Goal: Task Accomplishment & Management: Complete application form

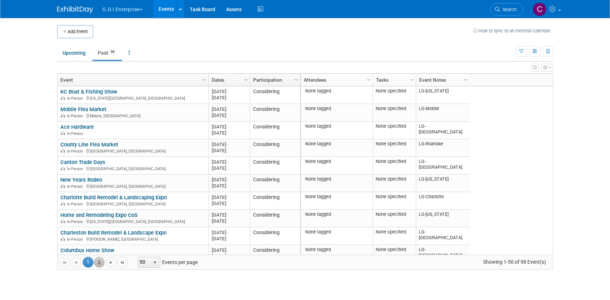
click at [99, 263] on link "2" at bounding box center [99, 261] width 11 height 11
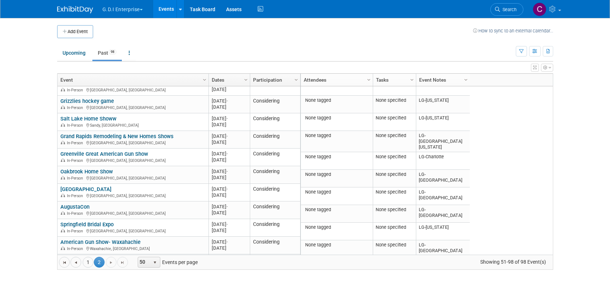
scroll to position [677, 0]
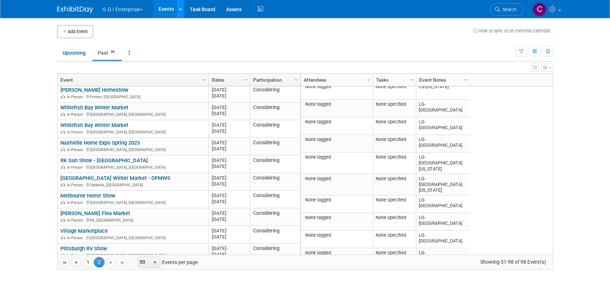
click at [182, 10] on icon at bounding box center [180, 9] width 3 height 5
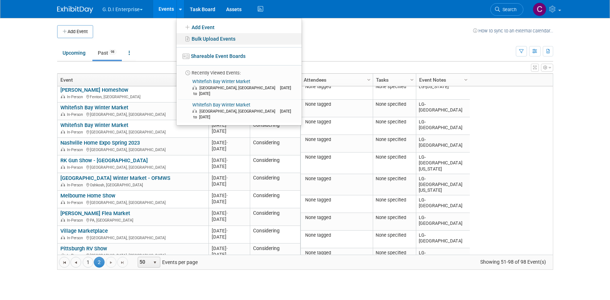
click at [212, 38] on link "Bulk Upload Events" at bounding box center [238, 38] width 125 height 11
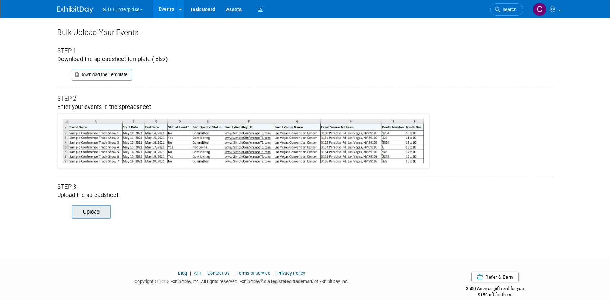
click at [85, 213] on input "file" at bounding box center [62, 211] width 98 height 12
type input "C:\fakepath\ExhibitDay-Event-Import-Template (1).xlsx"
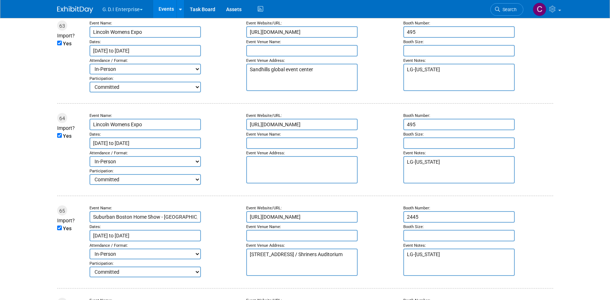
scroll to position [5842, 0]
click at [60, 138] on input "Yes" at bounding box center [59, 136] width 5 height 5
checkbox input "false"
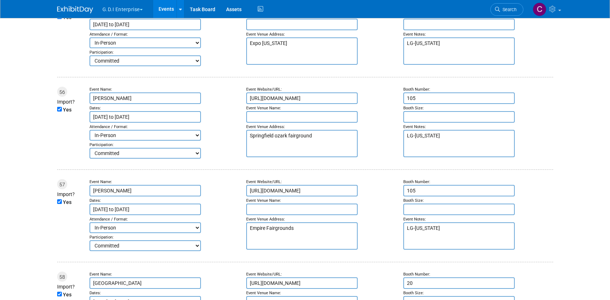
scroll to position [5134, 0]
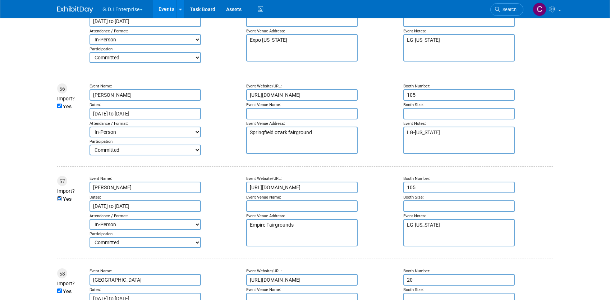
click at [59, 200] on input "Yes" at bounding box center [59, 198] width 5 height 5
checkbox input "false"
drag, startPoint x: 312, startPoint y: 152, endPoint x: 236, endPoint y: 151, distance: 76.5
click at [236, 151] on tr "56 Import? Yes Event Name: RK Springfield Dates: Jan 18, 2025 to Jan 19, 2025 I…" at bounding box center [305, 119] width 496 height 72
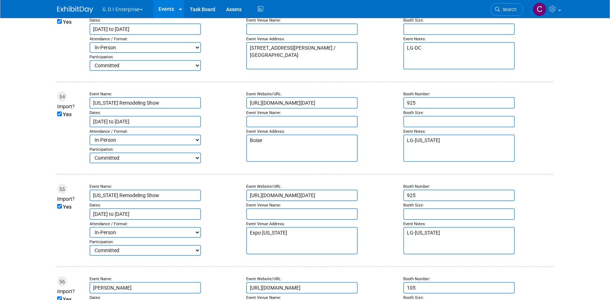
scroll to position [4941, 0]
click at [59, 209] on input "Yes" at bounding box center [59, 206] width 5 height 5
checkbox input "false"
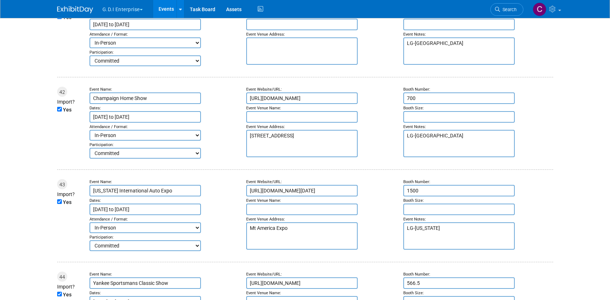
scroll to position [3831, 0]
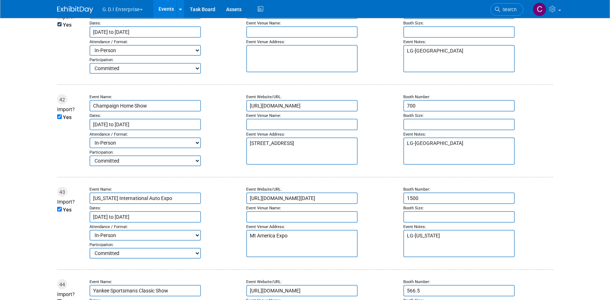
click at [60, 27] on input "Yes" at bounding box center [59, 24] width 5 height 5
checkbox input "false"
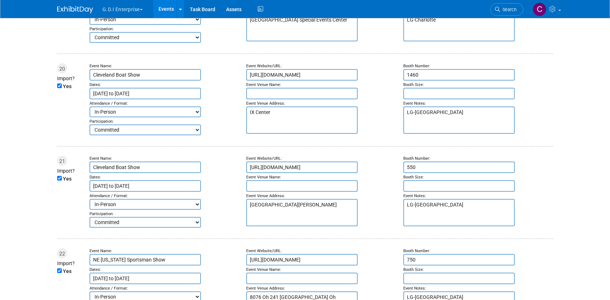
scroll to position [1830, 0]
click at [59, 181] on input "Yes" at bounding box center [59, 178] width 5 height 5
checkbox input "false"
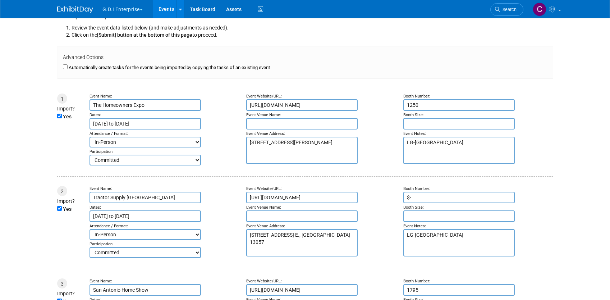
scroll to position [46, 0]
click at [197, 159] on select "Committed Considering Not Going" at bounding box center [144, 160] width 111 height 11
select select "2"
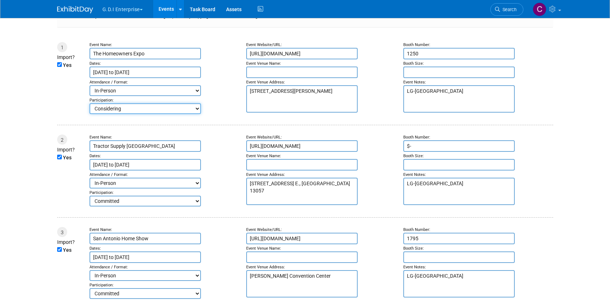
scroll to position [99, 0]
click at [184, 204] on select "Committed Considering Not Going" at bounding box center [144, 200] width 111 height 11
select select "2"
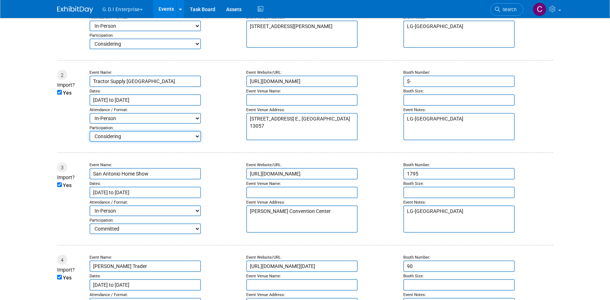
scroll to position [178, 0]
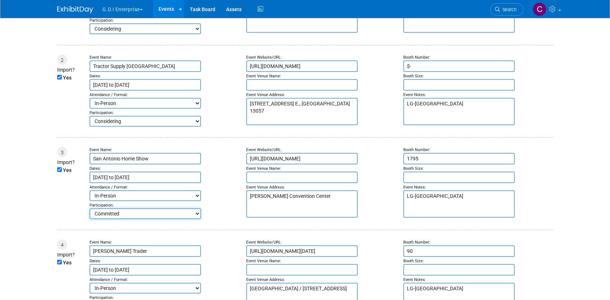
click at [195, 214] on select "Committed Considering Not Going" at bounding box center [144, 213] width 111 height 11
select select "2"
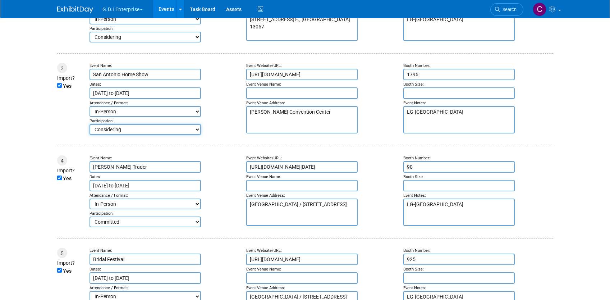
scroll to position [267, 0]
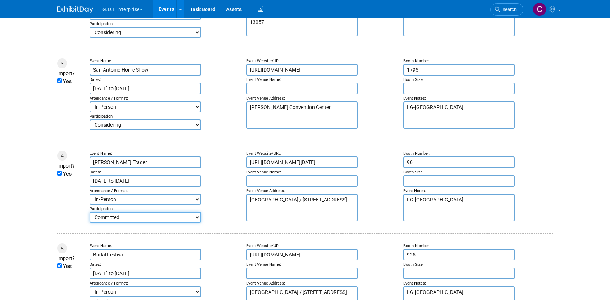
click at [196, 218] on select "Committed Considering Not Going" at bounding box center [144, 217] width 111 height 11
select select "2"
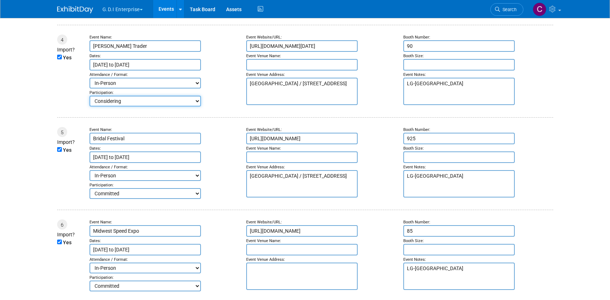
scroll to position [393, 0]
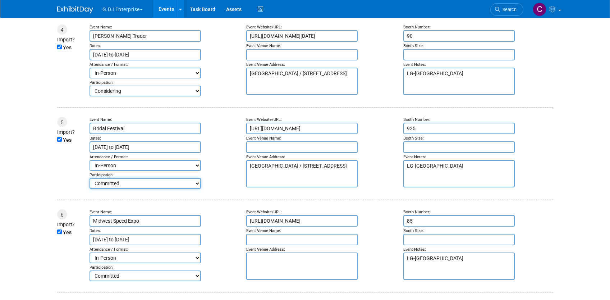
click at [196, 185] on select "Committed Considering Not Going" at bounding box center [144, 183] width 111 height 11
select select "2"
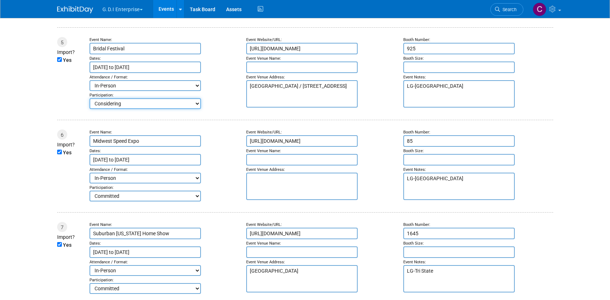
scroll to position [501, 0]
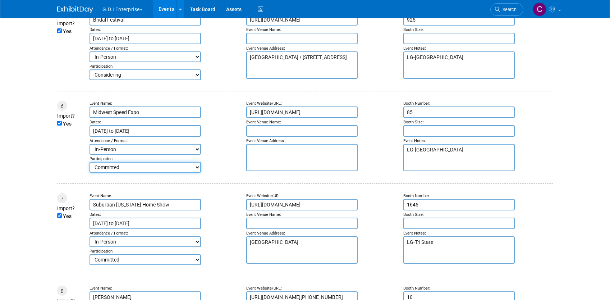
click at [197, 168] on select "Committed Considering Not Going" at bounding box center [144, 167] width 111 height 11
select select "2"
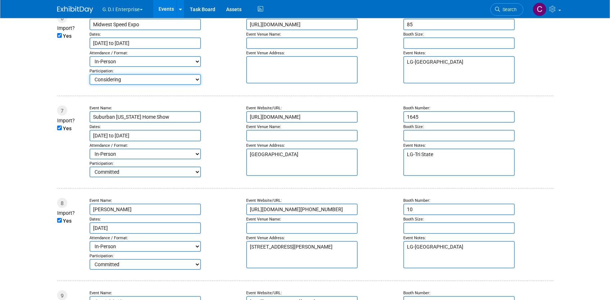
scroll to position [591, 0]
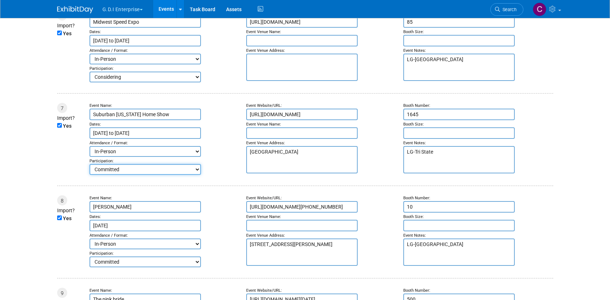
click at [197, 169] on select "Committed Considering Not Going" at bounding box center [144, 169] width 111 height 11
select select "2"
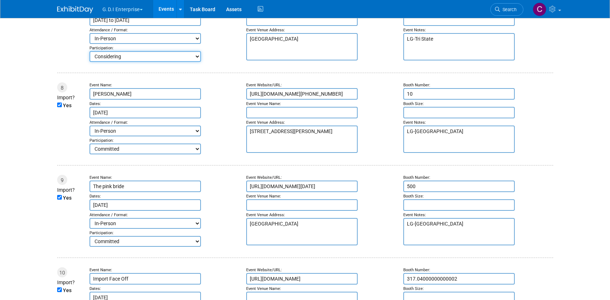
scroll to position [706, 0]
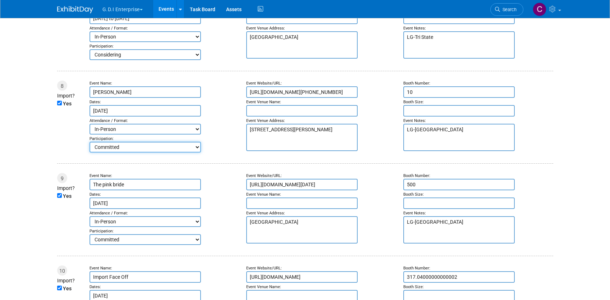
click at [198, 149] on select "Committed Considering Not Going" at bounding box center [144, 147] width 111 height 11
select select "2"
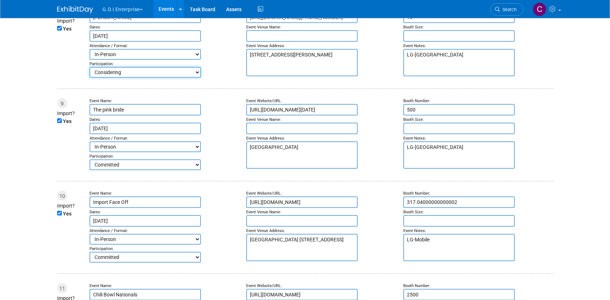
scroll to position [783, 0]
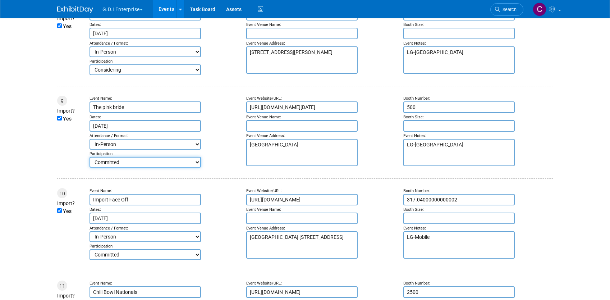
click at [196, 164] on select "Committed Considering Not Going" at bounding box center [144, 162] width 111 height 11
select select "2"
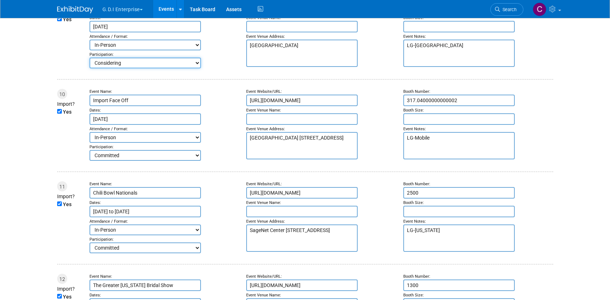
scroll to position [884, 0]
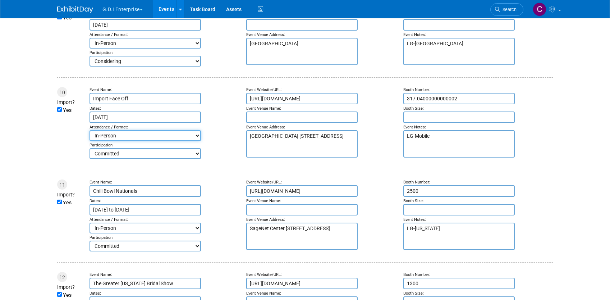
click at [197, 139] on select "In-Person Virtual Hybrid" at bounding box center [144, 135] width 111 height 11
click at [194, 156] on select "Committed Considering Not Going" at bounding box center [144, 153] width 111 height 11
select select "2"
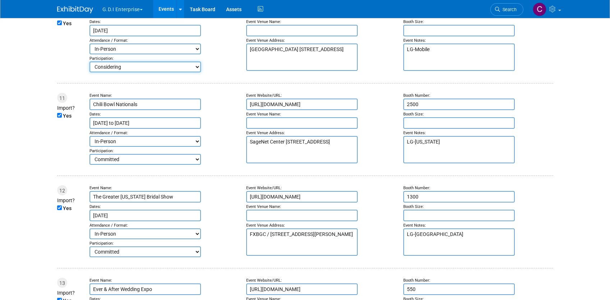
scroll to position [972, 0]
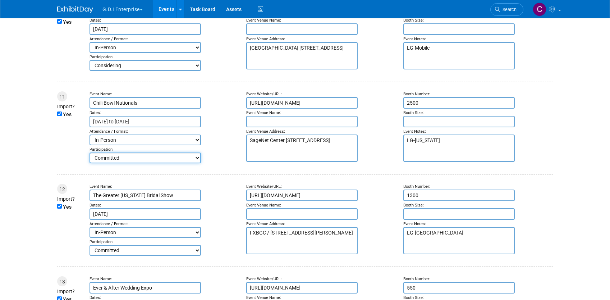
click at [196, 161] on select "Committed Considering Not Going" at bounding box center [144, 157] width 111 height 11
select select "2"
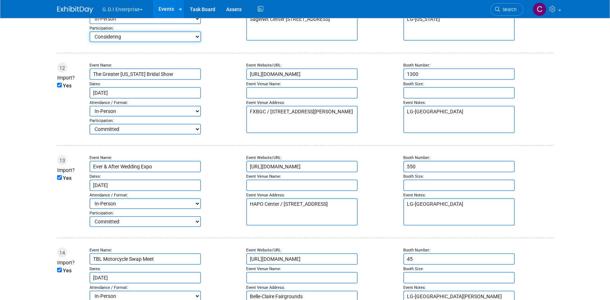
scroll to position [1094, 0]
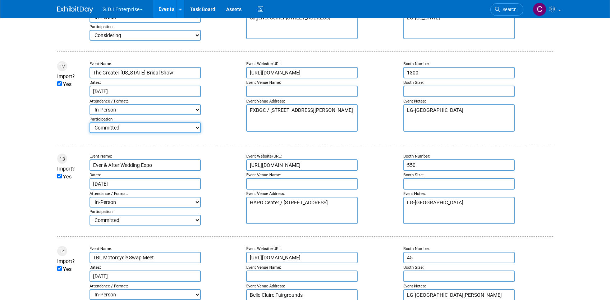
click at [195, 130] on select "Committed Considering Not Going" at bounding box center [144, 127] width 111 height 11
select select "2"
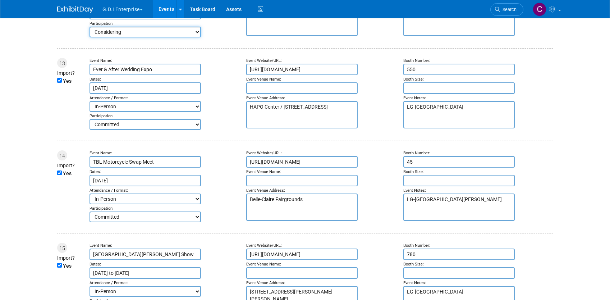
scroll to position [1191, 0]
click at [198, 128] on select "Committed Considering Not Going" at bounding box center [144, 123] width 111 height 11
select select "2"
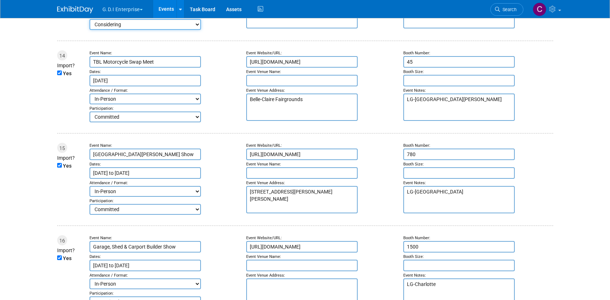
scroll to position [1290, 0]
click at [194, 120] on select "Committed Considering Not Going" at bounding box center [144, 116] width 111 height 11
select select "2"
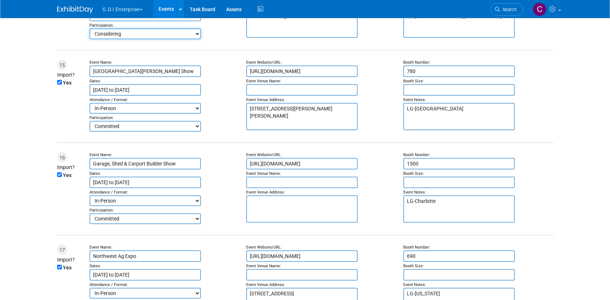
scroll to position [1376, 0]
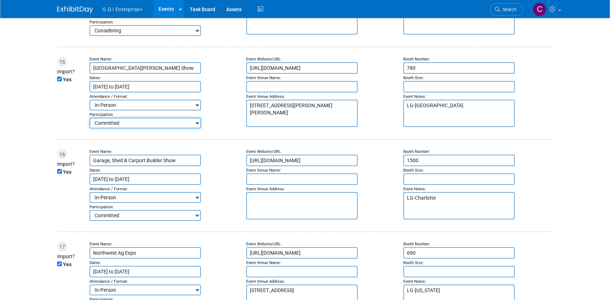
click at [196, 128] on select "Committed Considering Not Going" at bounding box center [144, 122] width 111 height 11
select select "2"
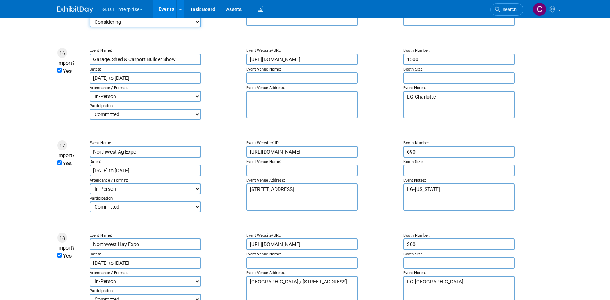
scroll to position [1479, 0]
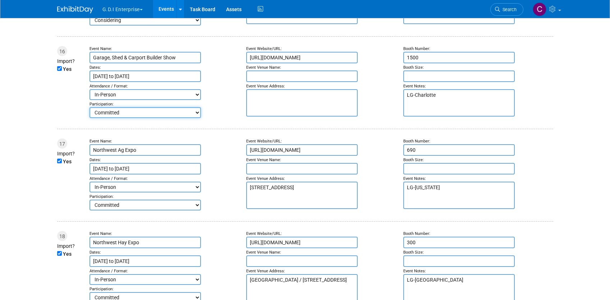
click at [197, 117] on select "Committed Considering Not Going" at bounding box center [144, 112] width 111 height 11
select select "2"
click at [195, 209] on select "Committed Considering Not Going" at bounding box center [144, 204] width 111 height 11
select select "2"
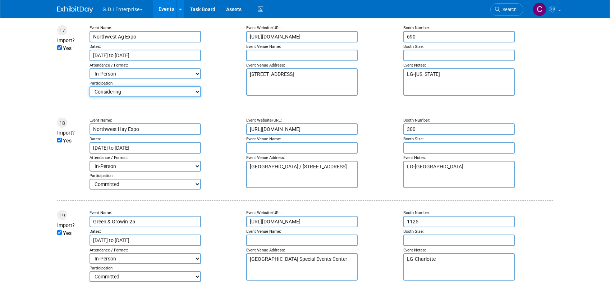
scroll to position [1593, 0]
click at [196, 187] on select "Committed Considering Not Going" at bounding box center [144, 183] width 111 height 11
select select "2"
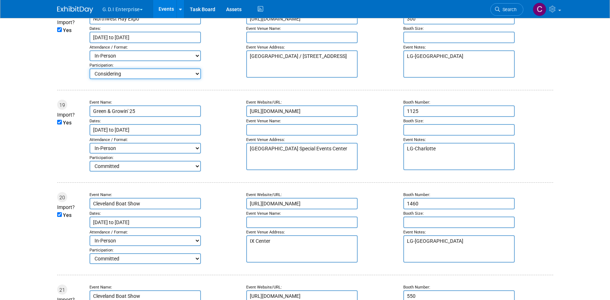
scroll to position [1705, 0]
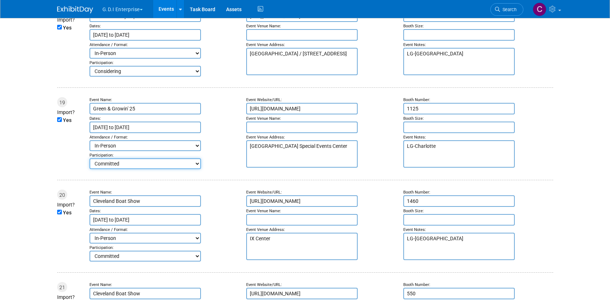
click at [196, 169] on select "Committed Considering Not Going" at bounding box center [144, 163] width 111 height 11
select select "2"
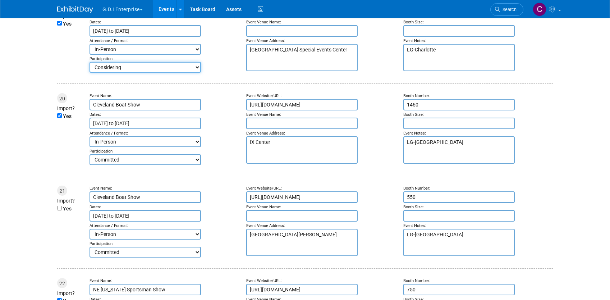
scroll to position [1803, 0]
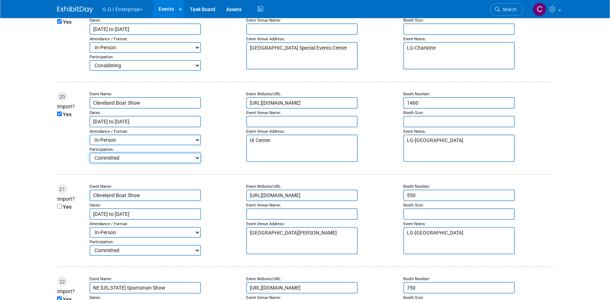
click at [195, 163] on select "Committed Considering Not Going" at bounding box center [144, 157] width 111 height 11
select select "2"
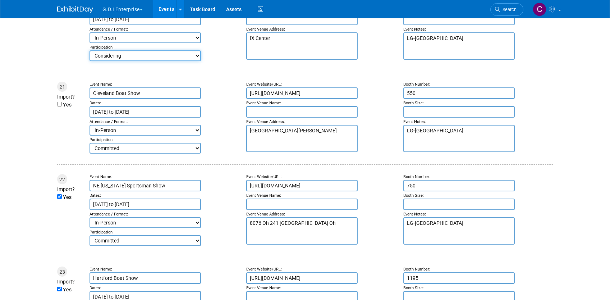
scroll to position [1906, 0]
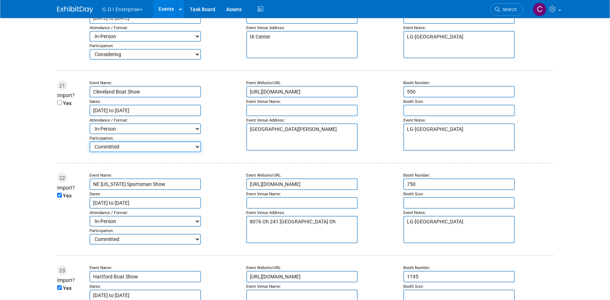
click at [196, 150] on select "Committed Considering Not Going" at bounding box center [144, 146] width 111 height 11
select select "2"
click at [214, 178] on div "Event Name:" at bounding box center [164, 175] width 150 height 6
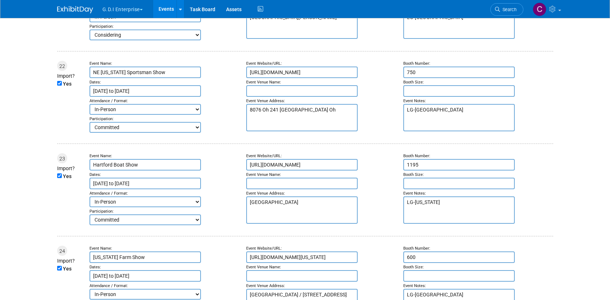
scroll to position [2025, 0]
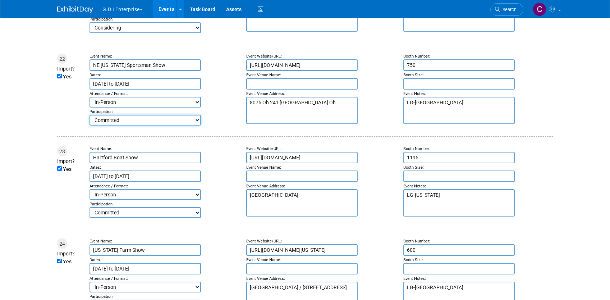
click at [195, 125] on select "Committed Considering Not Going" at bounding box center [144, 120] width 111 height 11
select select "2"
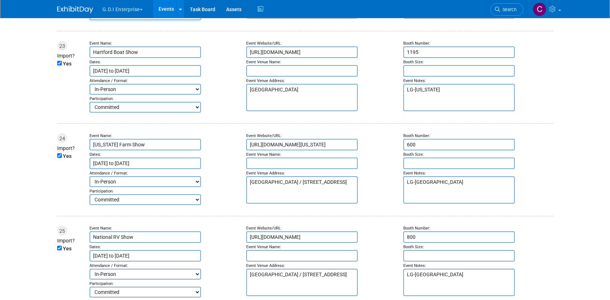
scroll to position [2131, 0]
click at [195, 112] on select "Committed Considering Not Going" at bounding box center [144, 106] width 111 height 11
select select "2"
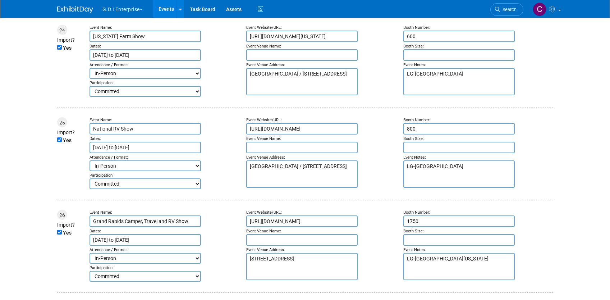
scroll to position [2239, 0]
click at [196, 96] on select "Committed Considering Not Going" at bounding box center [144, 90] width 111 height 11
select select "2"
click at [195, 188] on select "Committed Considering Not Going" at bounding box center [144, 182] width 111 height 11
select select "2"
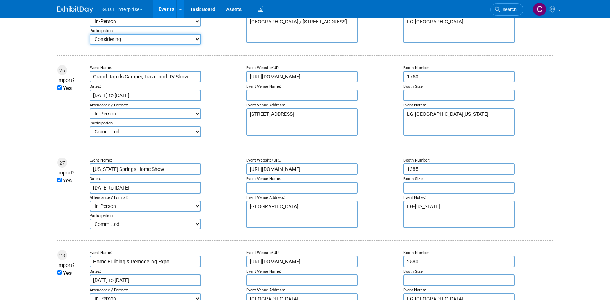
scroll to position [2384, 0]
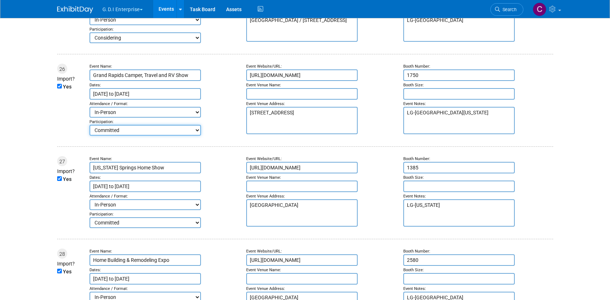
click at [196, 135] on select "Committed Considering Not Going" at bounding box center [144, 130] width 111 height 11
select select "2"
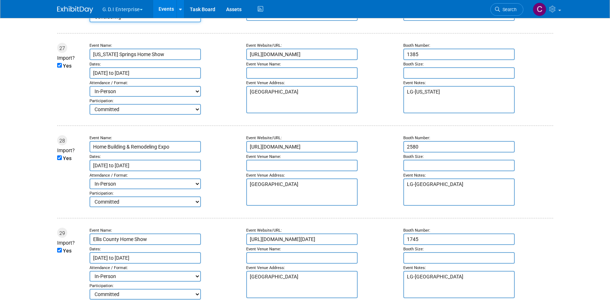
scroll to position [2498, 0]
click at [195, 114] on select "Committed Considering Not Going" at bounding box center [144, 108] width 111 height 11
select select "2"
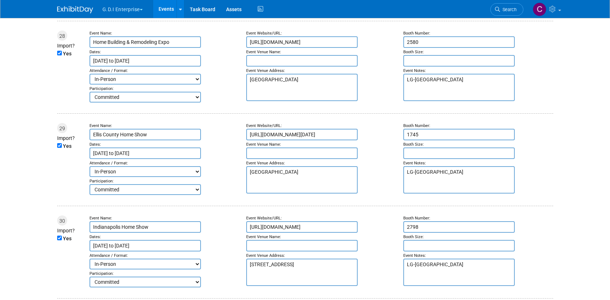
scroll to position [2602, 0]
click at [195, 102] on select "Committed Considering Not Going" at bounding box center [144, 96] width 111 height 11
select select "2"
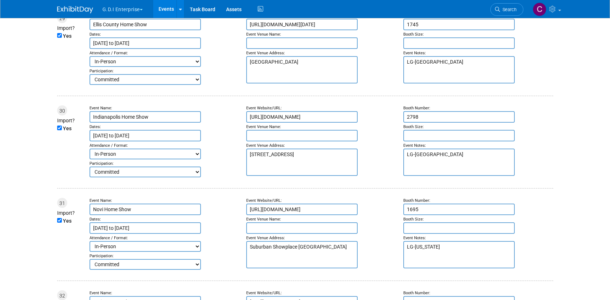
scroll to position [2716, 0]
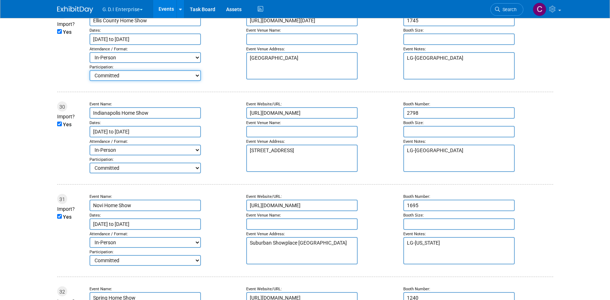
click at [190, 81] on select "Committed Considering Not Going" at bounding box center [144, 75] width 111 height 11
select select "2"
click at [180, 173] on select "Committed Considering Not Going" at bounding box center [144, 167] width 111 height 11
select select "2"
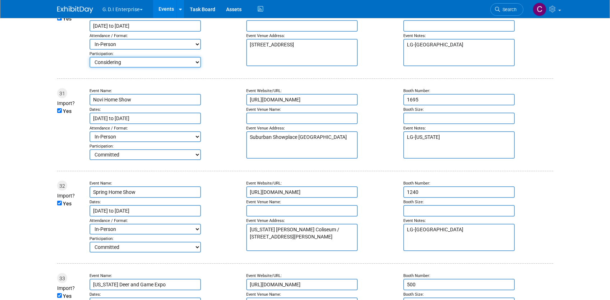
scroll to position [2824, 0]
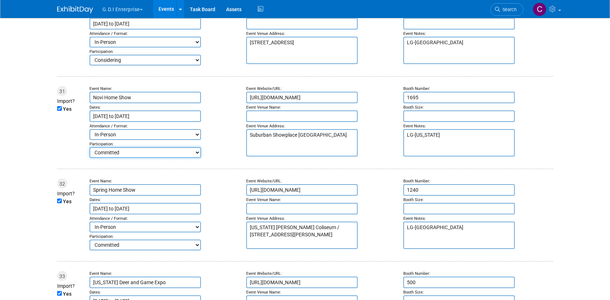
click at [196, 158] on select "Committed Considering Not Going" at bounding box center [144, 152] width 111 height 11
select select "2"
click at [182, 250] on select "Committed Considering Not Going" at bounding box center [144, 244] width 111 height 11
select select "2"
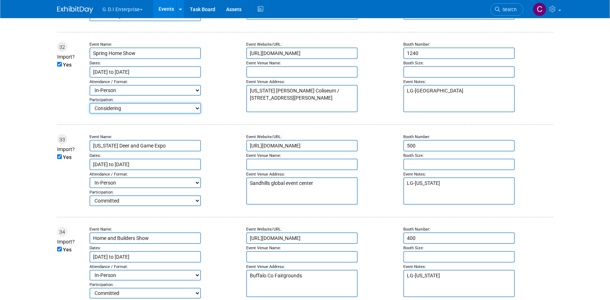
scroll to position [2967, 0]
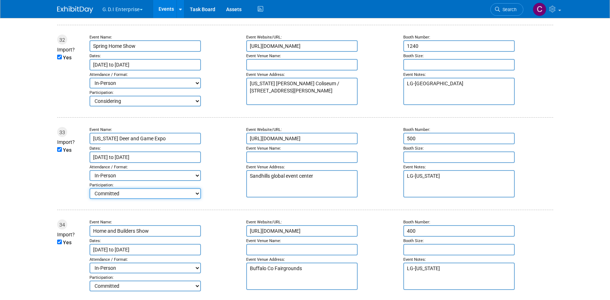
click at [192, 199] on select "Committed Considering Not Going" at bounding box center [144, 193] width 111 height 11
select select "2"
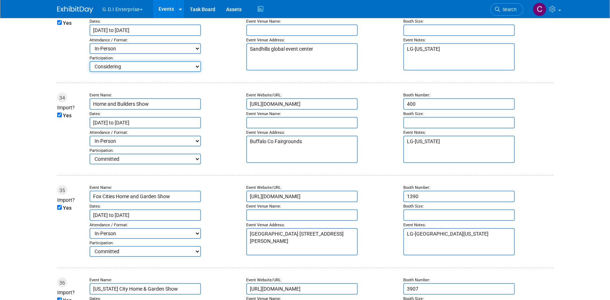
scroll to position [3101, 0]
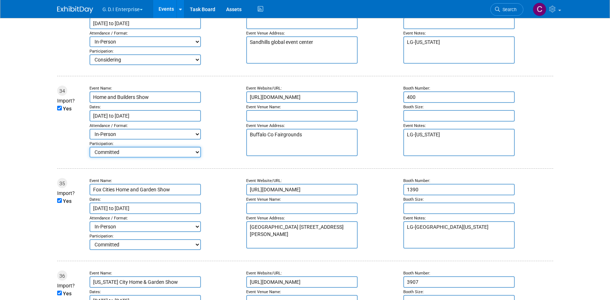
click at [193, 157] on select "Committed Considering Not Going" at bounding box center [144, 152] width 111 height 11
select select "2"
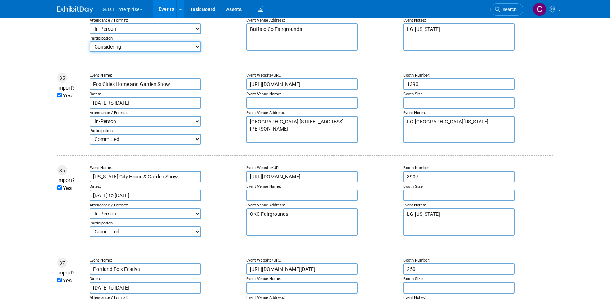
scroll to position [3211, 0]
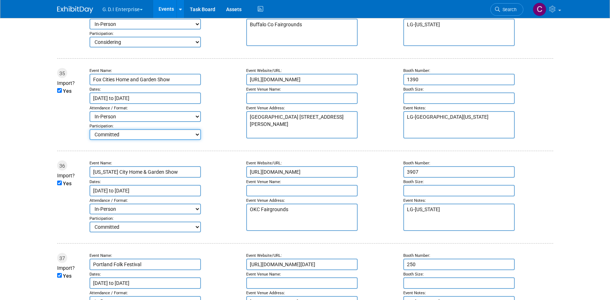
click at [191, 140] on select "Committed Considering Not Going" at bounding box center [144, 134] width 111 height 11
select select "2"
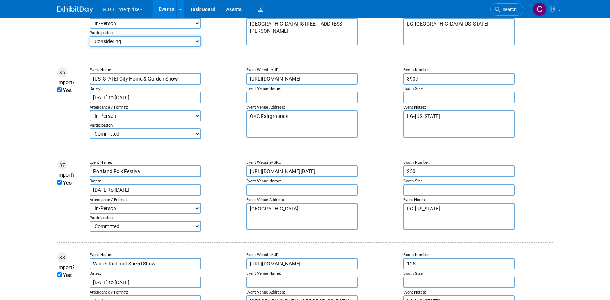
scroll to position [3330, 0]
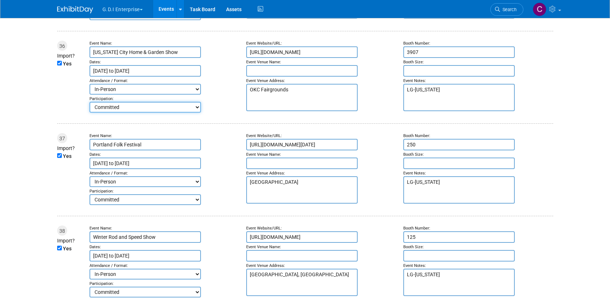
click at [184, 112] on select "Committed Considering Not Going" at bounding box center [144, 107] width 111 height 11
select select "2"
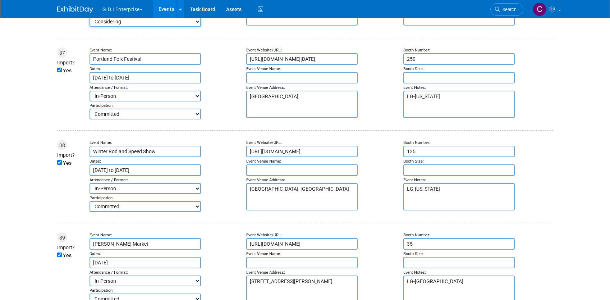
scroll to position [3417, 0]
click at [194, 119] on select "Committed Considering Not Going" at bounding box center [144, 113] width 111 height 11
select select "2"
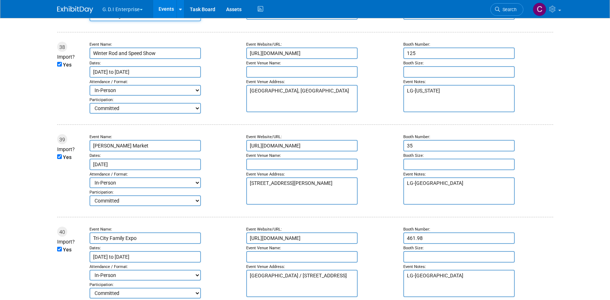
scroll to position [3515, 0]
click at [190, 113] on select "Committed Considering Not Going" at bounding box center [144, 107] width 111 height 11
select select "2"
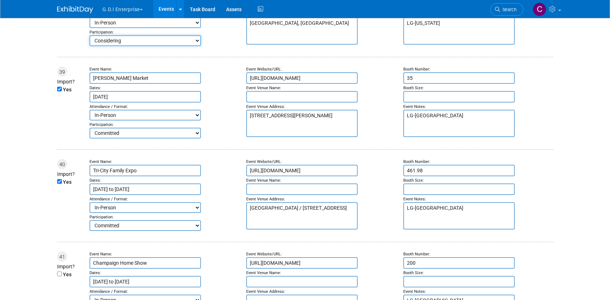
scroll to position [3607, 0]
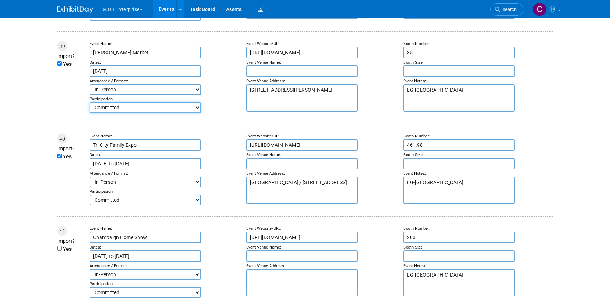
click at [190, 113] on select "Committed Considering Not Going" at bounding box center [144, 107] width 111 height 11
select select "2"
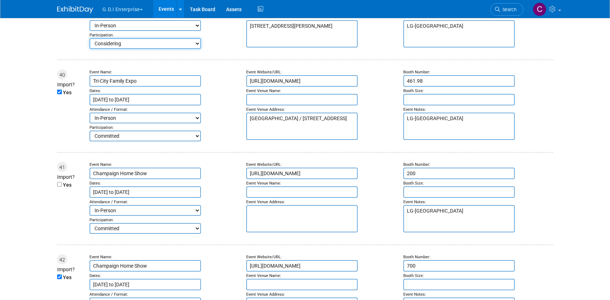
scroll to position [3689, 0]
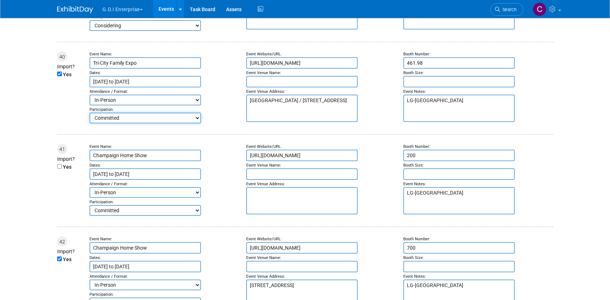
click at [195, 123] on select "Committed Considering Not Going" at bounding box center [144, 117] width 111 height 11
select select "2"
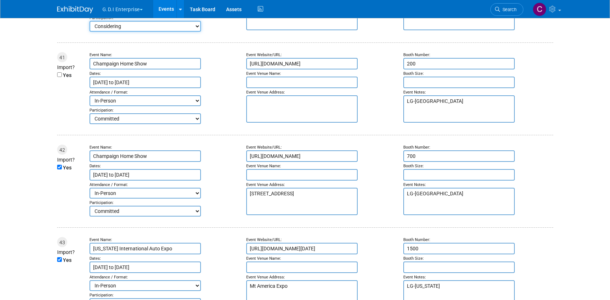
scroll to position [3781, 0]
click at [191, 124] on select "Committed Considering Not Going" at bounding box center [144, 118] width 111 height 11
select select "2"
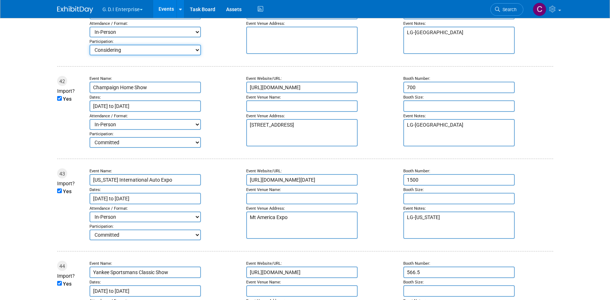
scroll to position [3871, 0]
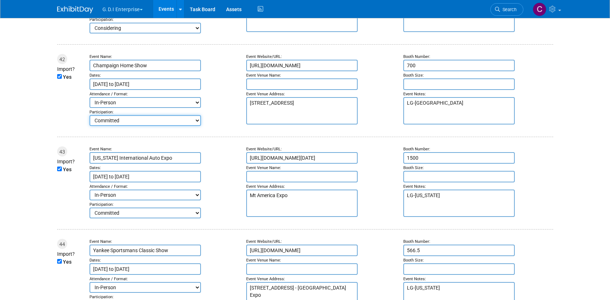
click at [185, 126] on select "Committed Considering Not Going" at bounding box center [144, 120] width 111 height 11
select select "2"
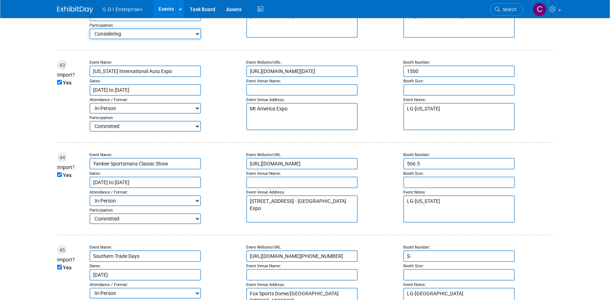
scroll to position [3958, 0]
click at [191, 131] on select "Committed Considering Not Going" at bounding box center [144, 125] width 111 height 11
select select "2"
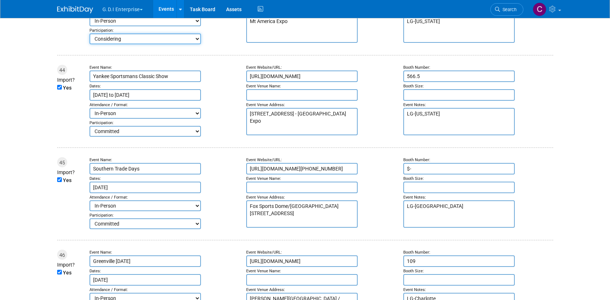
scroll to position [4046, 0]
click at [183, 136] on select "Committed Considering Not Going" at bounding box center [144, 130] width 111 height 11
select select "2"
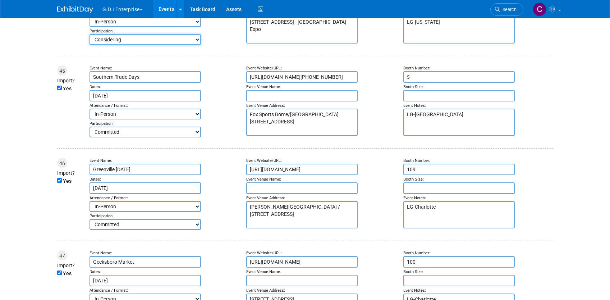
scroll to position [4137, 0]
click at [184, 137] on select "Committed Considering Not Going" at bounding box center [144, 131] width 111 height 11
select select "2"
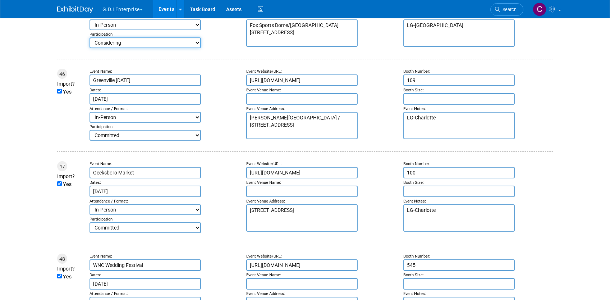
scroll to position [4226, 0]
click at [190, 140] on select "Committed Considering Not Going" at bounding box center [144, 134] width 111 height 11
select select "2"
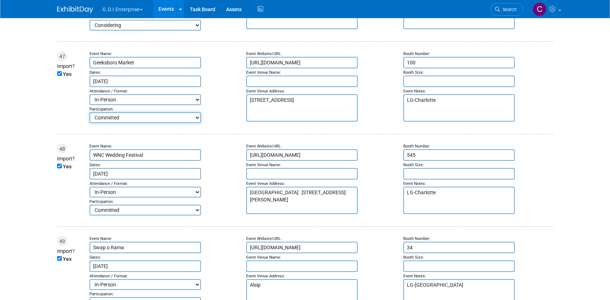
click at [181, 123] on select "Committed Considering Not Going" at bounding box center [144, 117] width 111 height 11
select select "2"
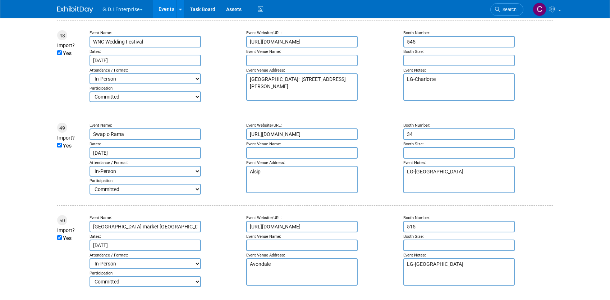
scroll to position [4450, 0]
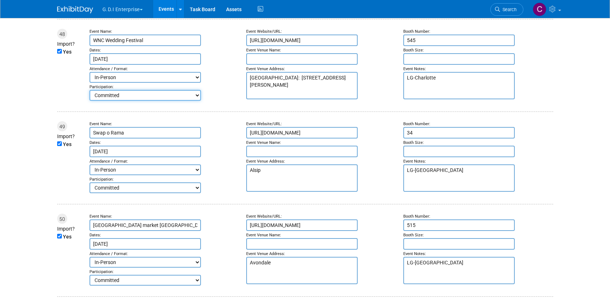
click at [181, 101] on select "Committed Considering Not Going" at bounding box center [144, 95] width 111 height 11
select select "2"
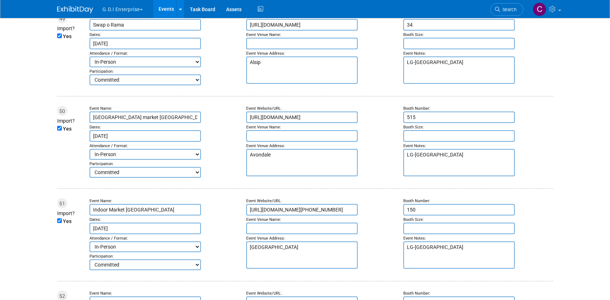
scroll to position [4558, 0]
click at [188, 85] on select "Committed Considering Not Going" at bounding box center [144, 79] width 111 height 11
select select "2"
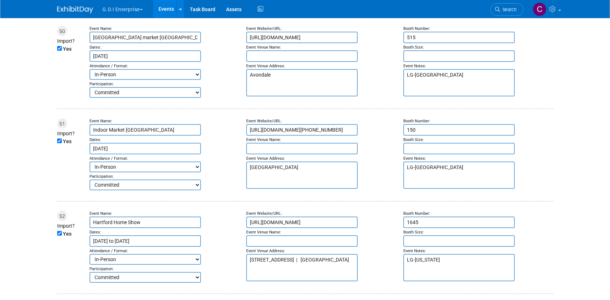
scroll to position [4668, 0]
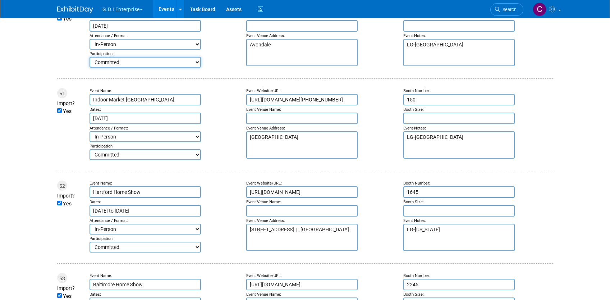
click at [186, 68] on select "Committed Considering Not Going" at bounding box center [144, 62] width 111 height 11
select select "2"
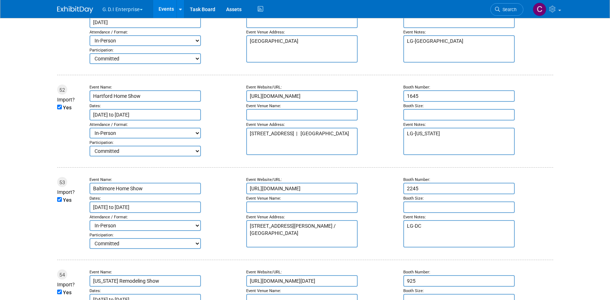
scroll to position [4764, 0]
click at [187, 64] on select "Committed Considering Not Going" at bounding box center [144, 58] width 111 height 11
select select "2"
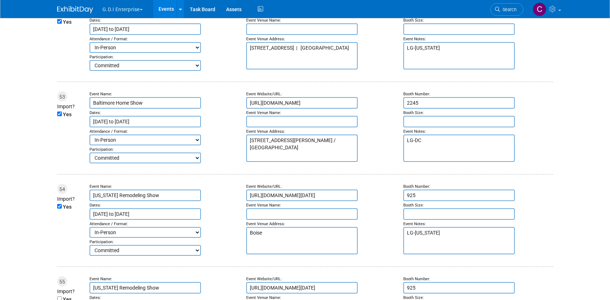
scroll to position [4851, 0]
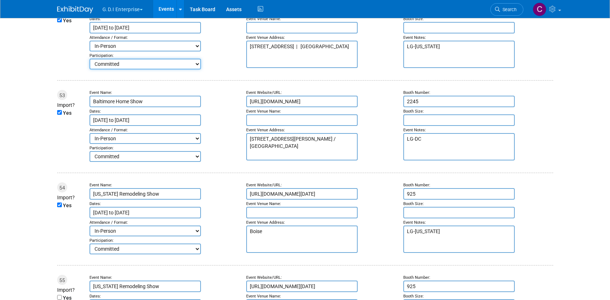
click at [185, 69] on select "Committed Considering Not Going" at bounding box center [144, 64] width 111 height 11
select select "2"
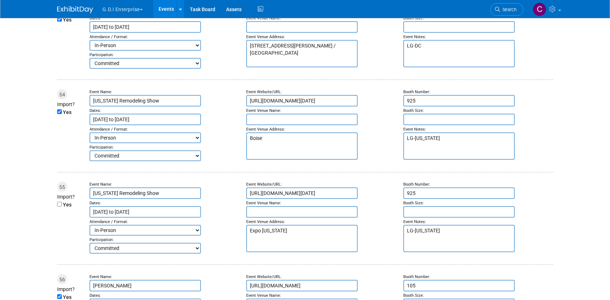
scroll to position [4944, 0]
click at [190, 68] on select "Committed Considering Not Going" at bounding box center [144, 62] width 111 height 11
select select "2"
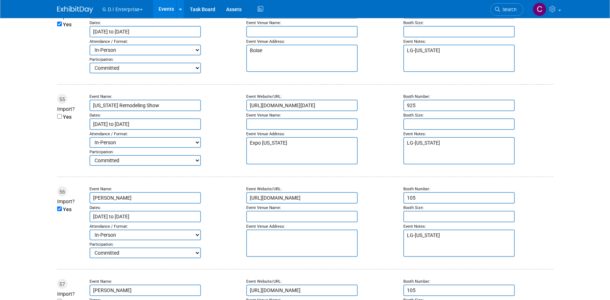
scroll to position [5032, 0]
click at [184, 73] on select "Committed Considering Not Going" at bounding box center [144, 67] width 111 height 11
select select "2"
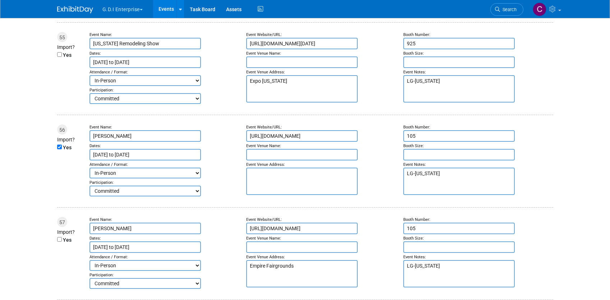
scroll to position [5110, 0]
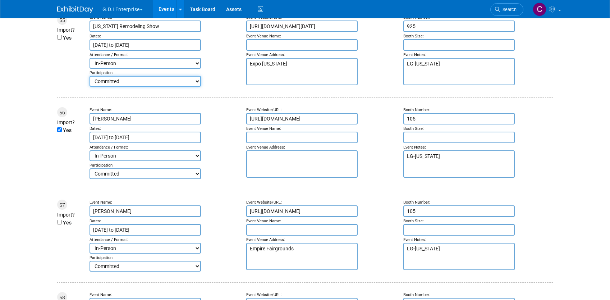
click at [194, 87] on select "Committed Considering Not Going" at bounding box center [144, 81] width 111 height 11
select select "2"
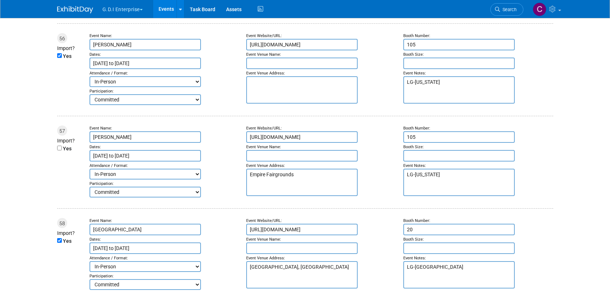
scroll to position [5208, 0]
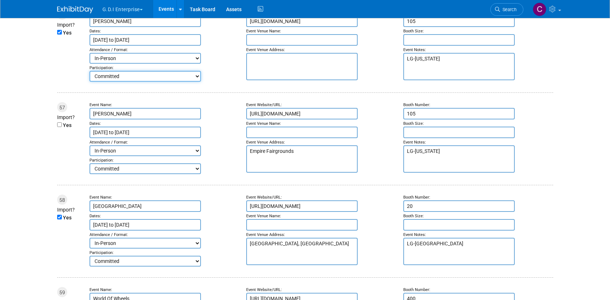
click at [191, 82] on select "Committed Considering Not Going" at bounding box center [144, 76] width 111 height 11
select select "2"
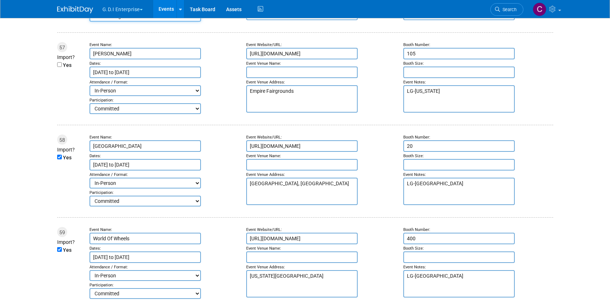
scroll to position [5282, 0]
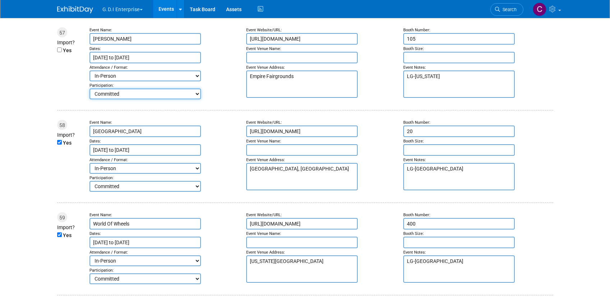
click at [188, 99] on select "Committed Considering Not Going" at bounding box center [144, 93] width 111 height 11
select select "2"
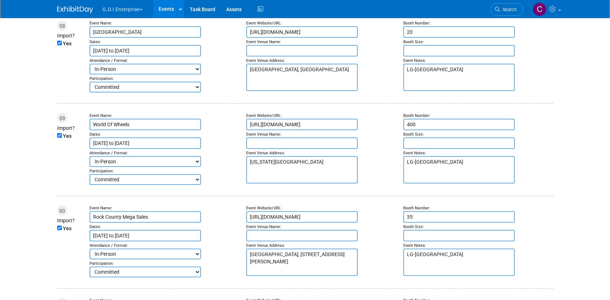
scroll to position [5382, 0]
click at [190, 92] on select "Committed Considering Not Going" at bounding box center [144, 86] width 111 height 11
select select "2"
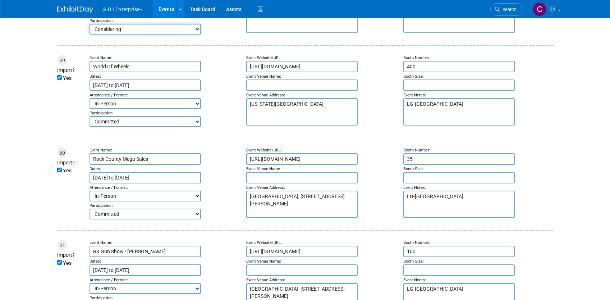
scroll to position [5455, 0]
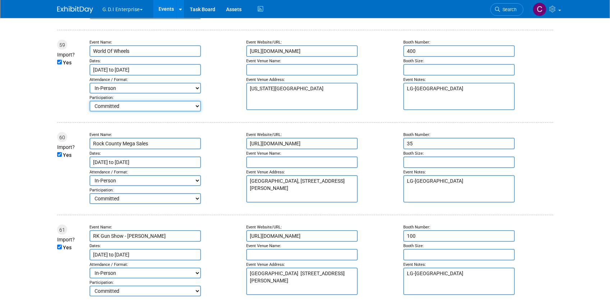
click at [185, 111] on select "Committed Considering Not Going" at bounding box center [144, 106] width 111 height 11
select select "2"
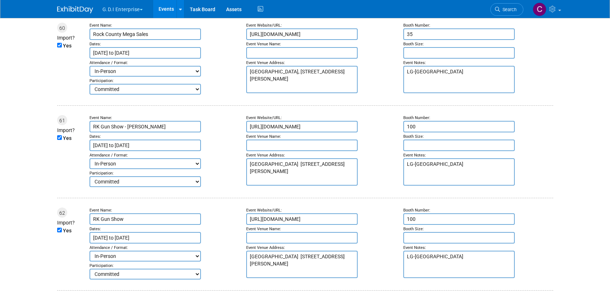
scroll to position [5568, 0]
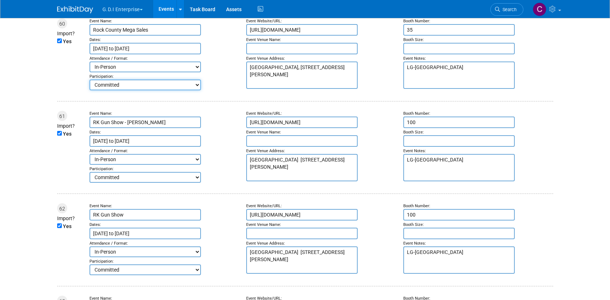
click at [176, 90] on select "Committed Considering Not Going" at bounding box center [144, 84] width 111 height 11
select select "2"
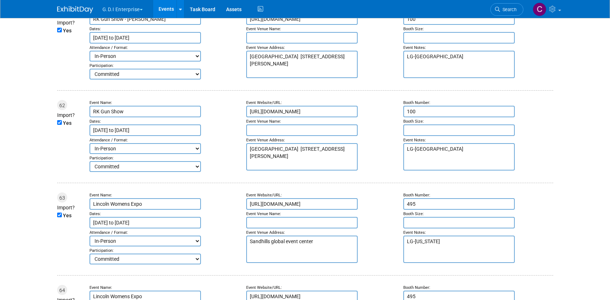
scroll to position [5676, 0]
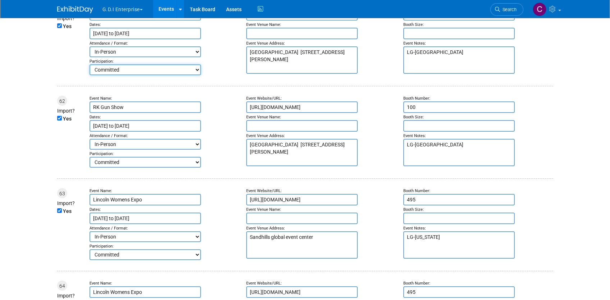
click at [185, 75] on select "Committed Considering Not Going" at bounding box center [144, 69] width 111 height 11
select select "2"
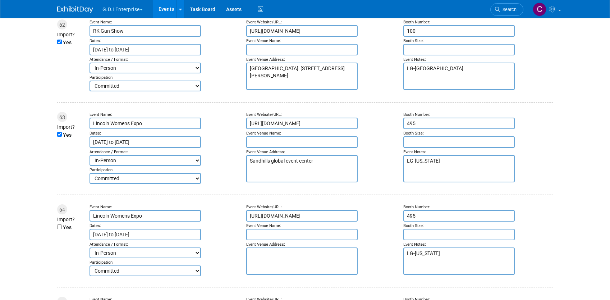
scroll to position [5752, 0]
click at [185, 91] on select "Committed Considering Not Going" at bounding box center [144, 85] width 111 height 11
select select "2"
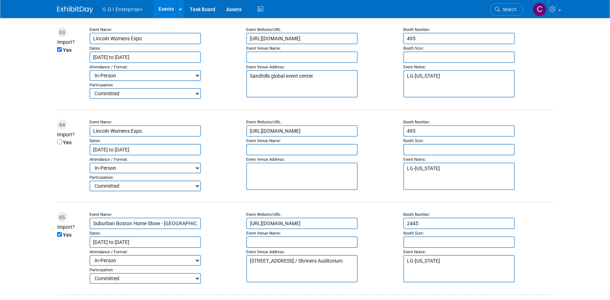
scroll to position [5837, 0]
click at [184, 98] on select "Committed Considering Not Going" at bounding box center [144, 92] width 111 height 11
select select "2"
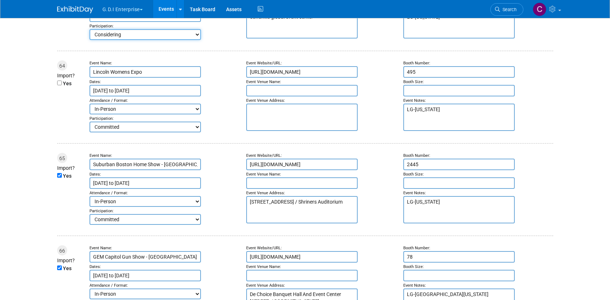
scroll to position [5929, 0]
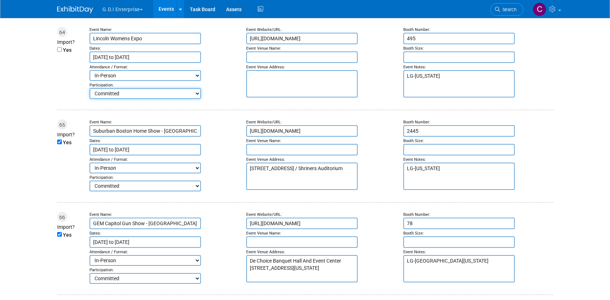
click at [189, 99] on select "Committed Considering Not Going" at bounding box center [144, 93] width 111 height 11
select select "2"
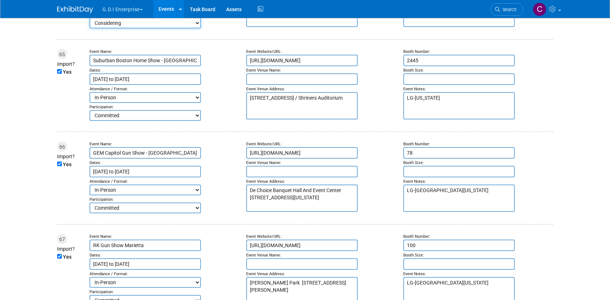
scroll to position [6026, 0]
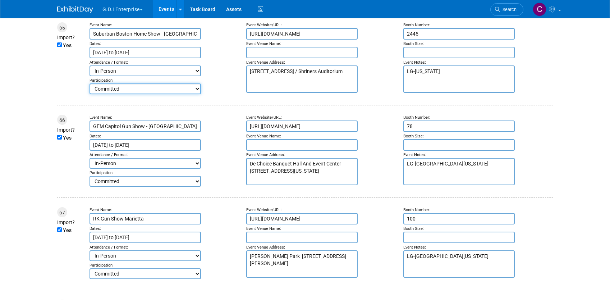
click at [182, 94] on select "Committed Considering Not Going" at bounding box center [144, 88] width 111 height 11
select select "2"
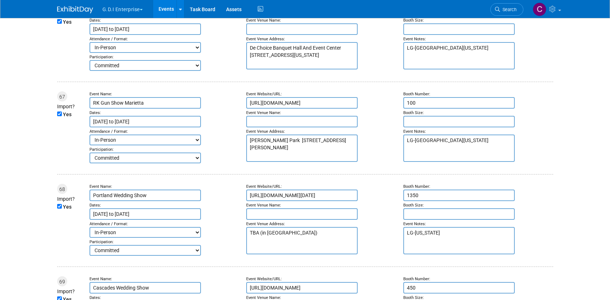
scroll to position [6142, 0]
click at [186, 70] on select "Committed Considering Not Going" at bounding box center [144, 64] width 111 height 11
select select "2"
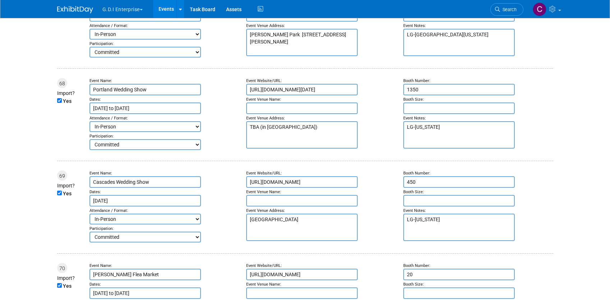
scroll to position [6247, 0]
click at [186, 57] on select "Committed Considering Not Going" at bounding box center [144, 51] width 111 height 11
select select "2"
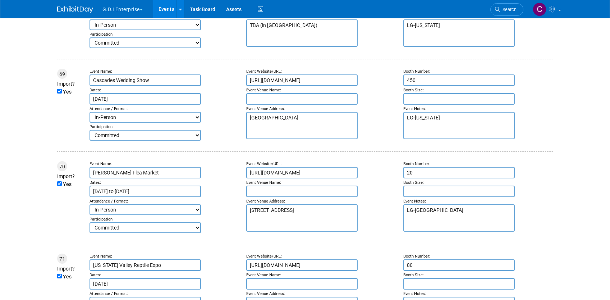
scroll to position [6349, 0]
click at [180, 48] on select "Committed Considering Not Going" at bounding box center [144, 42] width 111 height 11
select select "2"
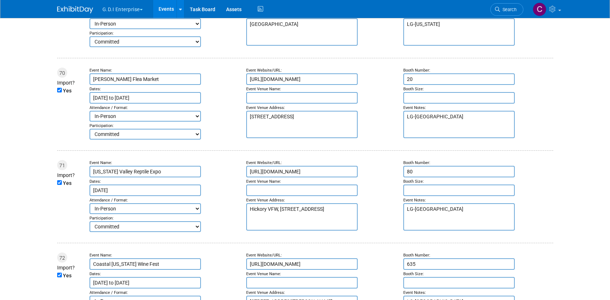
scroll to position [6443, 0]
click at [177, 47] on select "Committed Considering Not Going" at bounding box center [144, 41] width 111 height 11
select select "2"
click at [212, 73] on div "Event Name:" at bounding box center [164, 70] width 150 height 6
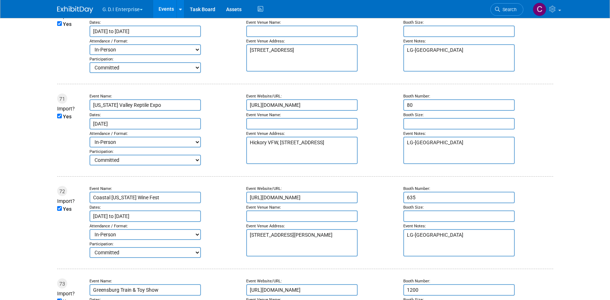
scroll to position [6534, 0]
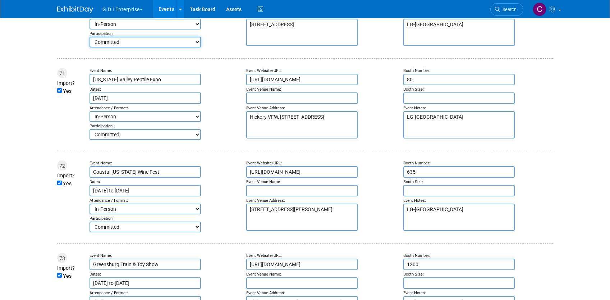
click at [178, 47] on select "Committed Considering Not Going" at bounding box center [144, 42] width 111 height 11
select select "2"
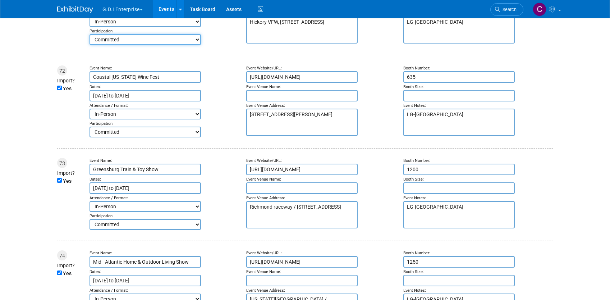
click at [180, 45] on select "Committed Considering Not Going" at bounding box center [144, 39] width 111 height 11
select select "2"
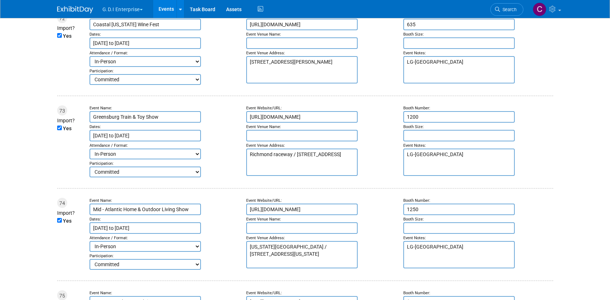
scroll to position [6708, 0]
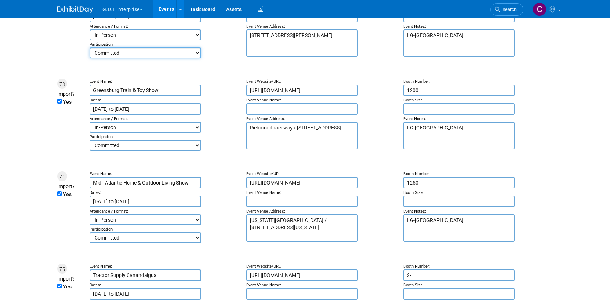
click at [173, 58] on select "Committed Considering Not Going" at bounding box center [144, 52] width 111 height 11
select select "2"
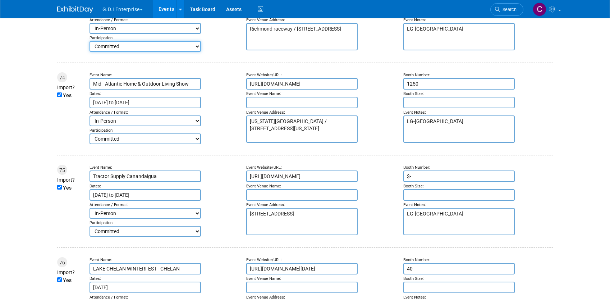
click at [184, 52] on select "Committed Considering Not Going" at bounding box center [144, 46] width 111 height 11
select select "2"
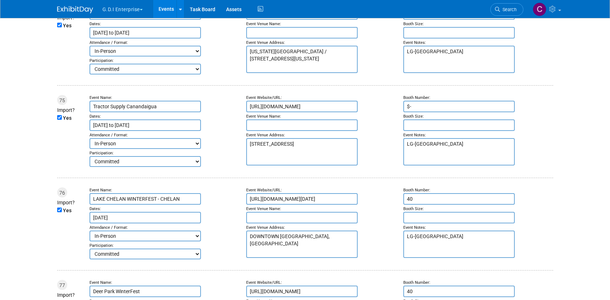
scroll to position [6878, 0]
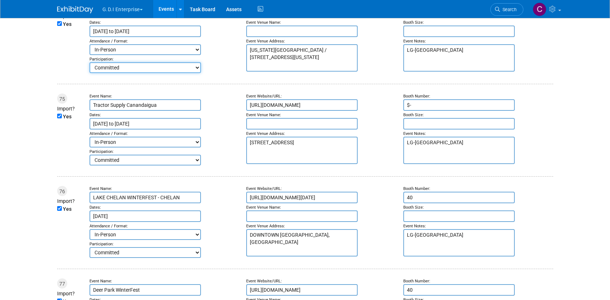
click at [184, 73] on select "Committed Considering Not Going" at bounding box center [144, 67] width 111 height 11
select select "2"
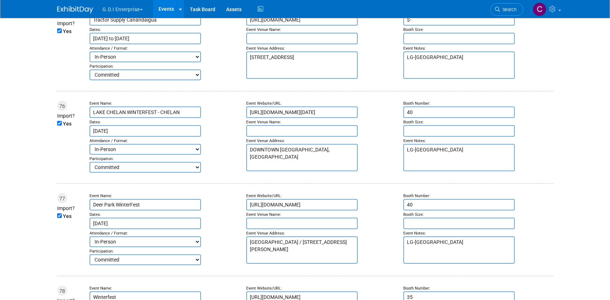
scroll to position [6963, 0]
click at [184, 80] on select "Committed Considering Not Going" at bounding box center [144, 74] width 111 height 11
select select "2"
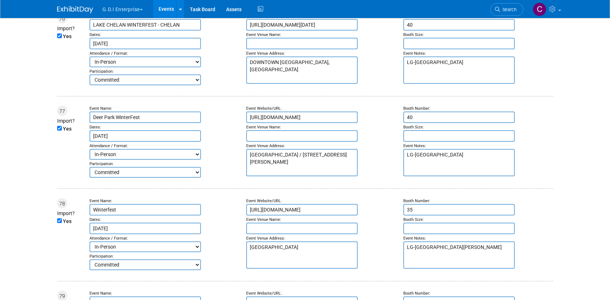
scroll to position [7052, 0]
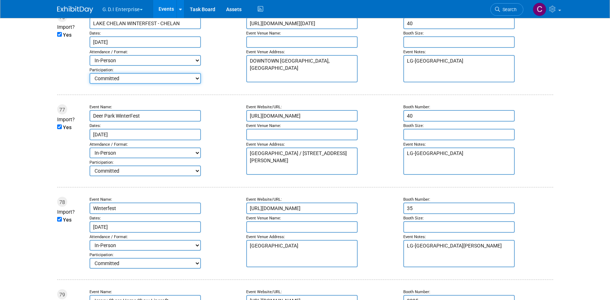
click at [180, 84] on select "Committed Considering Not Going" at bounding box center [144, 78] width 111 height 11
select select "2"
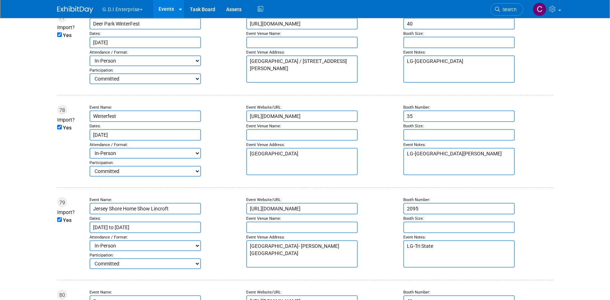
scroll to position [7145, 0]
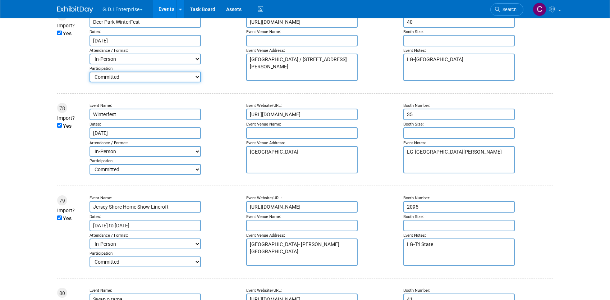
click at [182, 82] on select "Committed Considering Not Going" at bounding box center [144, 76] width 111 height 11
select select "2"
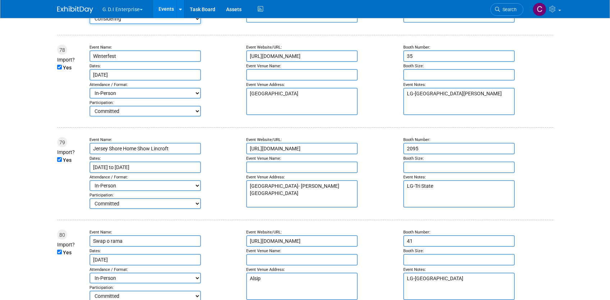
scroll to position [7225, 0]
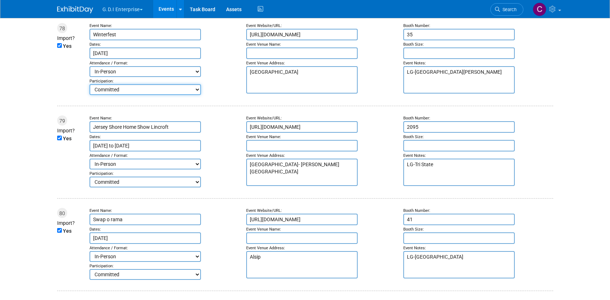
click at [184, 95] on select "Committed Considering Not Going" at bounding box center [144, 89] width 111 height 11
select select "2"
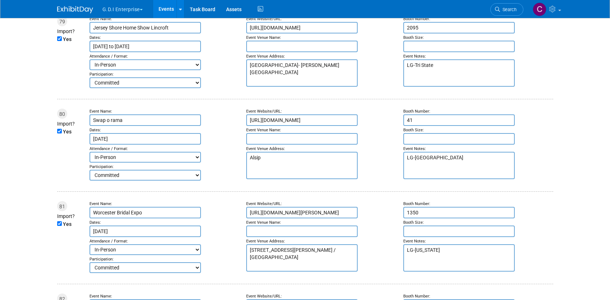
scroll to position [7325, 0]
click at [188, 88] on select "Committed Considering Not Going" at bounding box center [144, 82] width 111 height 11
select select "2"
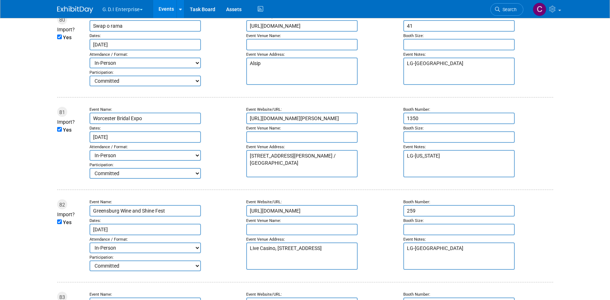
scroll to position [7419, 0]
click at [186, 86] on select "Committed Considering Not Going" at bounding box center [144, 80] width 111 height 11
select select "2"
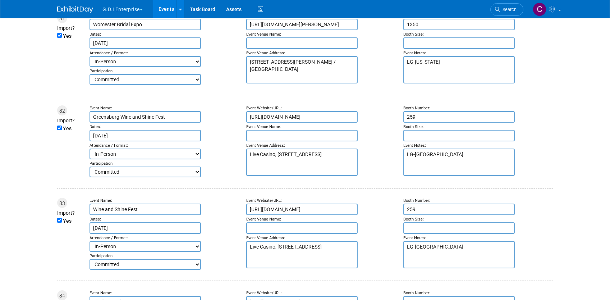
scroll to position [7513, 0]
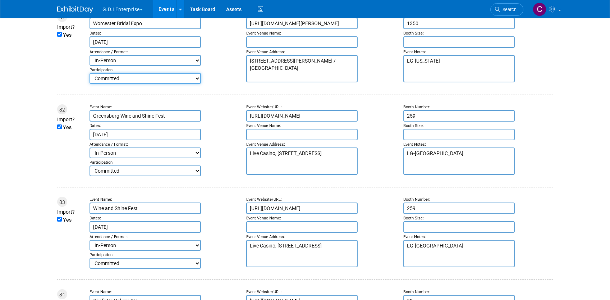
click at [186, 84] on select "Committed Considering Not Going" at bounding box center [144, 78] width 111 height 11
select select "2"
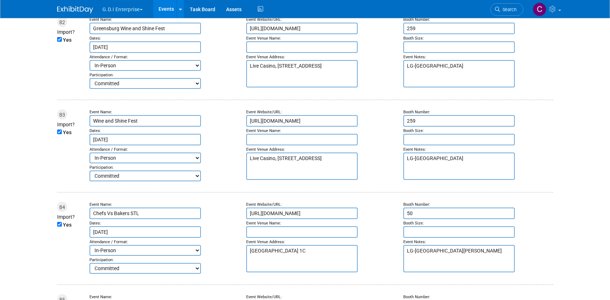
scroll to position [7601, 0]
click at [185, 88] on select "Committed Considering Not Going" at bounding box center [144, 83] width 111 height 11
select select "2"
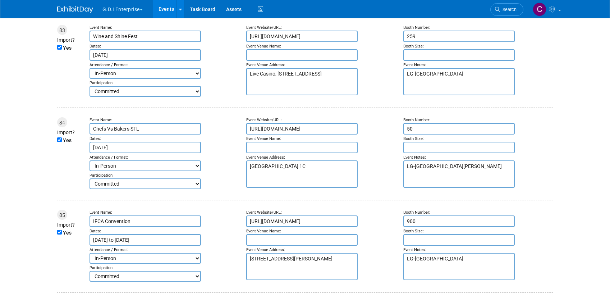
scroll to position [7685, 0]
click at [186, 96] on select "Committed Considering Not Going" at bounding box center [144, 90] width 111 height 11
select select "2"
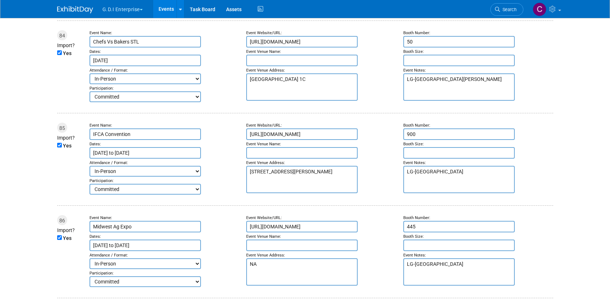
scroll to position [7773, 0]
click at [187, 101] on select "Committed Considering Not Going" at bounding box center [144, 95] width 111 height 11
select select "2"
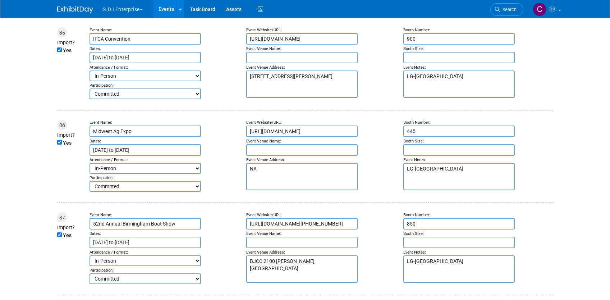
scroll to position [7869, 0]
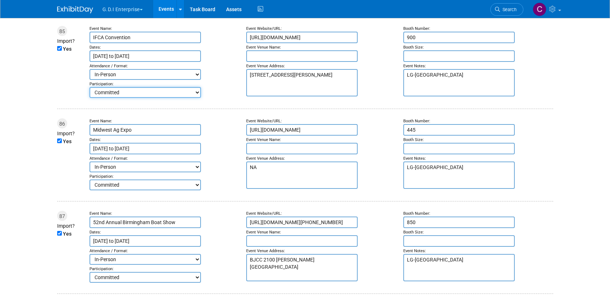
click at [187, 98] on select "Committed Considering Not Going" at bounding box center [144, 92] width 111 height 11
select select "2"
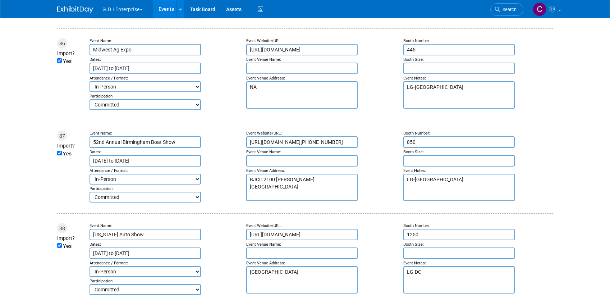
scroll to position [7949, 0]
click at [183, 109] on select "Committed Considering Not Going" at bounding box center [144, 103] width 111 height 11
select select "2"
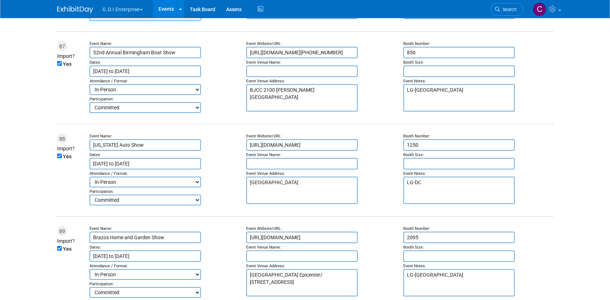
scroll to position [8039, 0]
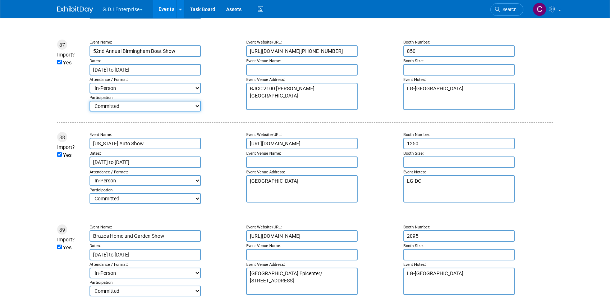
click at [182, 111] on select "Committed Considering Not Going" at bounding box center [144, 106] width 111 height 11
select select "2"
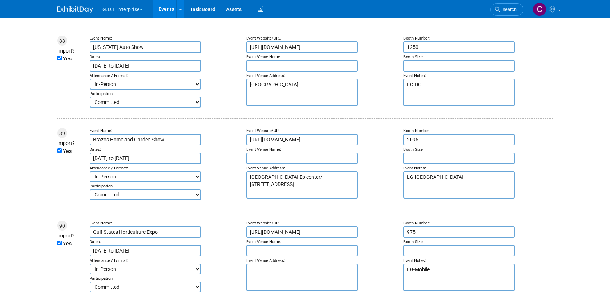
scroll to position [8136, 0]
click at [182, 107] on select "Committed Considering Not Going" at bounding box center [144, 101] width 111 height 11
select select "2"
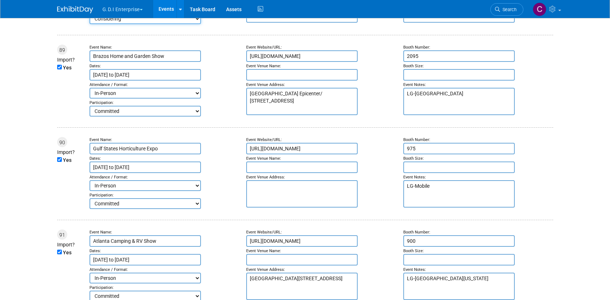
scroll to position [8219, 0]
click at [186, 116] on select "Committed Considering Not Going" at bounding box center [144, 110] width 111 height 11
select select "2"
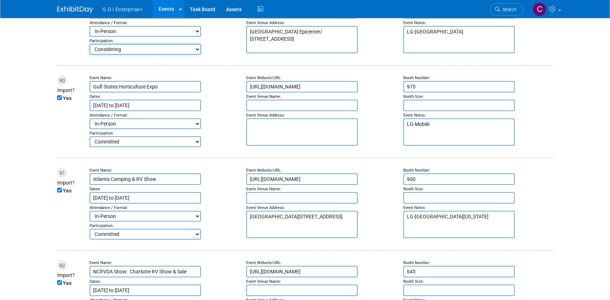
scroll to position [8304, 0]
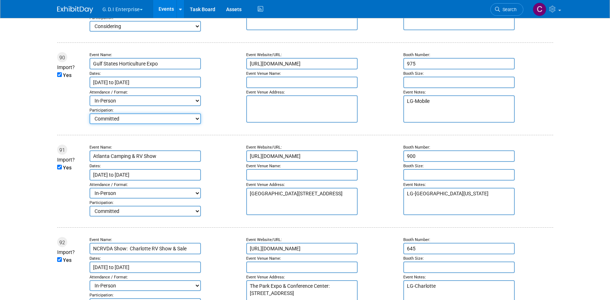
click at [170, 124] on select "Committed Considering Not Going" at bounding box center [144, 118] width 111 height 11
select select "2"
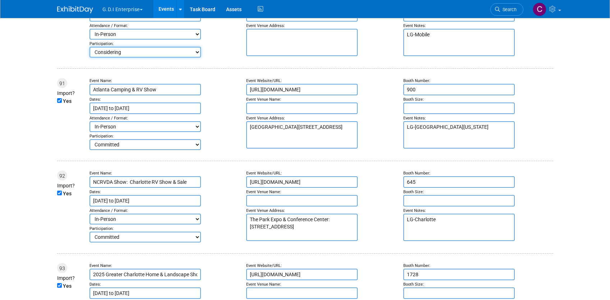
scroll to position [8392, 0]
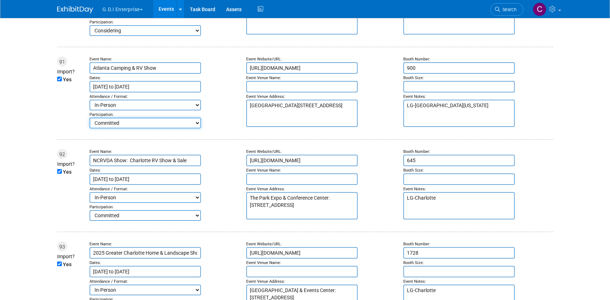
click at [171, 128] on select "Committed Considering Not Going" at bounding box center [144, 122] width 111 height 11
select select "2"
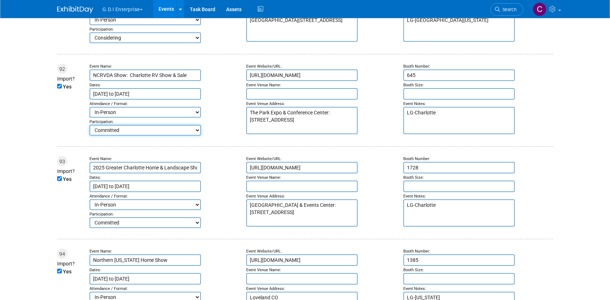
click at [187, 135] on select "Committed Considering Not Going" at bounding box center [144, 130] width 111 height 11
select select "2"
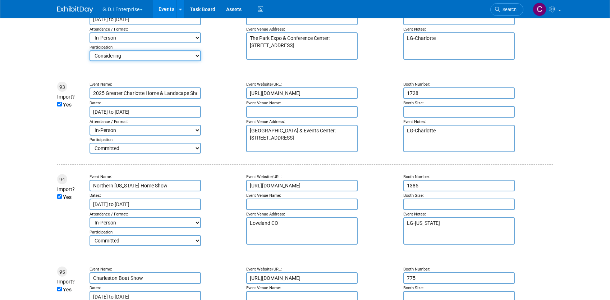
scroll to position [8552, 0]
click at [181, 152] on select "Committed Considering Not Going" at bounding box center [144, 147] width 111 height 11
select select "2"
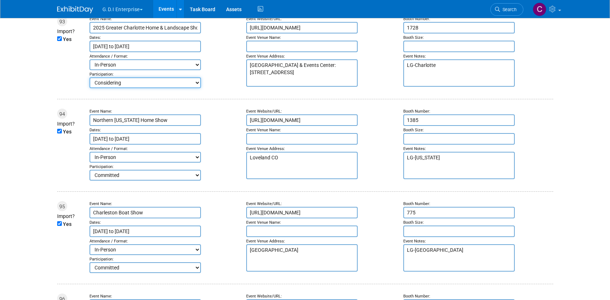
scroll to position [8639, 0]
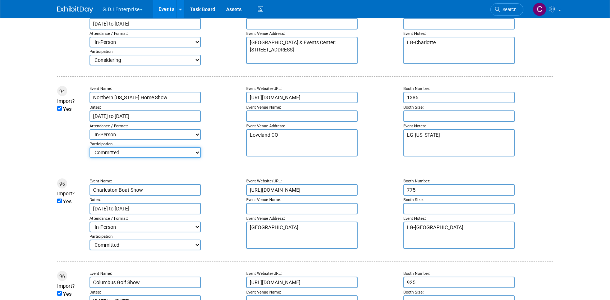
click at [186, 158] on select "Committed Considering Not Going" at bounding box center [144, 152] width 111 height 11
select select "2"
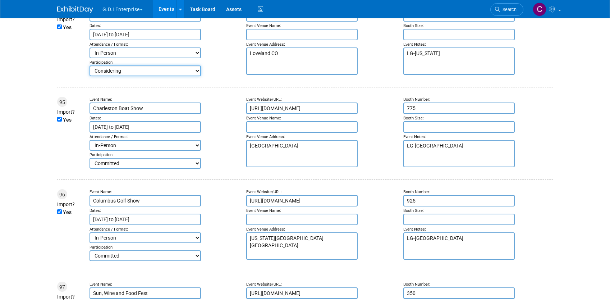
scroll to position [8722, 0]
click at [177, 168] on select "Committed Considering Not Going" at bounding box center [144, 162] width 111 height 11
select select "2"
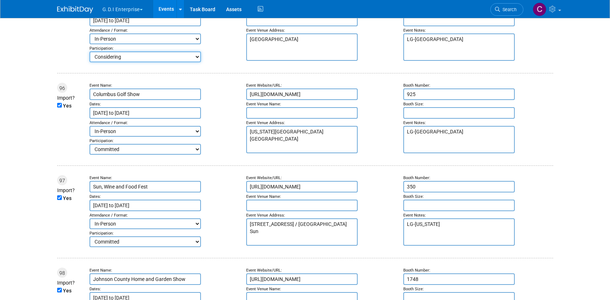
scroll to position [8828, 0]
click at [180, 154] on select "Committed Considering Not Going" at bounding box center [144, 148] width 111 height 11
select select "2"
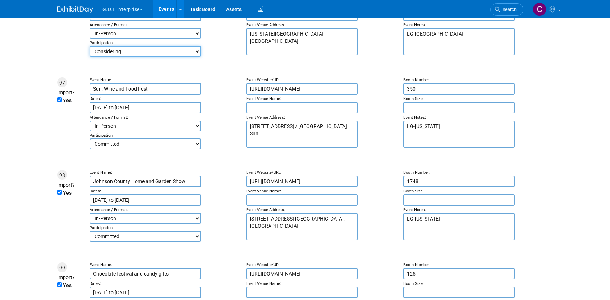
scroll to position [8926, 0]
click at [171, 148] on select "Committed Considering Not Going" at bounding box center [144, 142] width 111 height 11
select select "2"
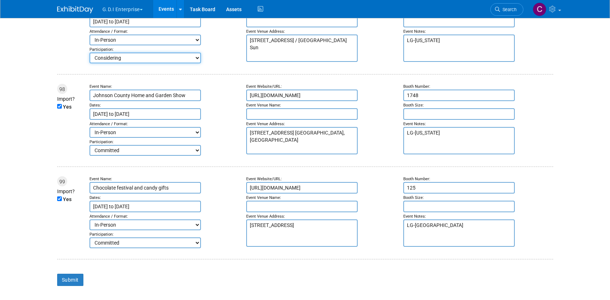
scroll to position [9011, 0]
click at [179, 155] on select "Committed Considering Not Going" at bounding box center [144, 149] width 111 height 11
select select "2"
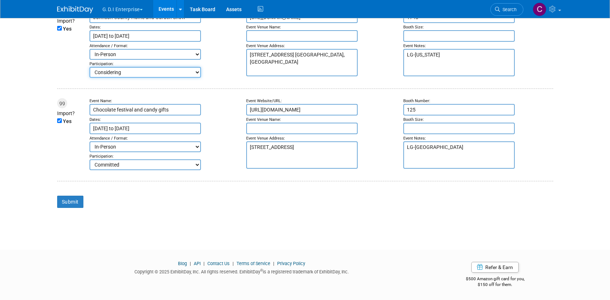
scroll to position [9099, 0]
click at [168, 170] on select "Committed Considering Not Going" at bounding box center [144, 164] width 111 height 11
select select "2"
click at [74, 203] on input "Submit" at bounding box center [70, 201] width 26 height 12
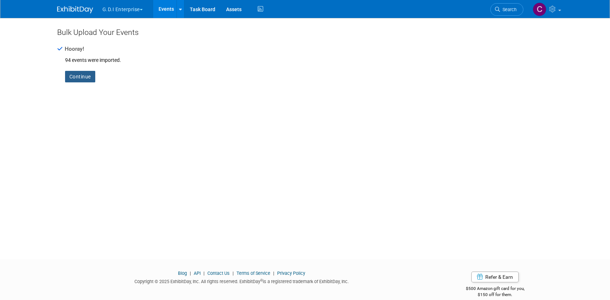
click at [87, 75] on link "Continue" at bounding box center [80, 76] width 30 height 11
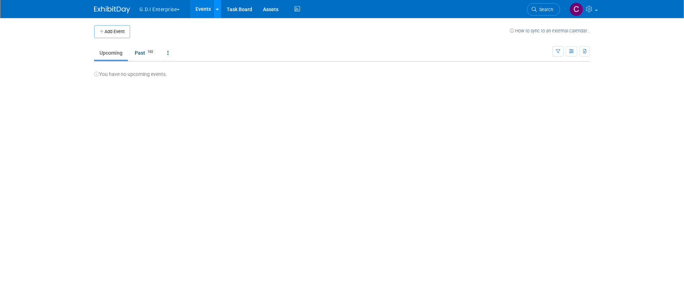
click at [218, 9] on icon at bounding box center [217, 9] width 3 height 5
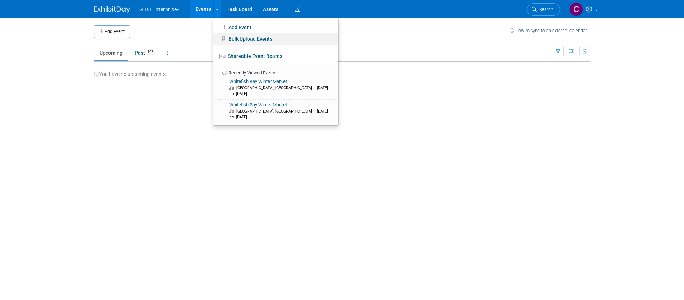
click at [249, 38] on link "Bulk Upload Events" at bounding box center [275, 38] width 125 height 11
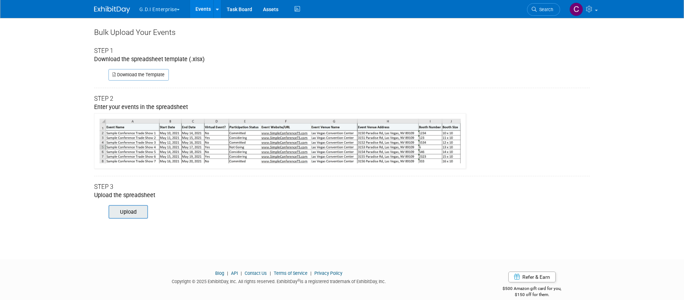
click at [131, 208] on input "file" at bounding box center [99, 211] width 98 height 12
click at [134, 211] on input "file" at bounding box center [99, 211] width 98 height 12
type input "C:\fakepath\ExhibitDay-Event-Import-Template (1).xlsx"
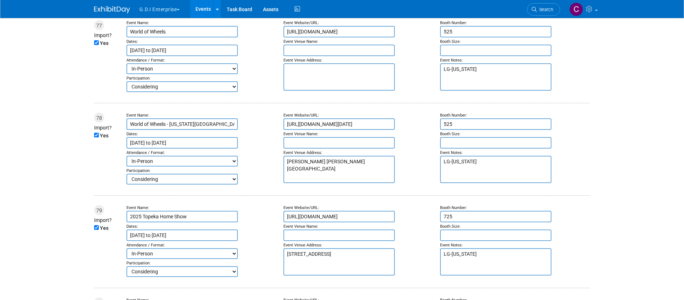
scroll to position [7093, 0]
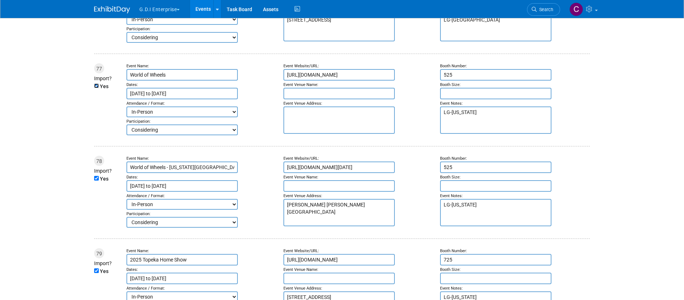
click at [96, 86] on input "Yes" at bounding box center [96, 85] width 5 height 5
checkbox input "false"
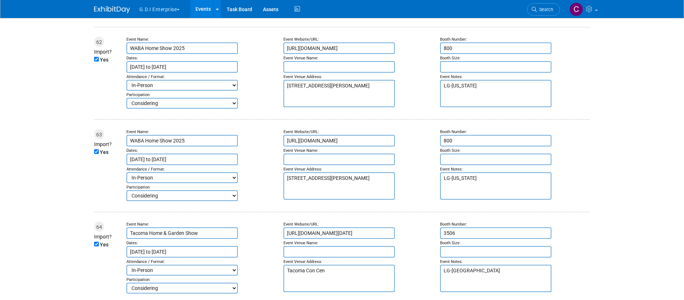
scroll to position [5733, 0]
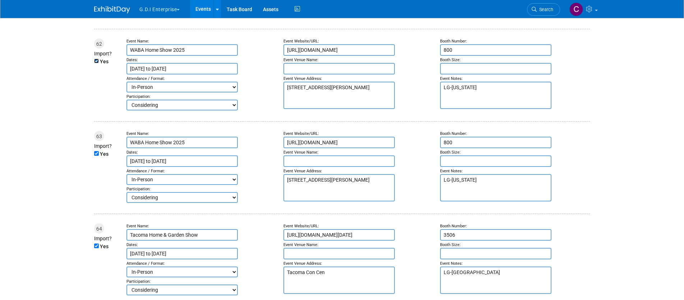
click at [96, 61] on input "Yes" at bounding box center [96, 61] width 5 height 5
checkbox input "false"
click at [187, 143] on input "WABA Home Show 2025" at bounding box center [181, 141] width 111 height 11
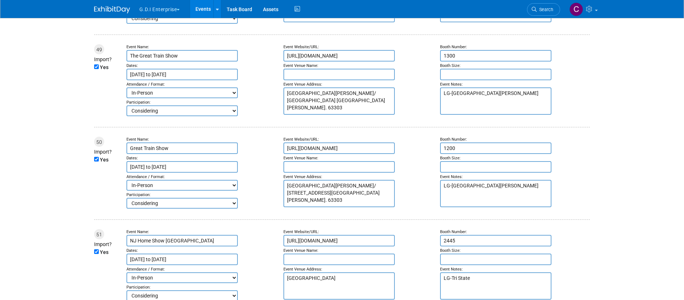
scroll to position [4509, 0]
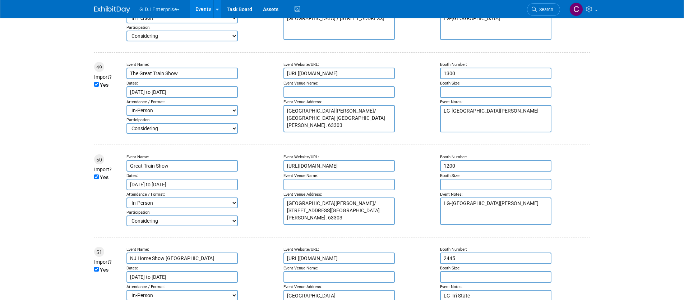
type input "WABA Home Show"
click at [97, 177] on input "Yes" at bounding box center [96, 176] width 5 height 5
checkbox input "false"
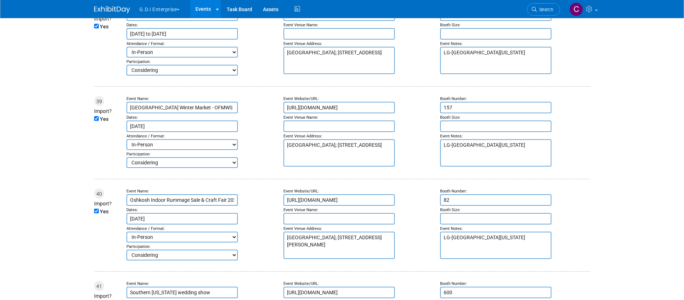
scroll to position [3553, 0]
click at [96, 118] on input "Yes" at bounding box center [96, 117] width 5 height 5
checkbox input "false"
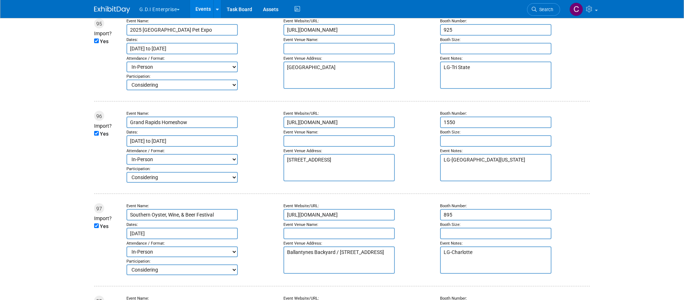
scroll to position [9089, 0]
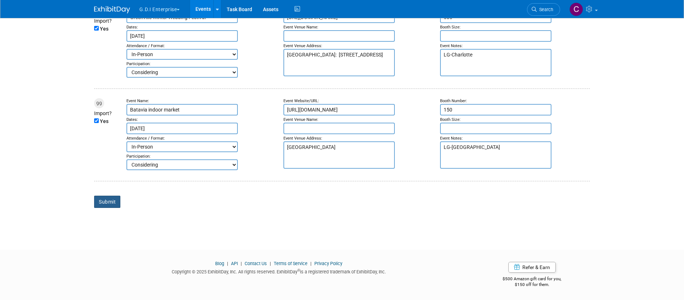
click at [105, 203] on input "Submit" at bounding box center [107, 201] width 26 height 12
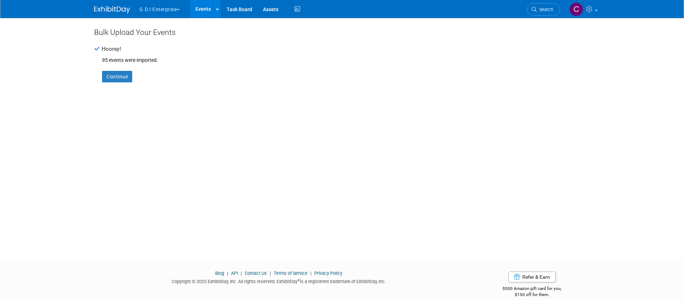
click at [202, 9] on link "Events" at bounding box center [203, 9] width 26 height 18
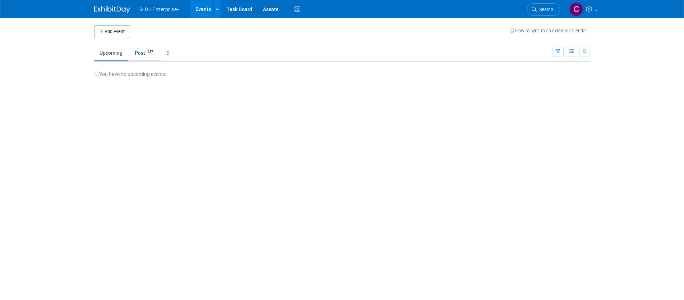
click at [139, 53] on link "Past 287" at bounding box center [144, 53] width 31 height 14
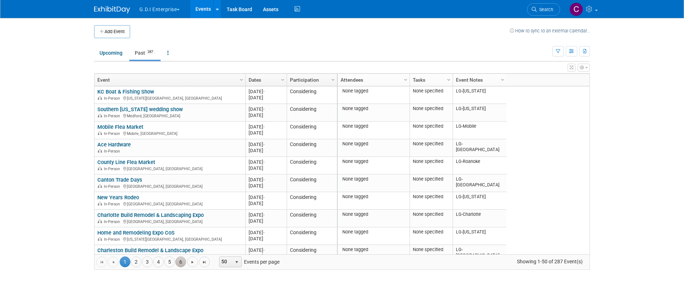
click at [181, 262] on link "6" at bounding box center [180, 261] width 11 height 11
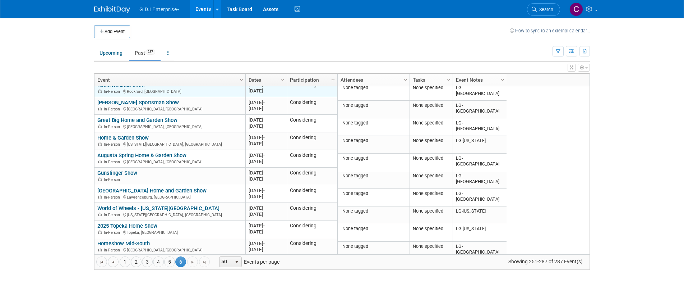
scroll to position [483, 0]
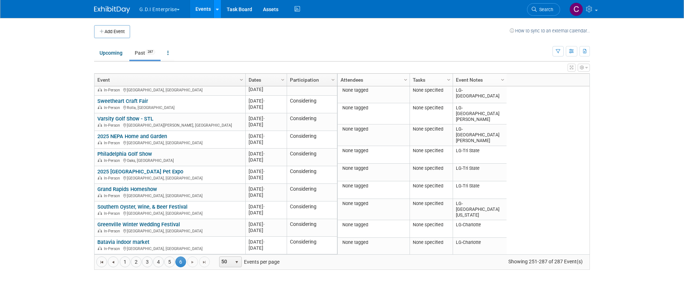
click at [218, 9] on icon at bounding box center [217, 9] width 3 height 5
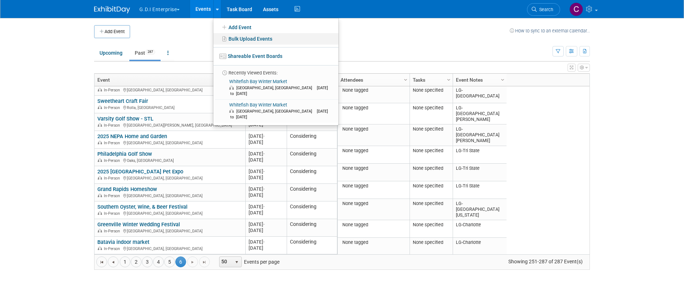
click at [236, 41] on link "Bulk Upload Events" at bounding box center [275, 38] width 125 height 11
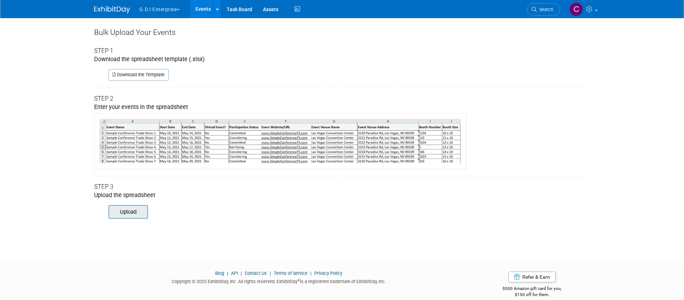
click at [133, 213] on input "file" at bounding box center [99, 211] width 98 height 12
type input "C:\fakepath\ExhibitDay-Event-Import-Template (1).xlsx"
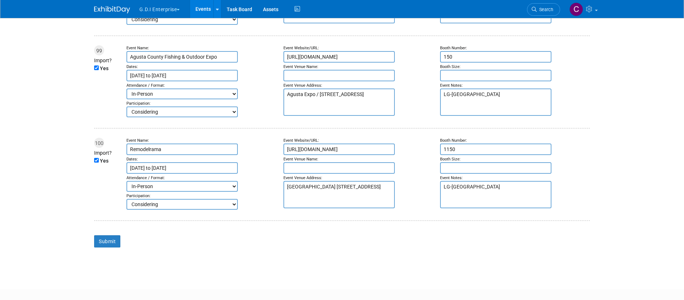
scroll to position [9163, 0]
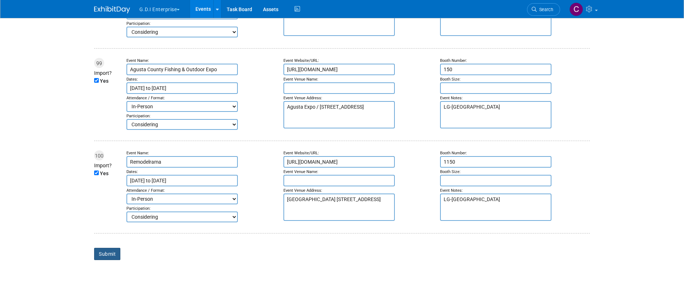
click at [114, 255] on input "Submit" at bounding box center [107, 253] width 26 height 12
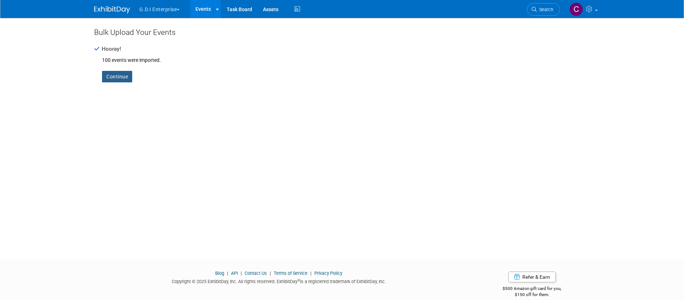
click at [119, 75] on link "Continue" at bounding box center [117, 76] width 30 height 11
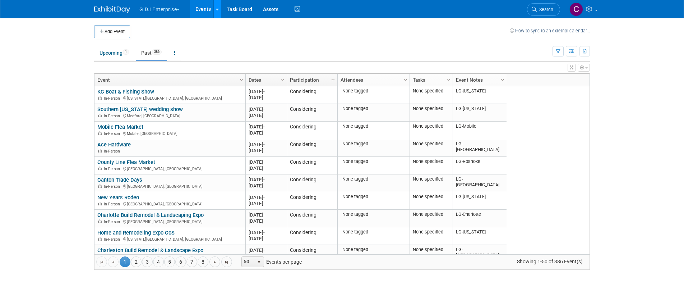
click at [219, 9] on link at bounding box center [217, 9] width 8 height 18
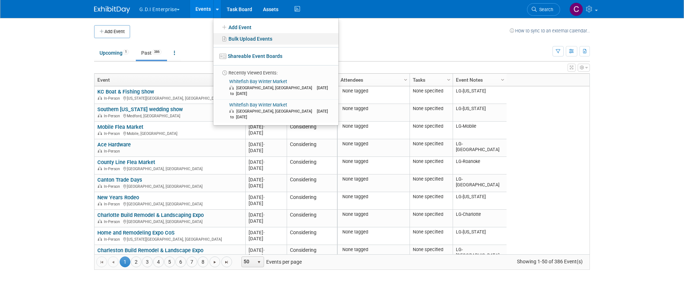
click at [239, 38] on link "Bulk Upload Events" at bounding box center [275, 38] width 125 height 11
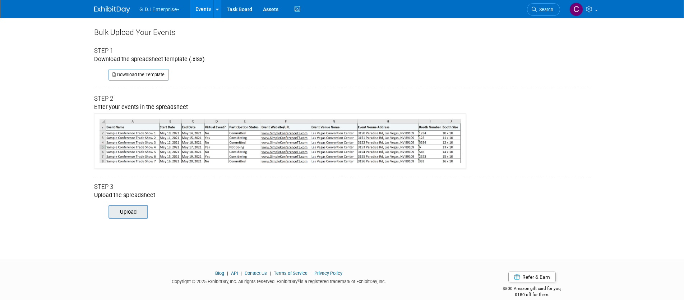
click at [138, 213] on input "file" at bounding box center [99, 211] width 98 height 12
type input "C:\fakepath\ExhibitDay-Event-Import-Template (1).xlsx"
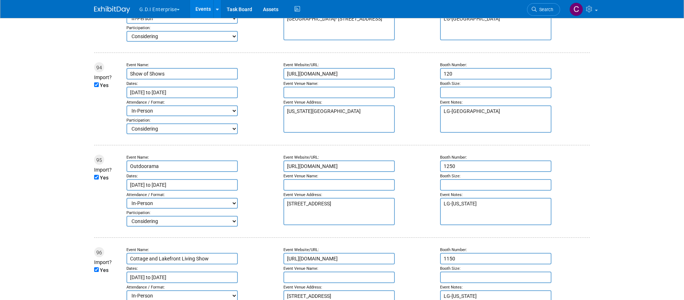
scroll to position [8904, 0]
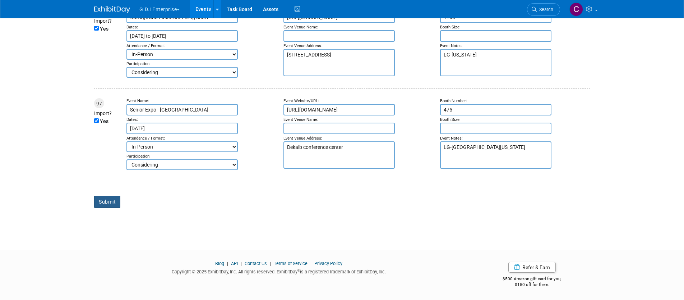
click at [104, 203] on input "Submit" at bounding box center [107, 201] width 26 height 12
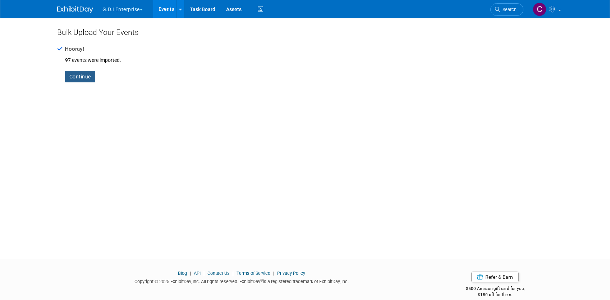
click at [80, 77] on link "Continue" at bounding box center [80, 76] width 30 height 11
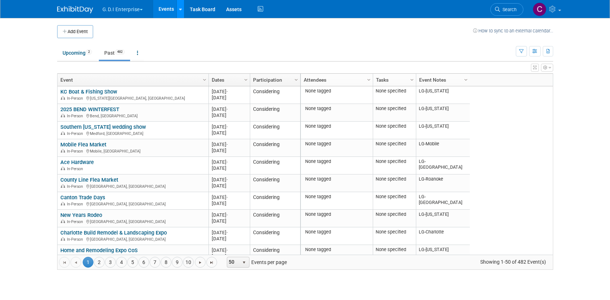
click at [182, 8] on icon at bounding box center [180, 9] width 3 height 5
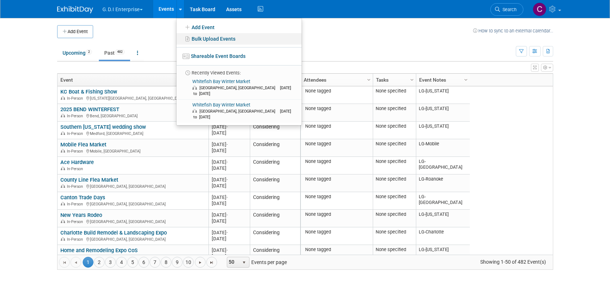
click at [200, 40] on link "Bulk Upload Events" at bounding box center [238, 38] width 125 height 11
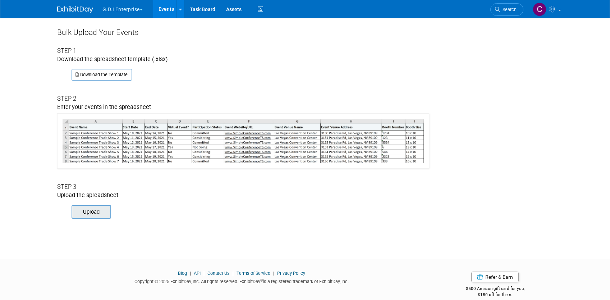
click at [90, 212] on input "file" at bounding box center [62, 211] width 98 height 12
type input "C:\fakepath\ExhibitDay-Event-Import-Template (1).xlsx"
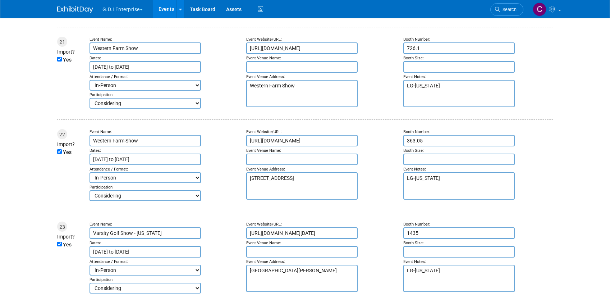
scroll to position [1948, 0]
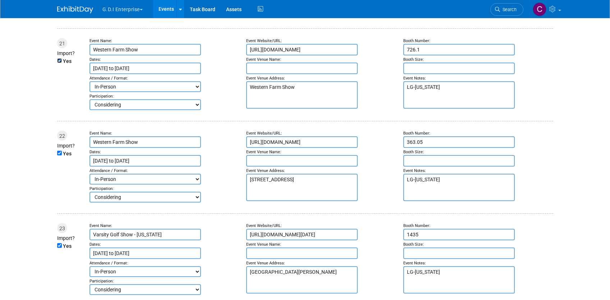
click at [60, 63] on input "Yes" at bounding box center [59, 60] width 5 height 5
checkbox input "false"
drag, startPoint x: 425, startPoint y: 149, endPoint x: 389, endPoint y: 150, distance: 35.9
click at [389, 150] on tr "22 Import? Yes Event Name: Western Farm Show Dates: Feb 21, 2025 to Feb 23, 202…" at bounding box center [305, 166] width 496 height 72
type input "726"
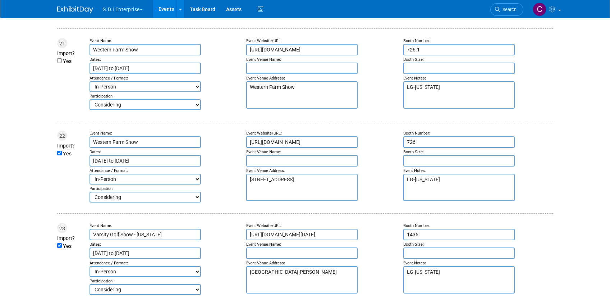
click at [527, 136] on div "Booth Number:" at bounding box center [478, 133] width 150 height 6
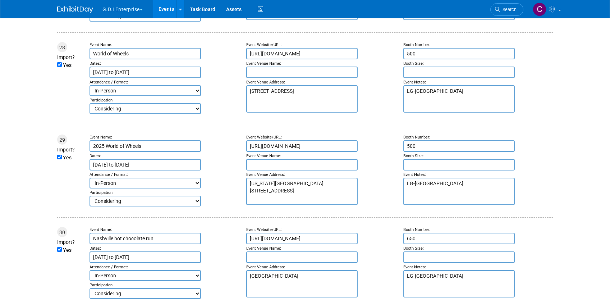
scroll to position [2589, 0]
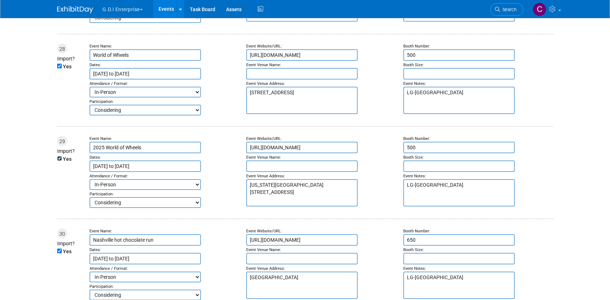
click at [60, 161] on input "Yes" at bounding box center [59, 158] width 5 height 5
checkbox input "false"
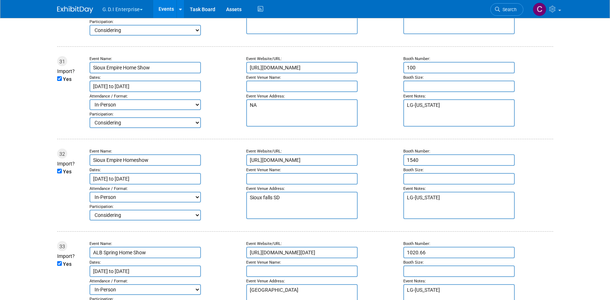
scroll to position [2853, 0]
click at [60, 82] on input "Yes" at bounding box center [59, 79] width 5 height 5
checkbox input "false"
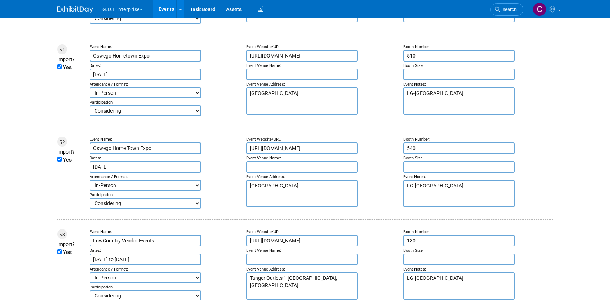
scroll to position [4710, 0]
click at [59, 70] on input "Yes" at bounding box center [59, 67] width 5 height 5
checkbox input "false"
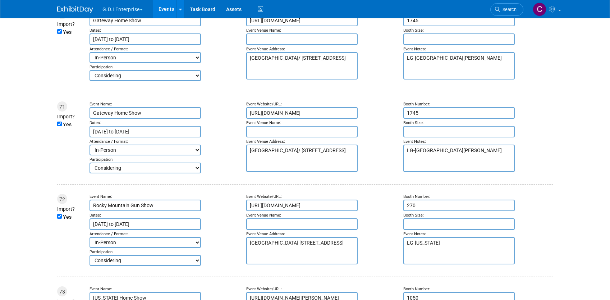
scroll to position [6500, 0]
click at [59, 126] on input "Yes" at bounding box center [59, 124] width 5 height 5
checkbox input "false"
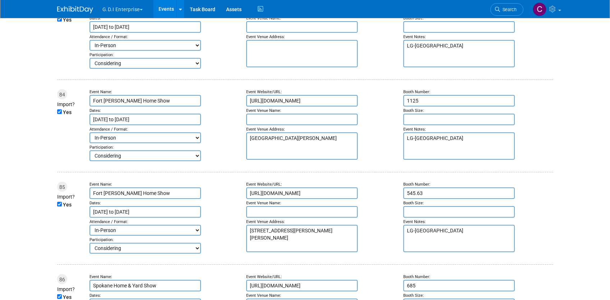
scroll to position [7785, 0]
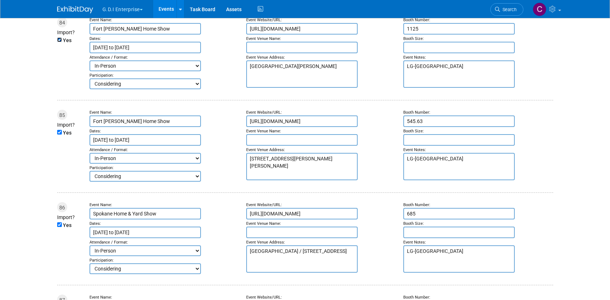
click at [61, 42] on input "Yes" at bounding box center [59, 39] width 5 height 5
checkbox input "false"
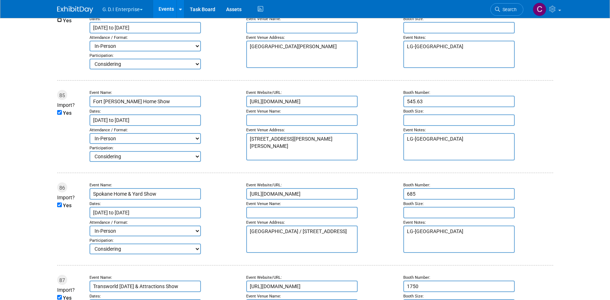
scroll to position [7802, 0]
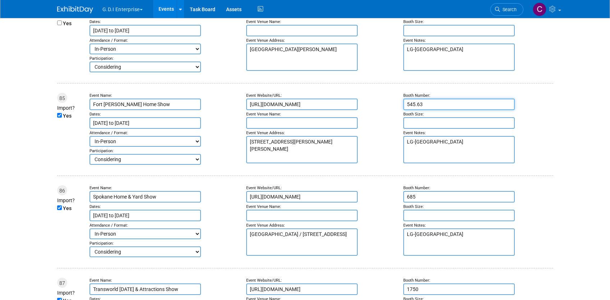
drag, startPoint x: 426, startPoint y: 134, endPoint x: 367, endPoint y: 134, distance: 58.5
click at [367, 134] on tr "85 Import? Yes Event Name: Fort Wayne Home Show Dates: Feb 27, 2025 to Mar 2, 2…" at bounding box center [305, 129] width 496 height 72
type input "1660"
click at [362, 84] on div at bounding box center [305, 83] width 496 height 1
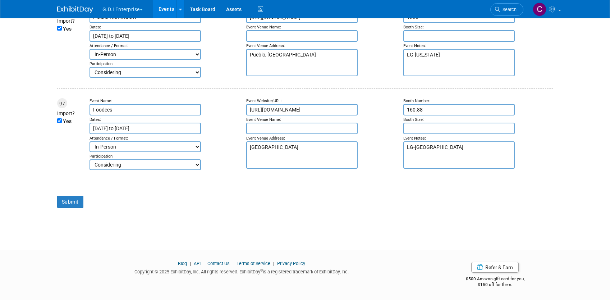
scroll to position [8923, 0]
click at [67, 208] on input "Submit" at bounding box center [70, 201] width 26 height 12
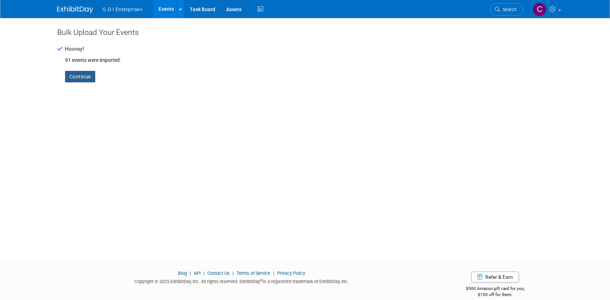
click at [80, 77] on link "Continue" at bounding box center [80, 76] width 30 height 11
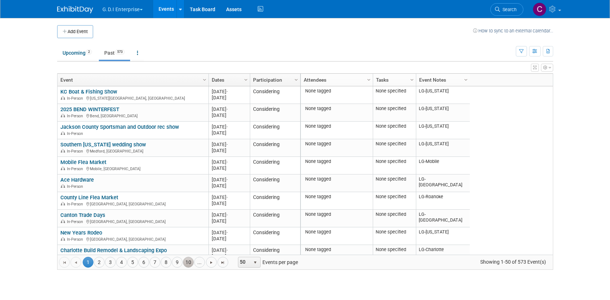
click at [187, 263] on link "10" at bounding box center [188, 261] width 11 height 11
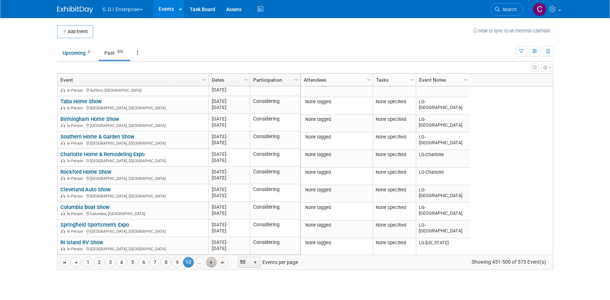
click at [211, 262] on span "Go to the next page" at bounding box center [211, 262] width 6 height 6
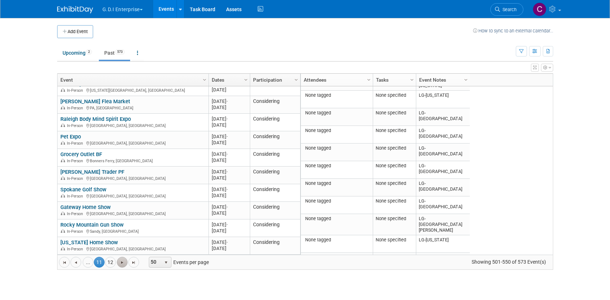
scroll to position [712, 0]
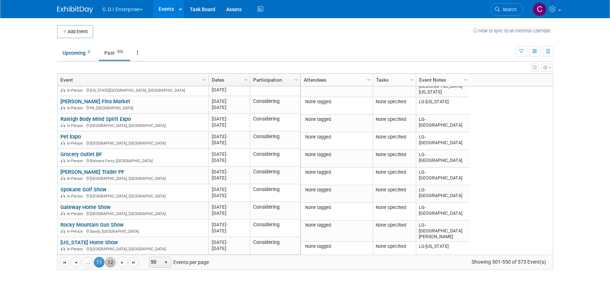
click at [111, 261] on link "12" at bounding box center [110, 261] width 11 height 11
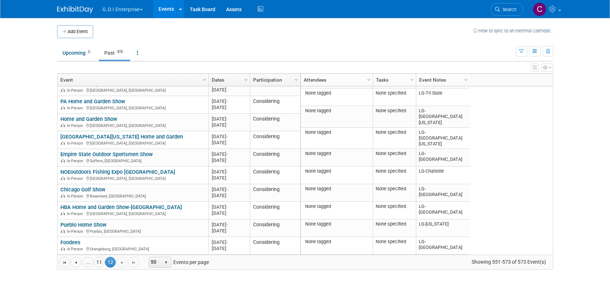
scroll to position [237, 0]
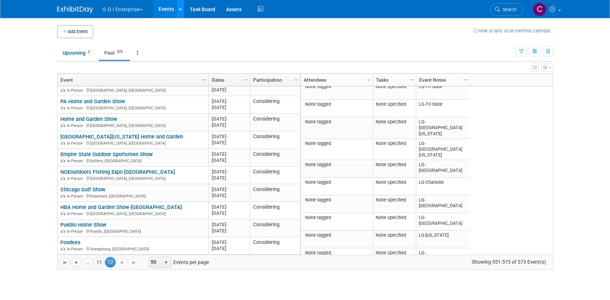
click at [182, 10] on link at bounding box center [180, 9] width 8 height 18
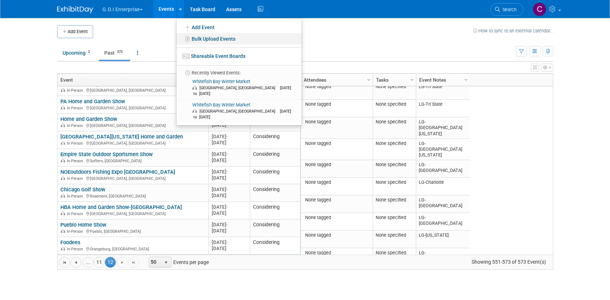
click at [205, 38] on link "Bulk Upload Events" at bounding box center [238, 38] width 125 height 11
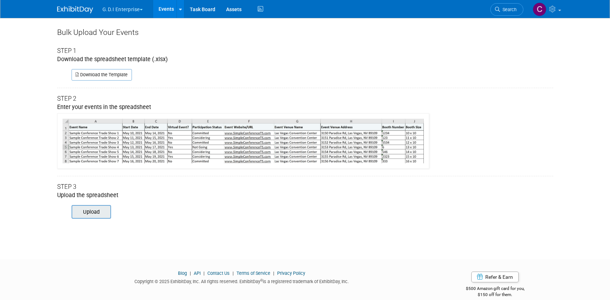
click at [91, 213] on input "file" at bounding box center [62, 211] width 98 height 12
type input "C:\fakepath\ExhibitDay-Event-Import-Template (1).xlsx"
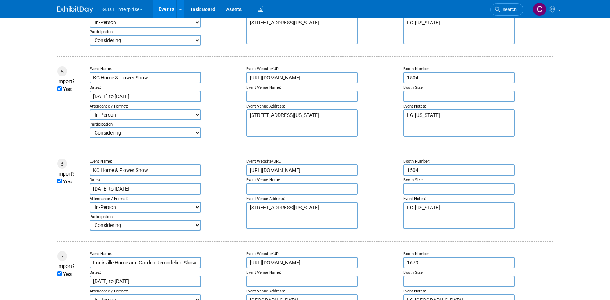
scroll to position [442, 0]
click at [59, 91] on input "Yes" at bounding box center [59, 89] width 5 height 5
checkbox input "false"
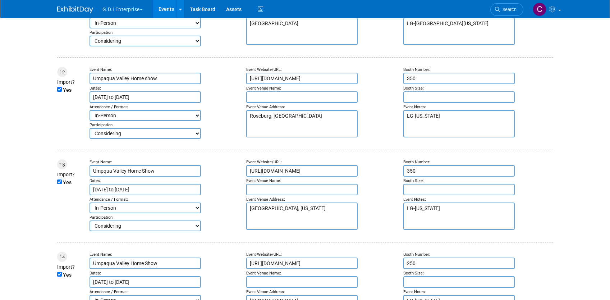
scroll to position [1101, 0]
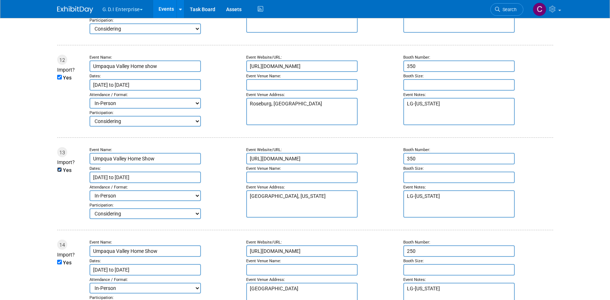
click at [59, 172] on input "Yes" at bounding box center [59, 169] width 5 height 5
checkbox input "false"
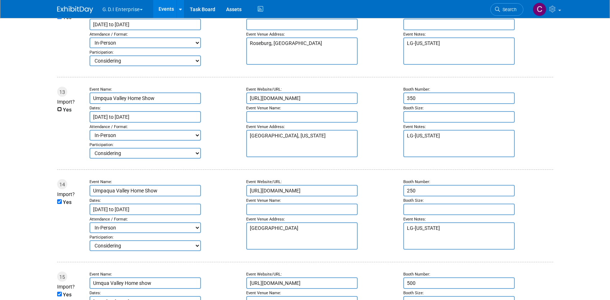
scroll to position [1158, 0]
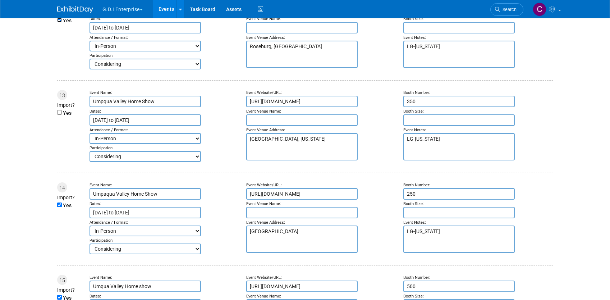
click at [60, 22] on input "Yes" at bounding box center [59, 20] width 5 height 5
checkbox input "false"
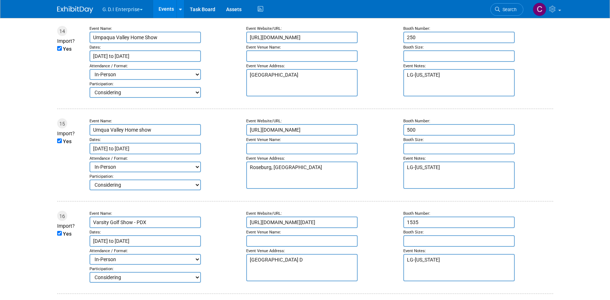
scroll to position [1315, 0]
click at [58, 142] on input "Yes" at bounding box center [59, 139] width 5 height 5
checkbox input "false"
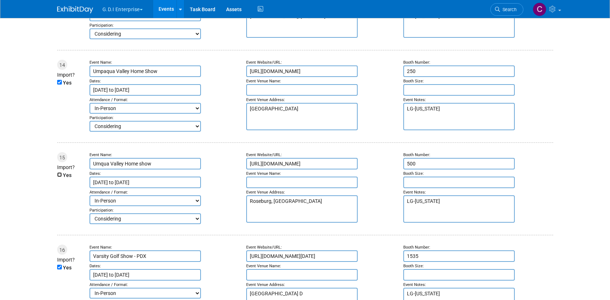
scroll to position [1279, 0]
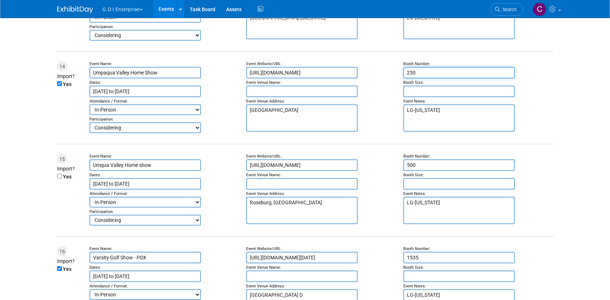
click at [423, 78] on input "250" at bounding box center [458, 72] width 111 height 11
type input "2"
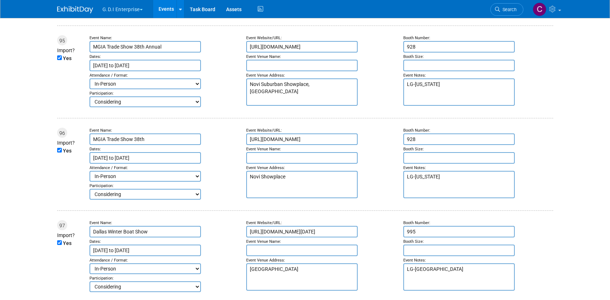
scroll to position [8774, 0]
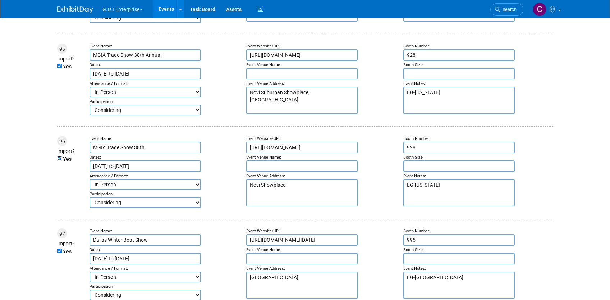
click at [59, 161] on input "Yes" at bounding box center [59, 158] width 5 height 5
checkbox input "false"
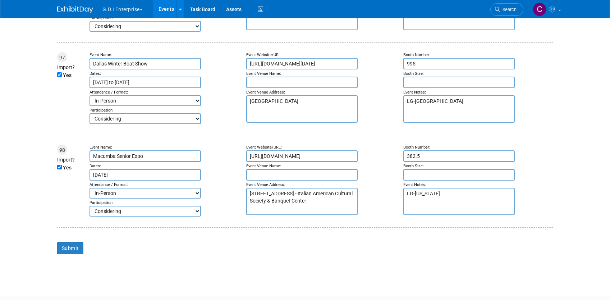
scroll to position [8988, 0]
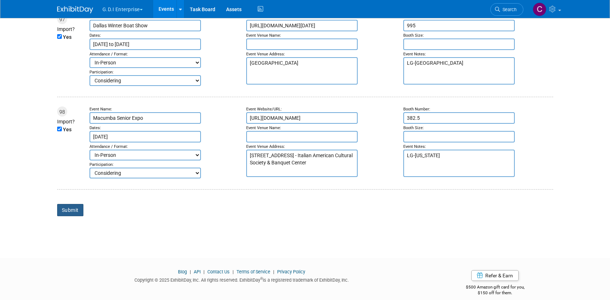
click at [63, 216] on input "Submit" at bounding box center [70, 210] width 26 height 12
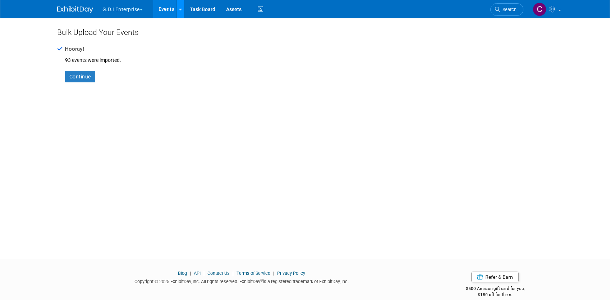
click at [181, 13] on link at bounding box center [180, 9] width 8 height 18
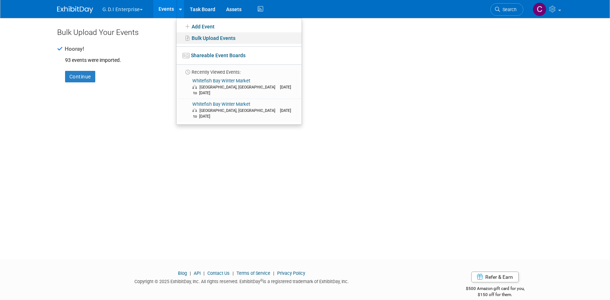
click at [200, 38] on link "Bulk Upload Events" at bounding box center [238, 37] width 125 height 11
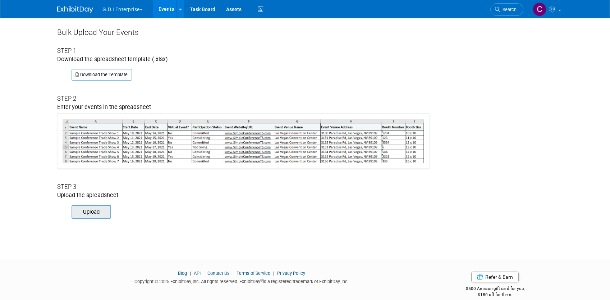
click at [91, 214] on input "file" at bounding box center [62, 211] width 98 height 12
type input "C:\fakepath\ExhibitDay-Event-Import-Template (1).xlsx"
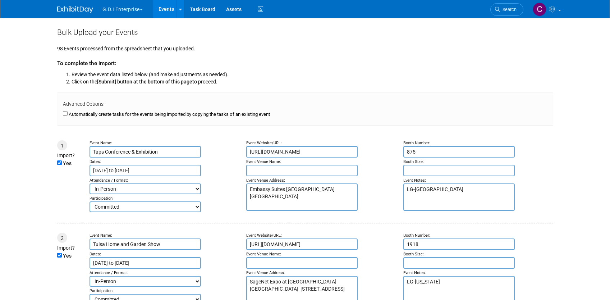
type input "[DATE]"
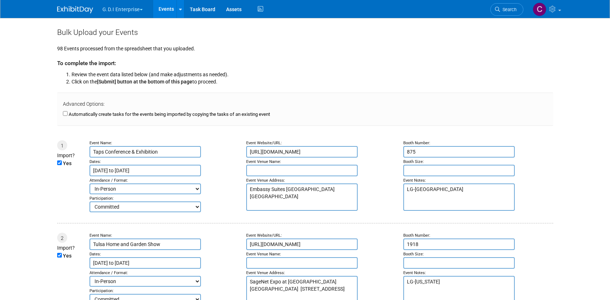
type input "[DATE]"
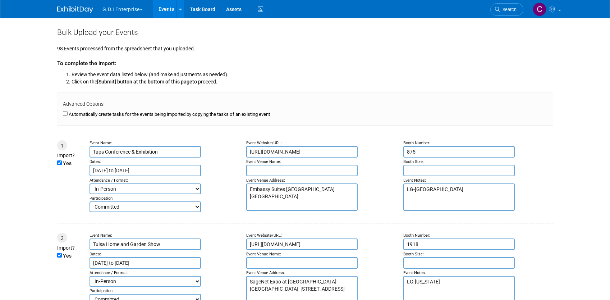
type input "[DATE]"
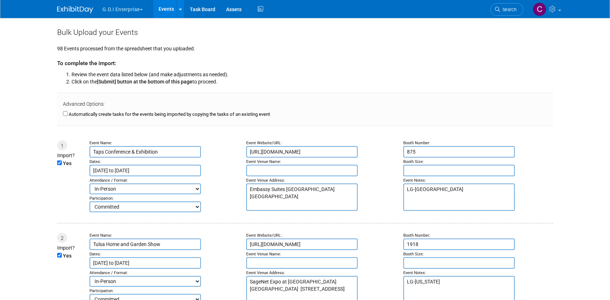
type input "[DATE]"
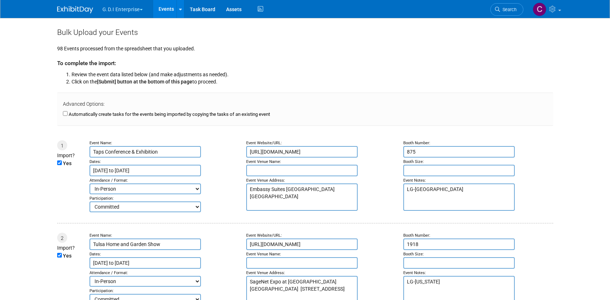
type input "[DATE]"
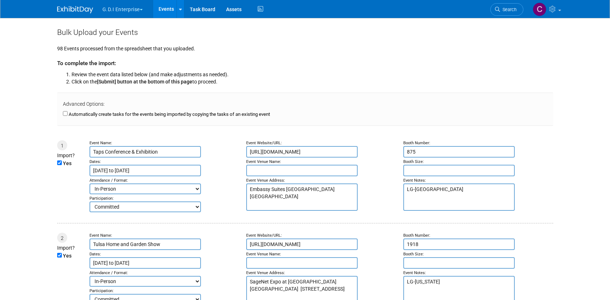
type input "[DATE]"
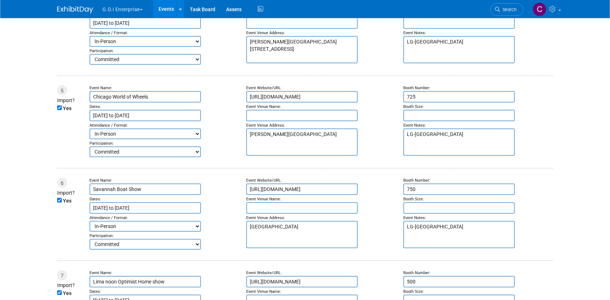
scroll to position [402, 0]
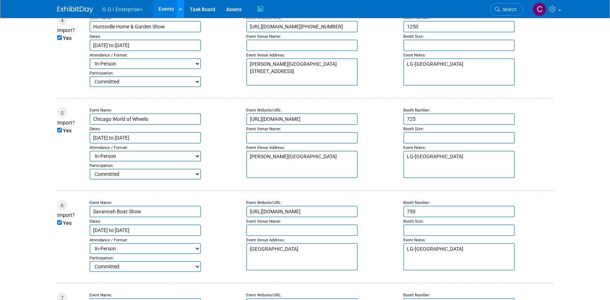
click at [182, 11] on div at bounding box center [180, 8] width 3 height 7
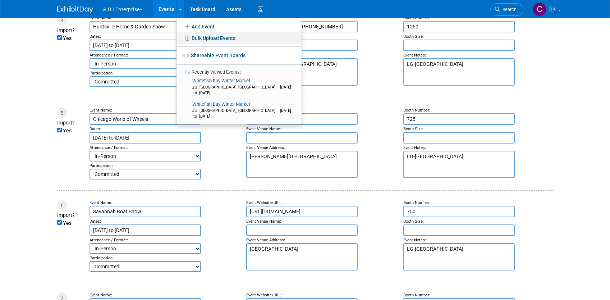
click at [198, 38] on link "Bulk Upload Events" at bounding box center [238, 37] width 125 height 11
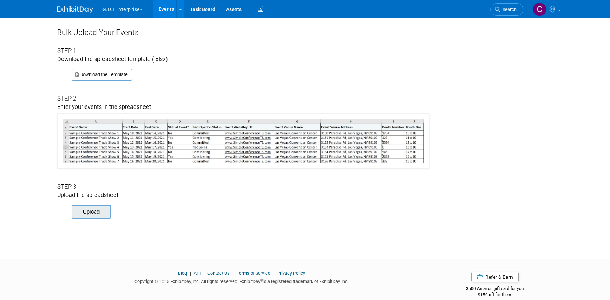
click at [92, 213] on input "file" at bounding box center [62, 211] width 98 height 12
type input "C:\fakepath\ExhibitDay-Event-Import-Template (1).xlsx"
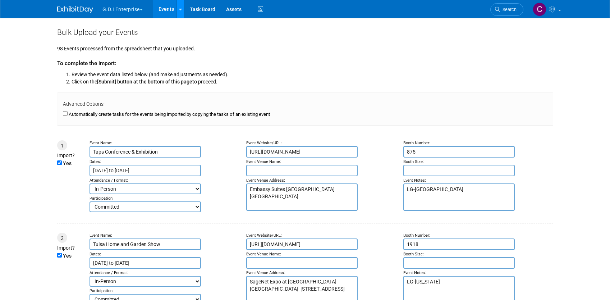
click at [181, 7] on icon at bounding box center [180, 9] width 3 height 5
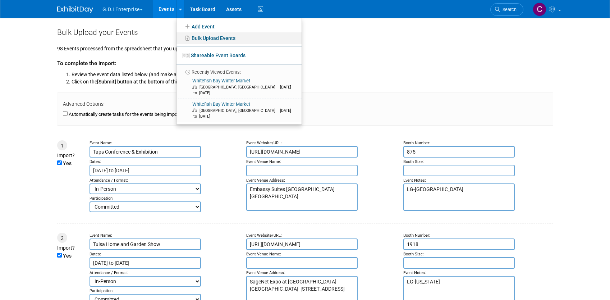
click at [198, 40] on link "Bulk Upload Events" at bounding box center [238, 37] width 125 height 11
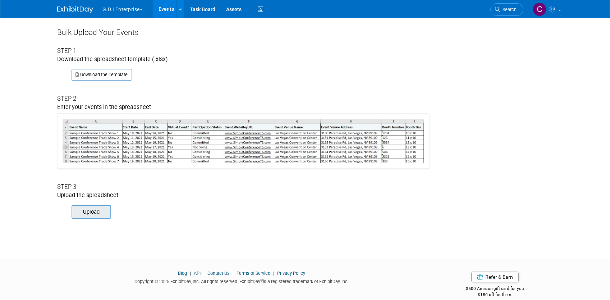
click at [91, 212] on input "file" at bounding box center [62, 211] width 98 height 12
type input "C:\fakepath\ExhibitDay-Event-Import-Template (1).xlsx"
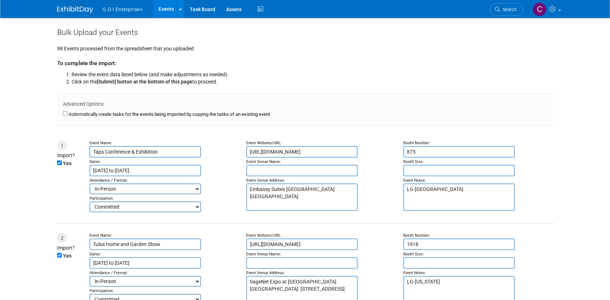
scroll to position [39, 0]
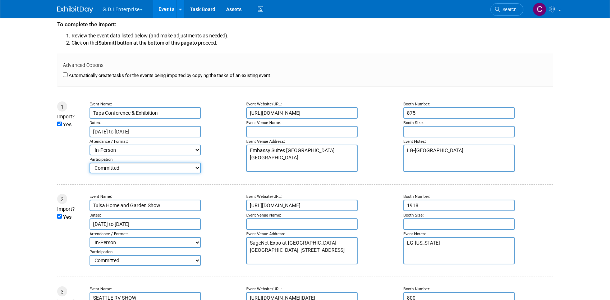
click at [197, 166] on select "Committed Considering Not Going" at bounding box center [144, 167] width 111 height 11
select select "2"
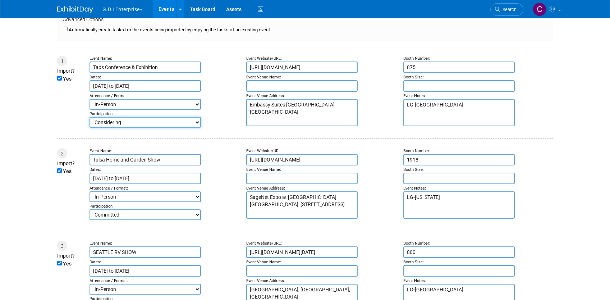
scroll to position [86, 0]
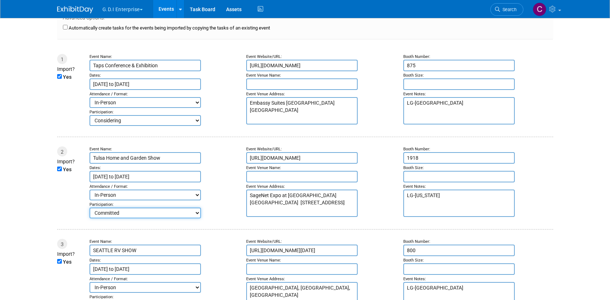
click at [151, 215] on select "Committed Considering Not Going" at bounding box center [144, 212] width 111 height 11
select select "2"
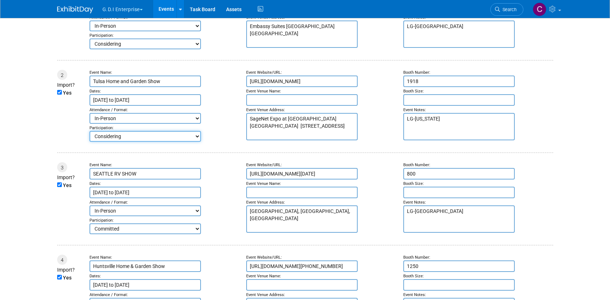
scroll to position [163, 0]
click at [184, 229] on select "Committed Considering Not Going" at bounding box center [144, 227] width 111 height 11
select select "2"
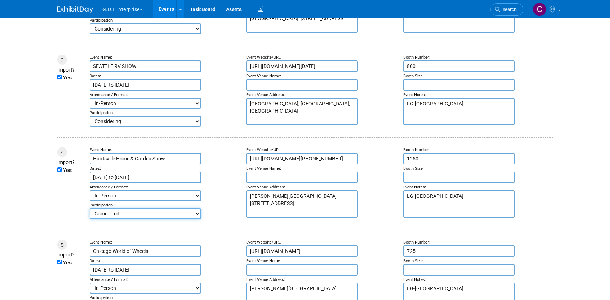
click at [192, 214] on select "Committed Considering Not Going" at bounding box center [144, 213] width 111 height 11
select select "2"
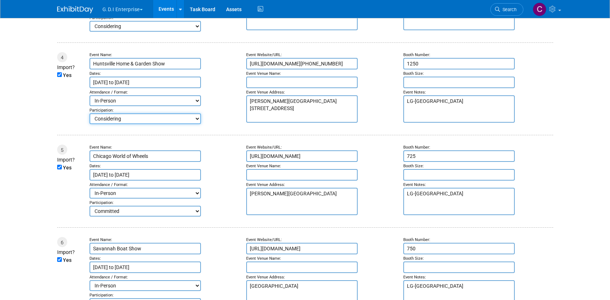
scroll to position [365, 0]
click at [186, 208] on select "Committed Considering Not Going" at bounding box center [144, 210] width 111 height 11
select select "2"
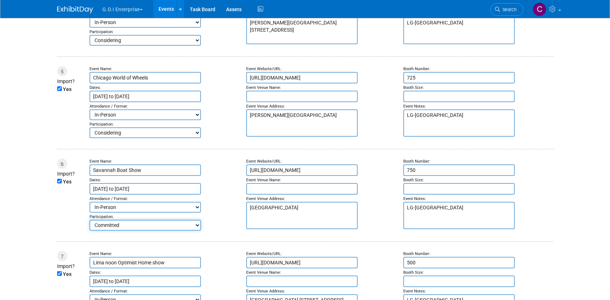
click at [175, 226] on select "Committed Considering Not Going" at bounding box center [144, 224] width 111 height 11
select select "2"
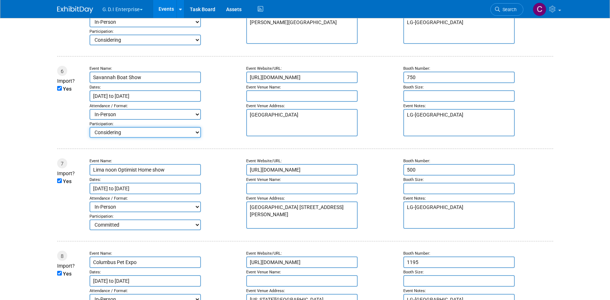
scroll to position [538, 0]
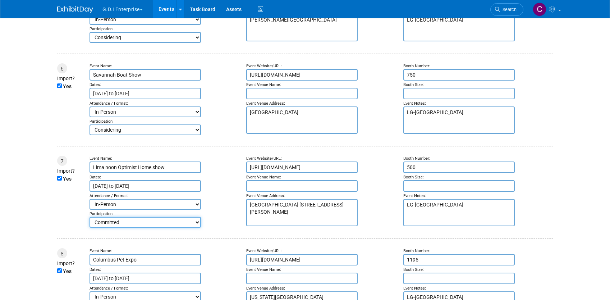
click at [165, 224] on select "Committed Considering Not Going" at bounding box center [144, 222] width 111 height 11
select select "2"
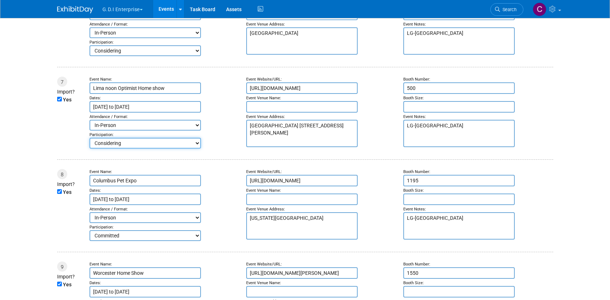
scroll to position [635, 0]
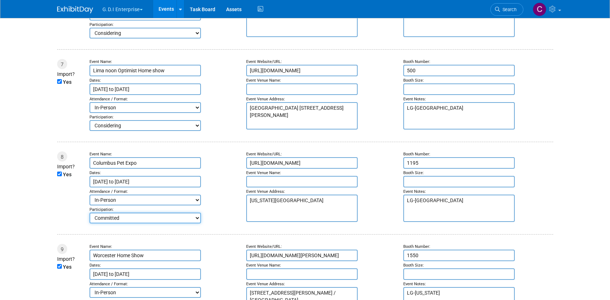
click at [158, 220] on select "Committed Considering Not Going" at bounding box center [144, 217] width 111 height 11
select select "2"
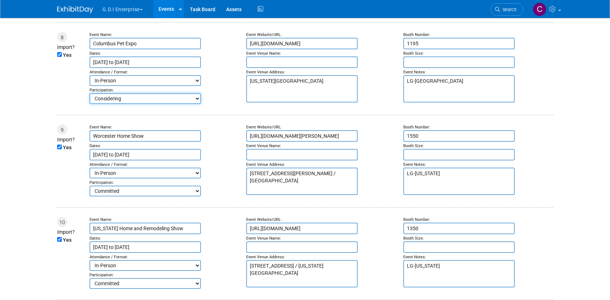
scroll to position [759, 0]
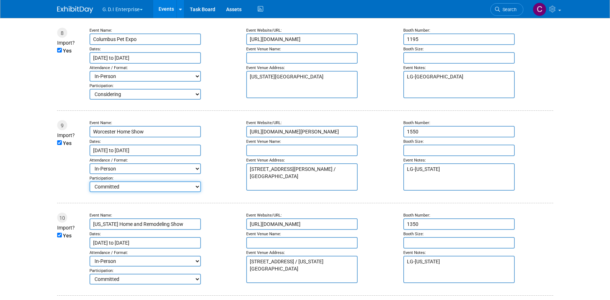
click at [163, 190] on select "Committed Considering Not Going" at bounding box center [144, 186] width 111 height 11
select select "2"
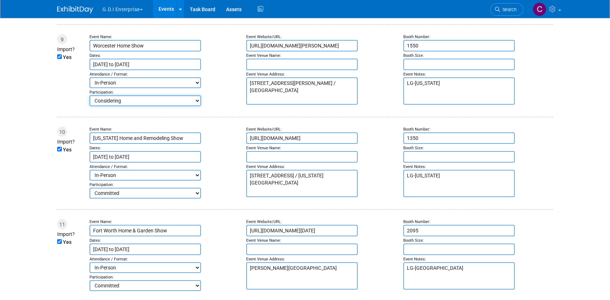
scroll to position [847, 0]
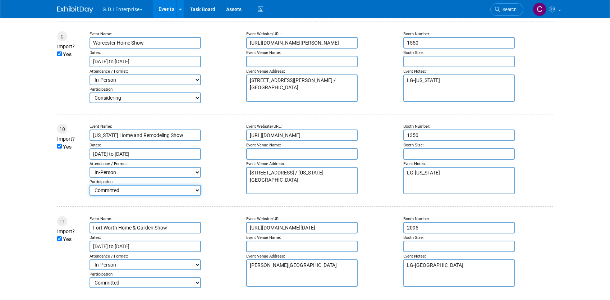
click at [158, 190] on select "Committed Considering Not Going" at bounding box center [144, 190] width 111 height 11
select select "2"
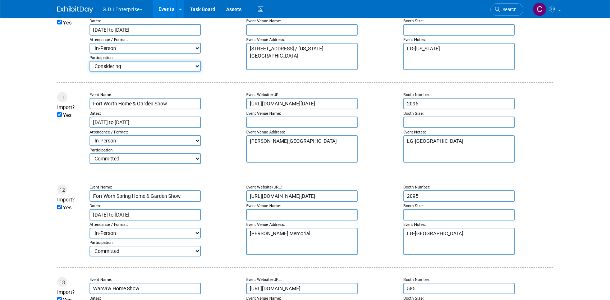
scroll to position [976, 0]
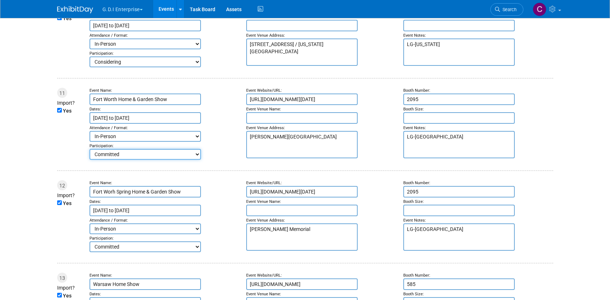
click at [161, 158] on select "Committed Considering Not Going" at bounding box center [144, 154] width 111 height 11
select select "2"
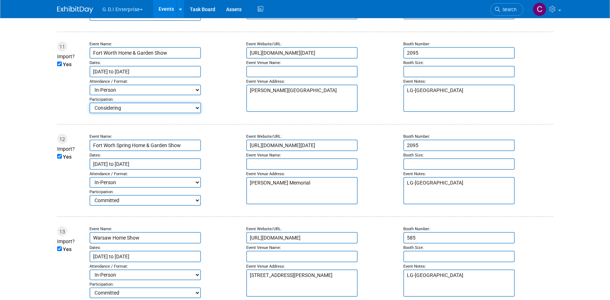
scroll to position [1073, 0]
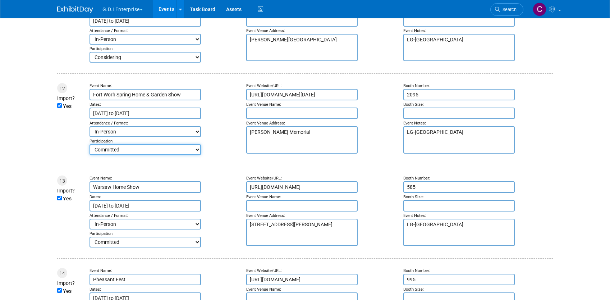
click at [162, 154] on select "Committed Considering Not Going" at bounding box center [144, 149] width 111 height 11
select select "2"
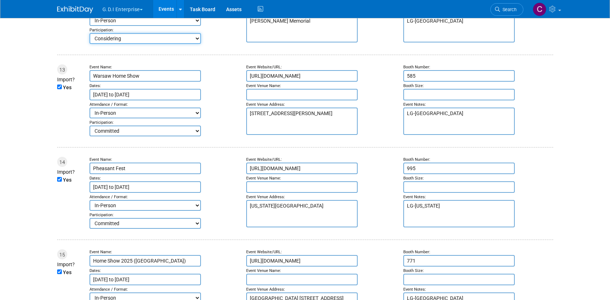
scroll to position [1184, 0]
click at [163, 135] on select "Committed Considering Not Going" at bounding box center [144, 130] width 111 height 11
select select "2"
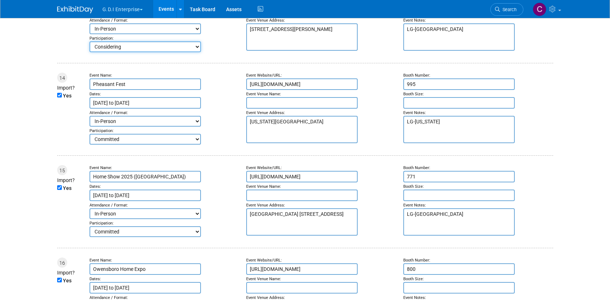
scroll to position [1268, 0]
click at [165, 143] on select "Committed Considering Not Going" at bounding box center [144, 138] width 111 height 11
select select "2"
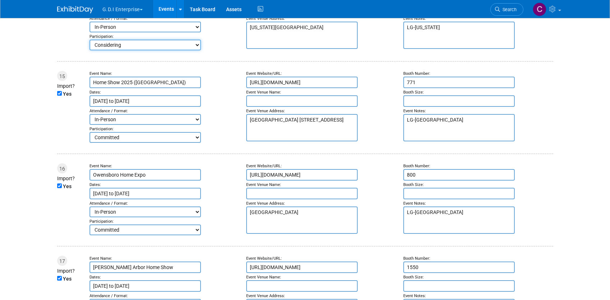
scroll to position [1363, 0]
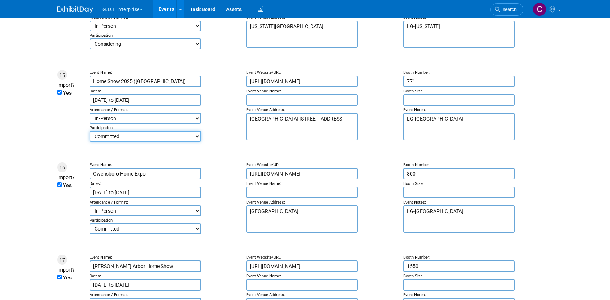
click at [159, 140] on select "Committed Considering Not Going" at bounding box center [144, 136] width 111 height 11
select select "2"
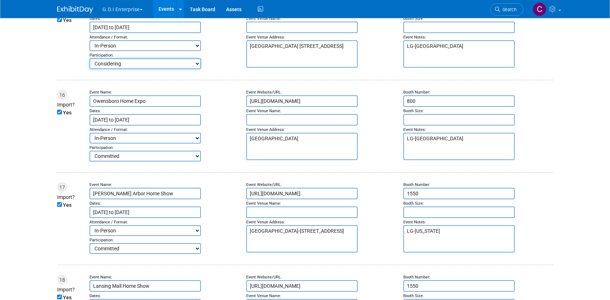
scroll to position [1461, 0]
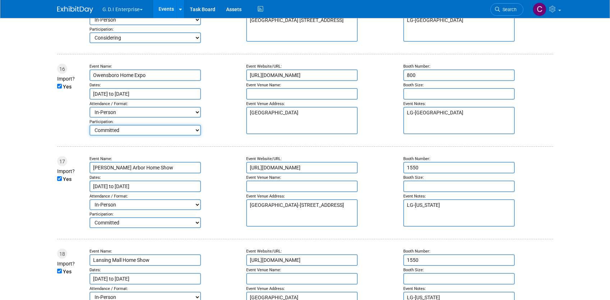
click at [174, 135] on select "Committed Considering Not Going" at bounding box center [144, 130] width 111 height 11
select select "2"
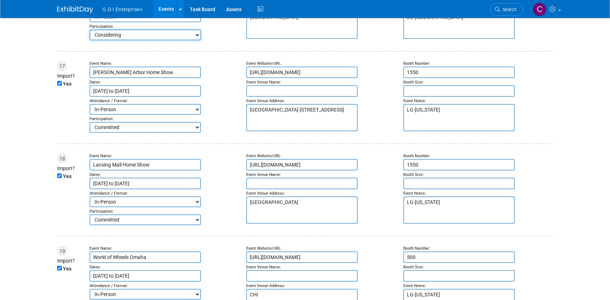
scroll to position [1557, 0]
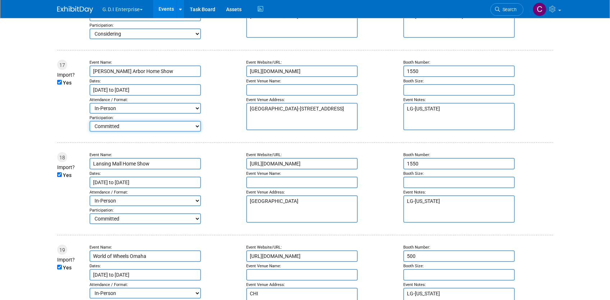
click at [165, 130] on select "Committed Considering Not Going" at bounding box center [144, 126] width 111 height 11
select select "2"
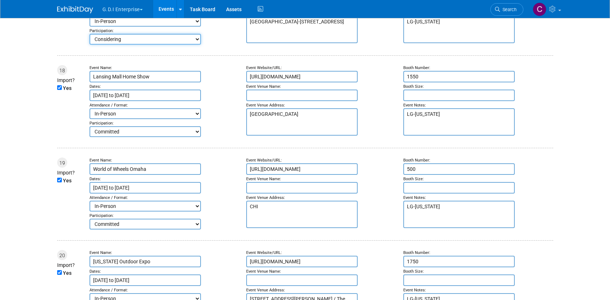
scroll to position [1646, 0]
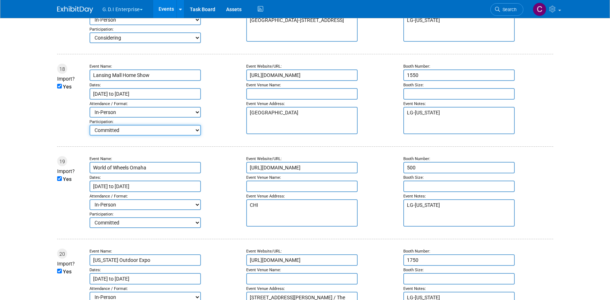
click at [160, 135] on select "Committed Considering Not Going" at bounding box center [144, 130] width 111 height 11
select select "2"
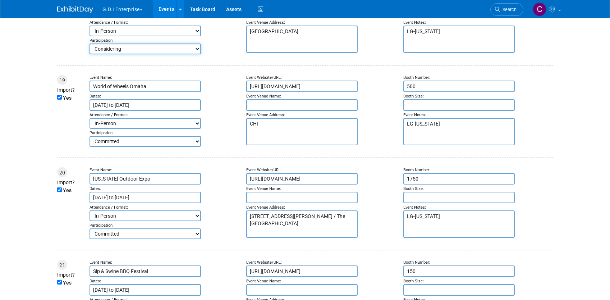
scroll to position [1727, 0]
click at [164, 146] on select "Committed Considering Not Going" at bounding box center [144, 140] width 111 height 11
select select "2"
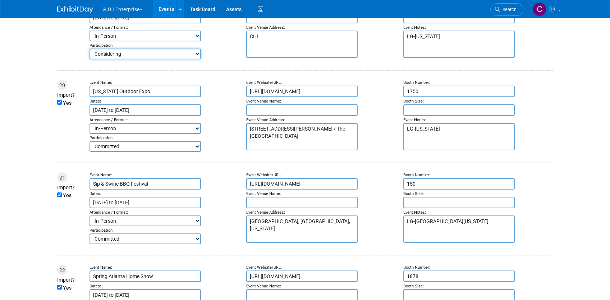
scroll to position [1815, 0]
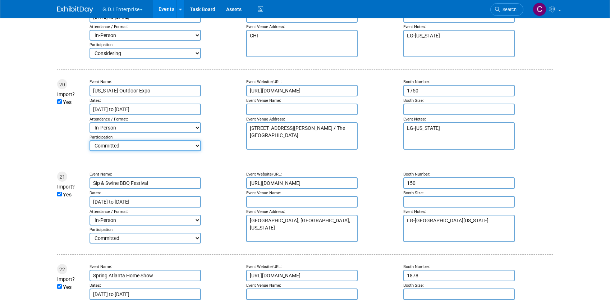
click at [166, 151] on select "Committed Considering Not Going" at bounding box center [144, 145] width 111 height 11
select select "2"
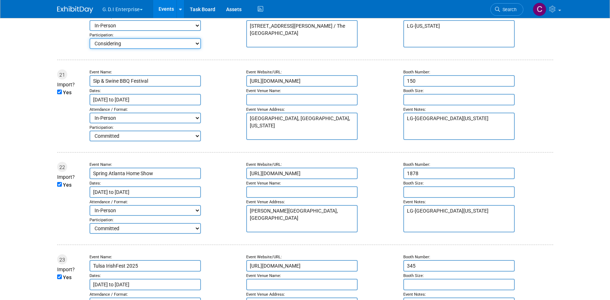
scroll to position [1917, 0]
click at [167, 141] on select "Committed Considering Not Going" at bounding box center [144, 135] width 111 height 11
select select "2"
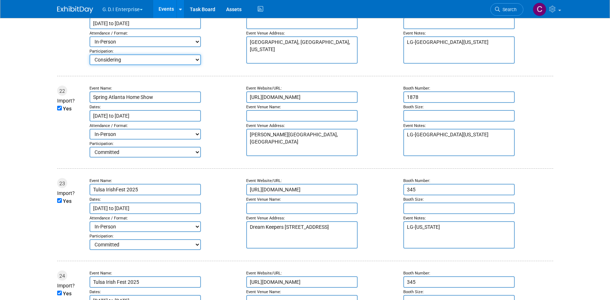
scroll to position [1994, 0]
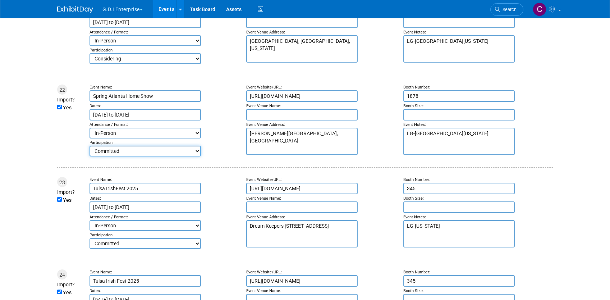
click at [171, 156] on select "Committed Considering Not Going" at bounding box center [144, 150] width 111 height 11
select select "2"
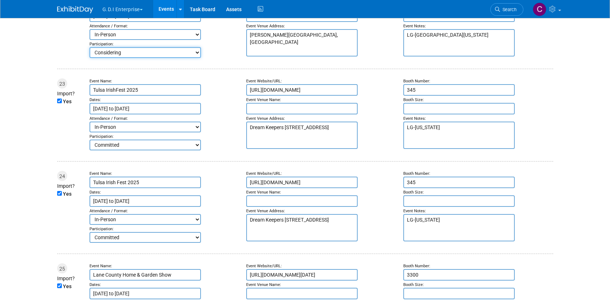
scroll to position [2093, 0]
click at [170, 148] on select "Committed Considering Not Going" at bounding box center [144, 144] width 111 height 11
select select "2"
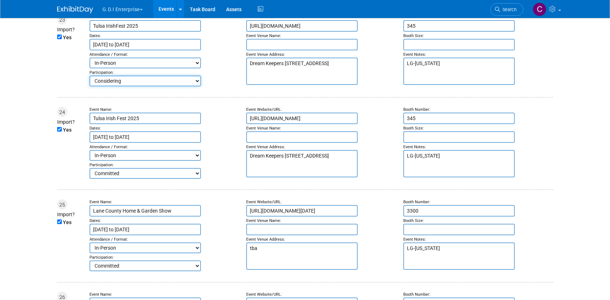
scroll to position [2175, 0]
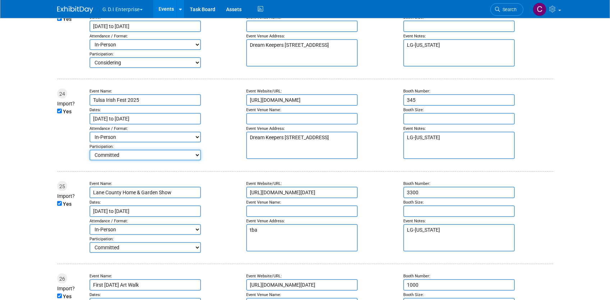
click at [174, 160] on select "Committed Considering Not Going" at bounding box center [144, 154] width 111 height 11
select select "2"
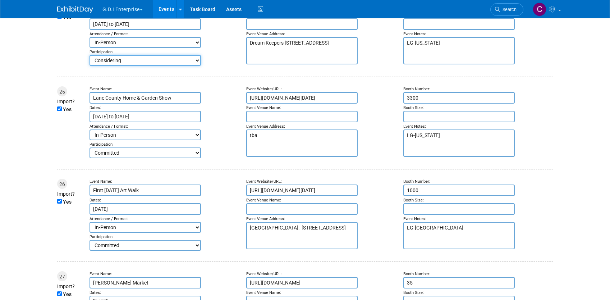
scroll to position [2271, 0]
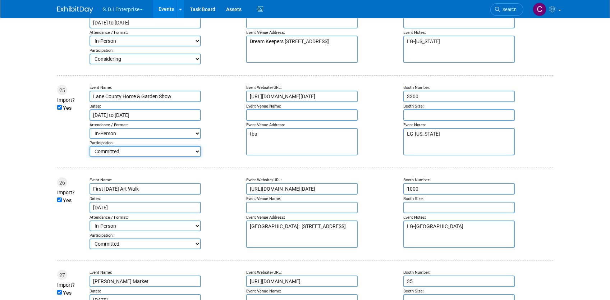
click at [177, 157] on select "Committed Considering Not Going" at bounding box center [144, 151] width 111 height 11
select select "2"
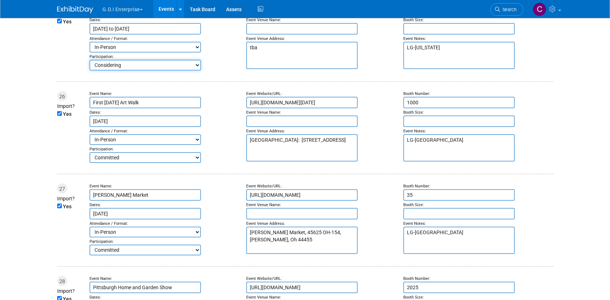
scroll to position [2358, 0]
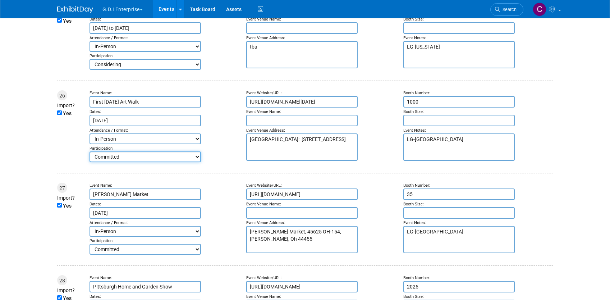
click at [182, 162] on select "Committed Considering Not Going" at bounding box center [144, 156] width 111 height 11
select select "2"
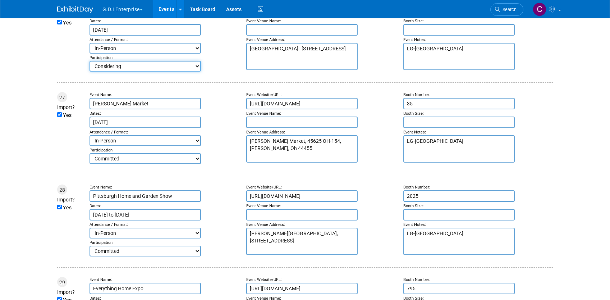
scroll to position [2451, 0]
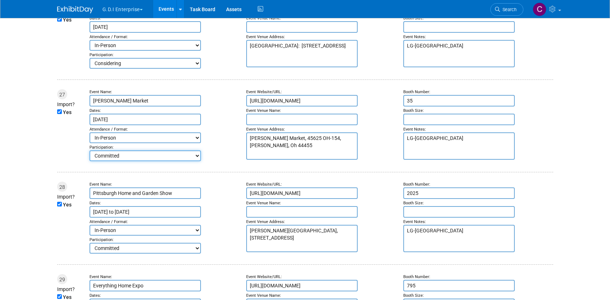
click at [180, 161] on select "Committed Considering Not Going" at bounding box center [144, 155] width 111 height 11
select select "2"
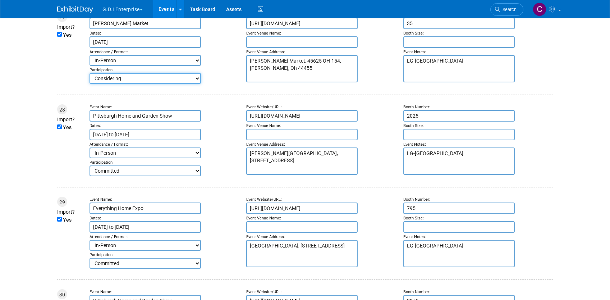
scroll to position [2529, 0]
click at [183, 175] on select "Committed Considering Not Going" at bounding box center [144, 169] width 111 height 11
select select "2"
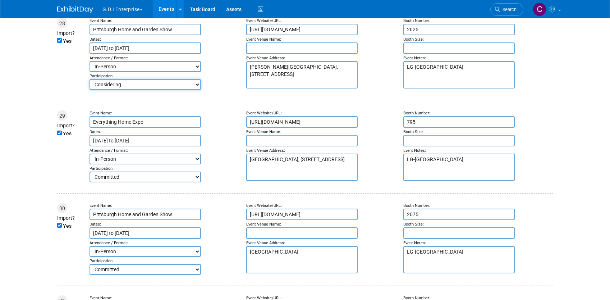
scroll to position [2615, 0]
click at [187, 182] on select "Committed Considering Not Going" at bounding box center [144, 176] width 111 height 11
select select "2"
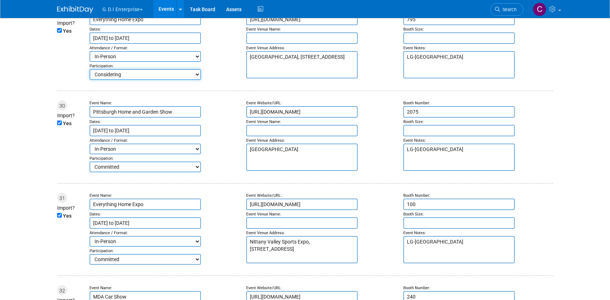
scroll to position [2719, 0]
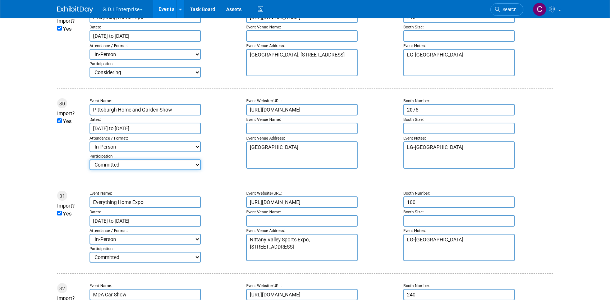
click at [173, 170] on select "Committed Considering Not Going" at bounding box center [144, 164] width 111 height 11
select select "2"
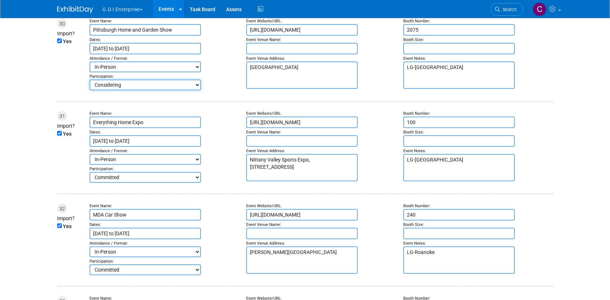
scroll to position [2800, 0]
click at [104, 181] on select "Committed Considering Not Going" at bounding box center [144, 176] width 111 height 11
select select "2"
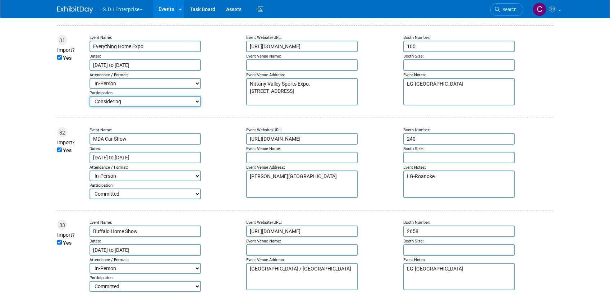
scroll to position [2876, 0]
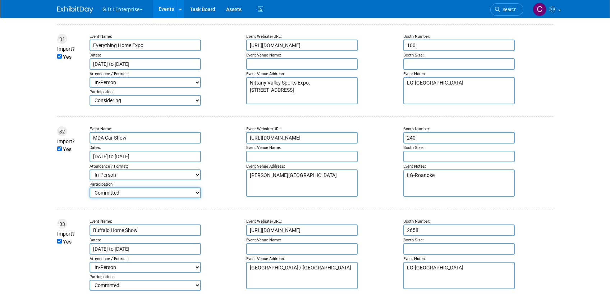
click at [110, 198] on select "Committed Considering Not Going" at bounding box center [144, 192] width 111 height 11
select select "2"
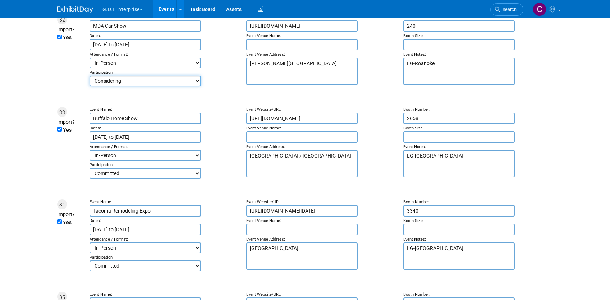
scroll to position [2991, 0]
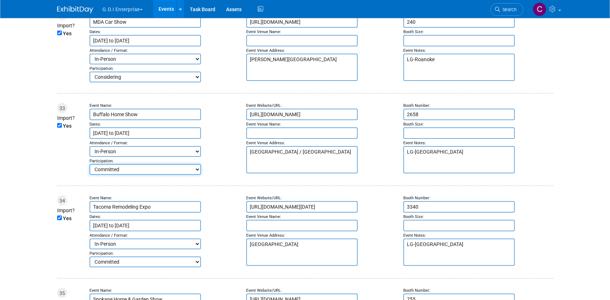
click at [110, 175] on select "Committed Considering Not Going" at bounding box center [144, 169] width 111 height 11
select select "2"
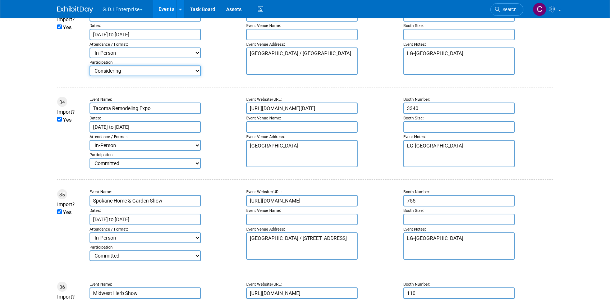
scroll to position [3090, 0]
click at [114, 168] on select "Committed Considering Not Going" at bounding box center [144, 162] width 111 height 11
select select "2"
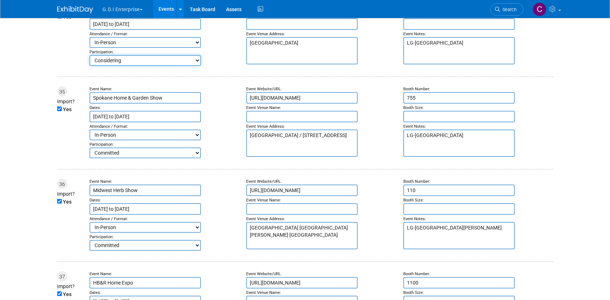
scroll to position [3193, 0]
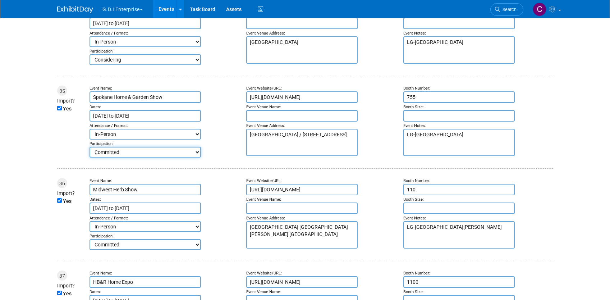
click at [105, 157] on select "Committed Considering Not Going" at bounding box center [144, 152] width 111 height 11
select select "2"
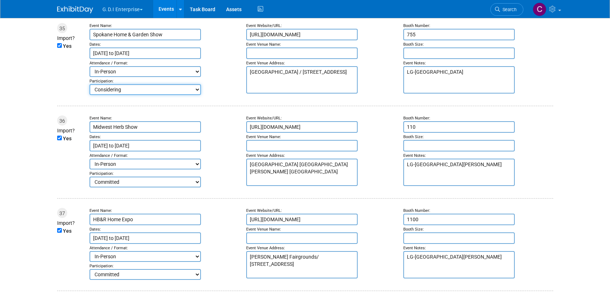
scroll to position [3258, 0]
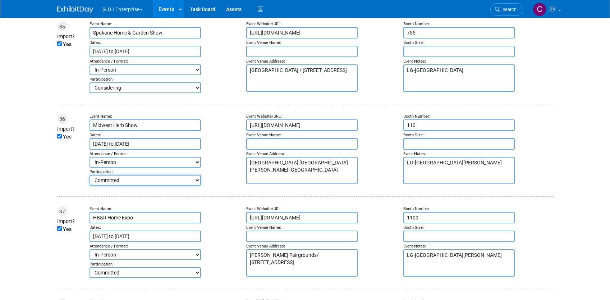
click at [108, 185] on select "Committed Considering Not Going" at bounding box center [144, 180] width 111 height 11
select select "2"
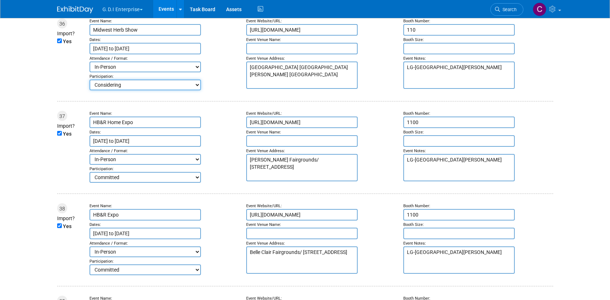
scroll to position [3355, 0]
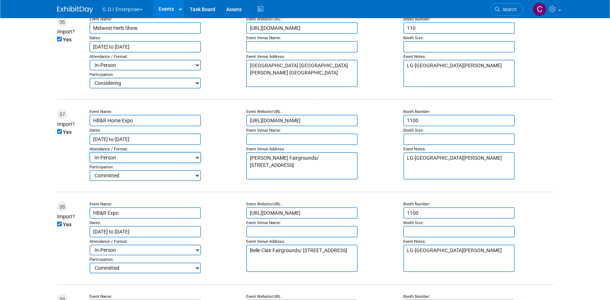
click at [99, 163] on select "In-Person Virtual Hybrid" at bounding box center [144, 157] width 111 height 11
click at [104, 181] on select "Committed Considering Not Going" at bounding box center [144, 175] width 111 height 11
select select "2"
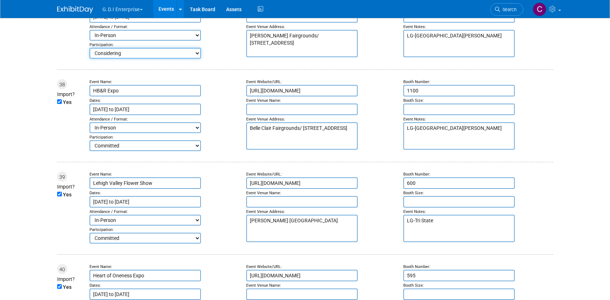
scroll to position [3478, 0]
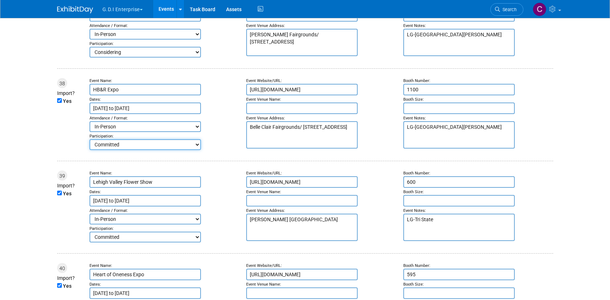
click at [103, 150] on select "Committed Considering Not Going" at bounding box center [144, 144] width 111 height 11
select select "2"
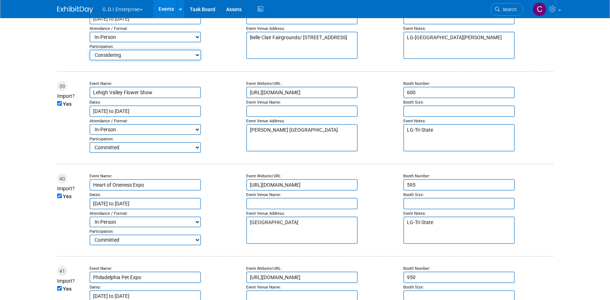
scroll to position [3591, 0]
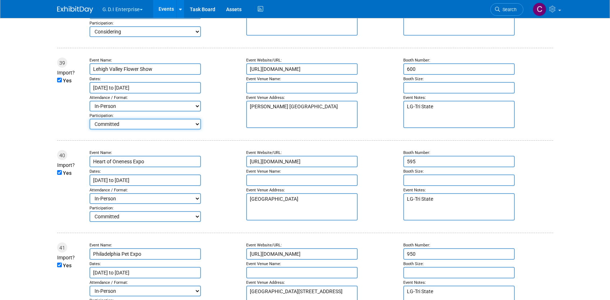
click at [122, 129] on select "Committed Considering Not Going" at bounding box center [144, 124] width 111 height 11
select select "2"
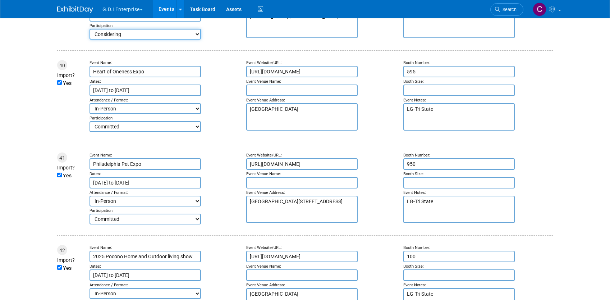
scroll to position [3681, 0]
click at [108, 131] on select "Committed Considering Not Going" at bounding box center [144, 125] width 111 height 11
select select "2"
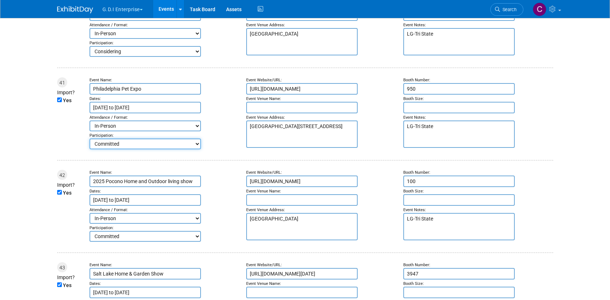
click at [113, 149] on select "Committed Considering Not Going" at bounding box center [144, 143] width 111 height 11
select select "2"
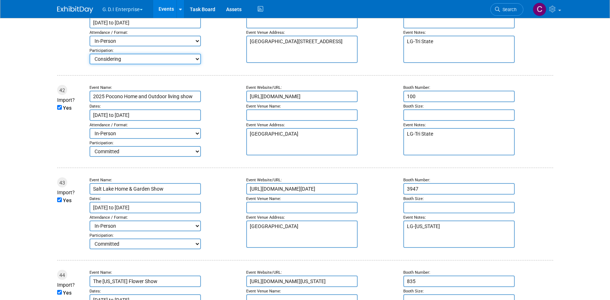
scroll to position [3841, 0]
click at [115, 156] on select "Committed Considering Not Going" at bounding box center [144, 150] width 111 height 11
select select "2"
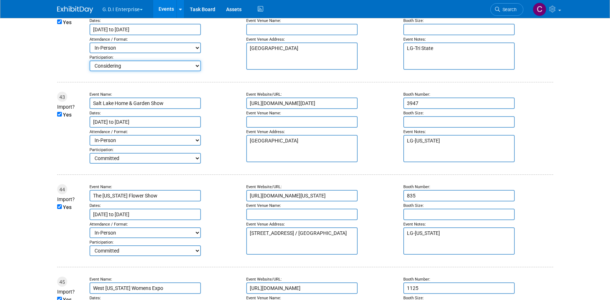
scroll to position [3926, 0]
click at [105, 163] on select "Committed Considering Not Going" at bounding box center [144, 157] width 111 height 11
select select "2"
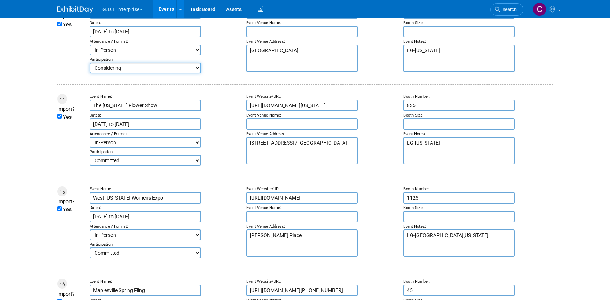
scroll to position [4017, 0]
click at [97, 165] on select "Committed Considering Not Going" at bounding box center [144, 159] width 111 height 11
select select "2"
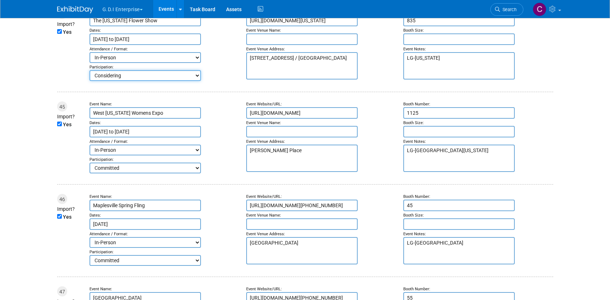
scroll to position [4101, 0]
click at [109, 173] on select "Committed Considering Not Going" at bounding box center [144, 167] width 111 height 11
select select "2"
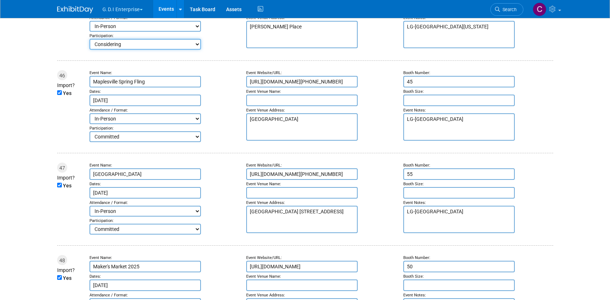
scroll to position [4226, 0]
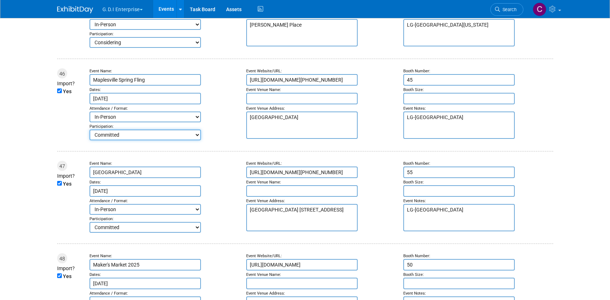
click at [117, 140] on select "Committed Considering Not Going" at bounding box center [144, 134] width 111 height 11
select select "2"
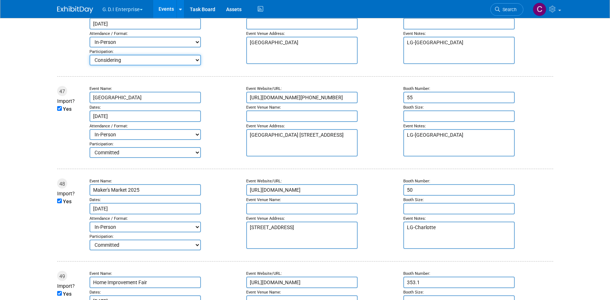
scroll to position [4326, 0]
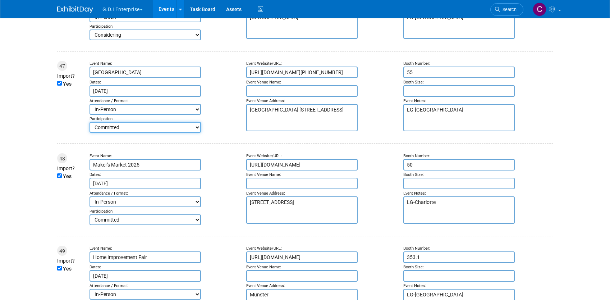
click at [112, 133] on select "Committed Considering Not Going" at bounding box center [144, 127] width 111 height 11
select select "2"
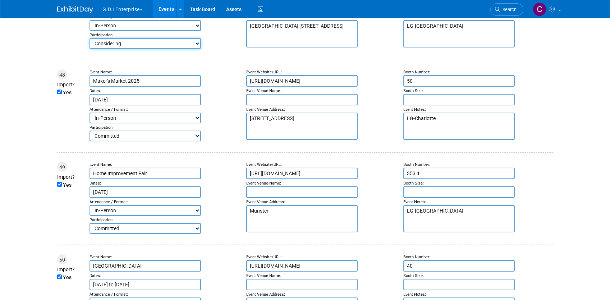
scroll to position [4413, 0]
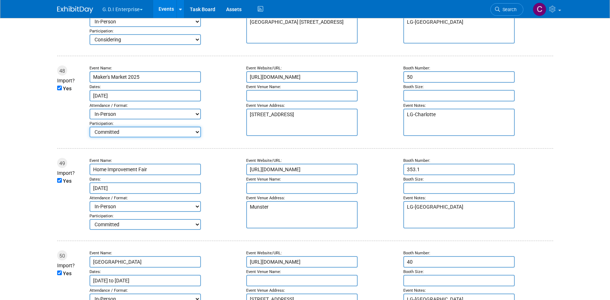
click at [106, 137] on select "Committed Considering Not Going" at bounding box center [144, 131] width 111 height 11
select select "2"
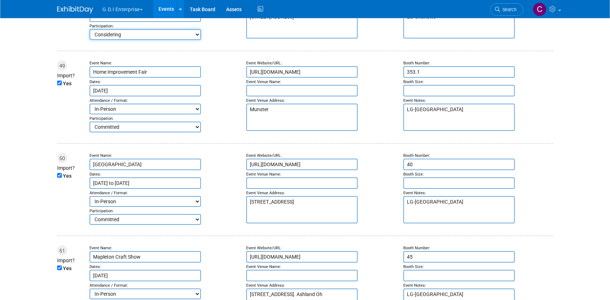
scroll to position [4511, 0]
click at [114, 132] on select "Committed Considering Not Going" at bounding box center [144, 126] width 111 height 11
select select "2"
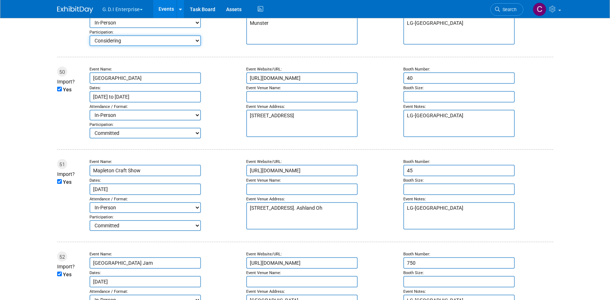
scroll to position [4598, 0]
click at [111, 138] on select "Committed Considering Not Going" at bounding box center [144, 132] width 111 height 11
select select "2"
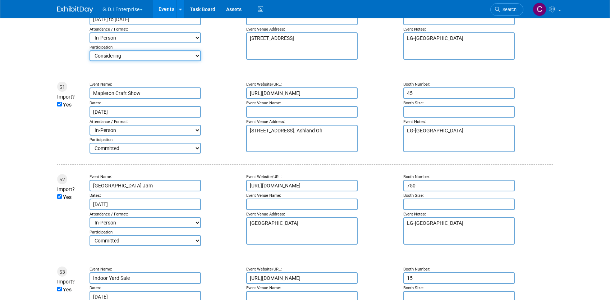
scroll to position [4679, 0]
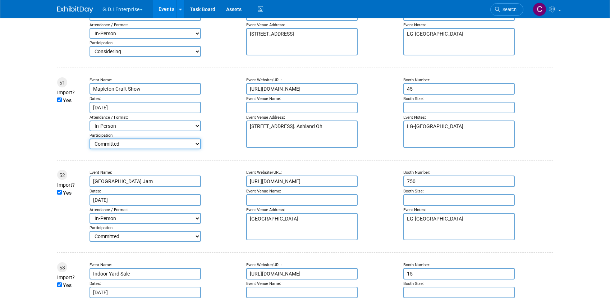
click at [103, 149] on select "Committed Considering Not Going" at bounding box center [144, 143] width 111 height 11
select select "2"
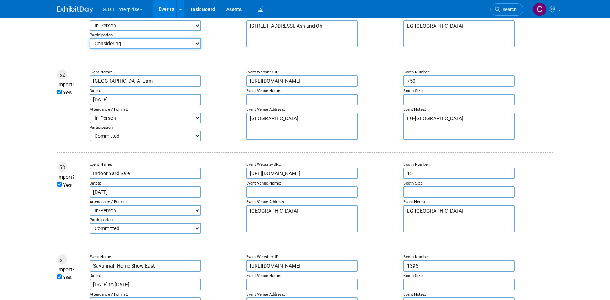
scroll to position [4779, 0]
click at [114, 140] on select "Committed Considering Not Going" at bounding box center [144, 135] width 111 height 11
select select "2"
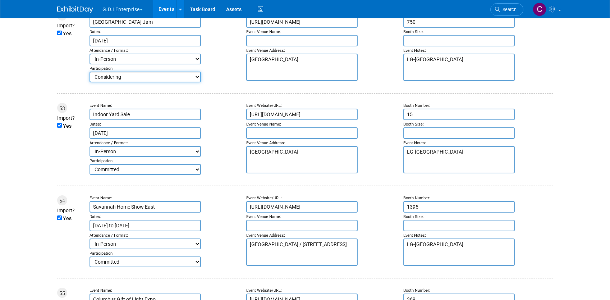
scroll to position [4863, 0]
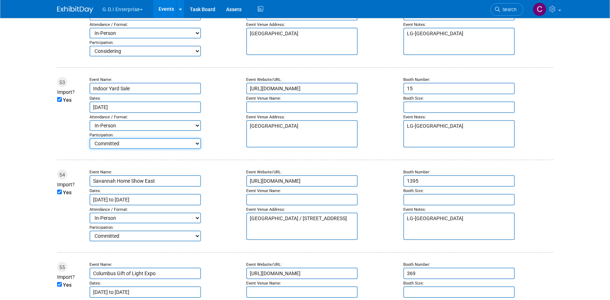
click at [110, 149] on select "Committed Considering Not Going" at bounding box center [144, 143] width 111 height 11
select select "2"
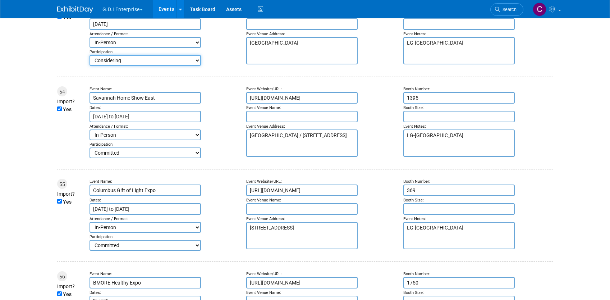
scroll to position [4948, 0]
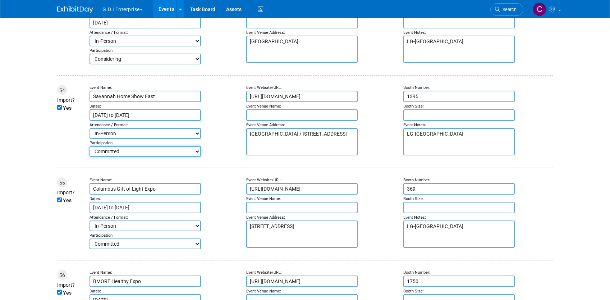
click at [98, 157] on select "Committed Considering Not Going" at bounding box center [144, 151] width 111 height 11
select select "2"
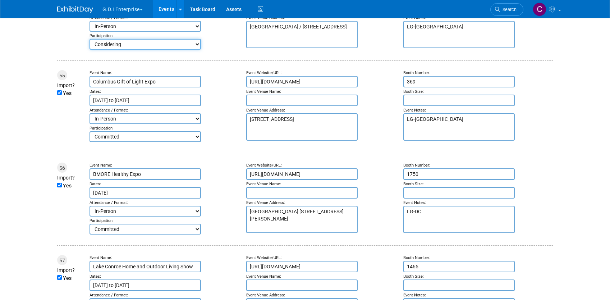
scroll to position [5056, 0]
click at [114, 141] on select "Committed Considering Not Going" at bounding box center [144, 135] width 111 height 11
select select "2"
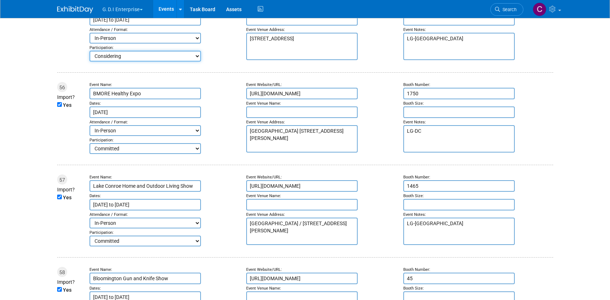
scroll to position [5137, 0]
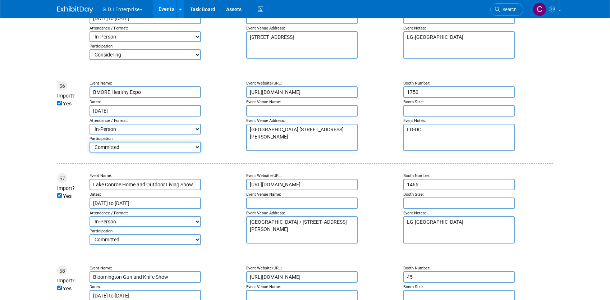
click at [104, 152] on select "Committed Considering Not Going" at bounding box center [144, 147] width 111 height 11
select select "2"
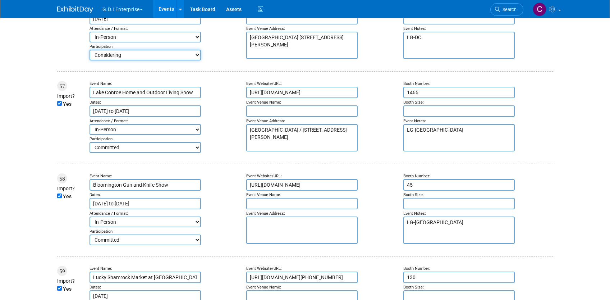
scroll to position [5230, 0]
click at [117, 152] on select "Committed Considering Not Going" at bounding box center [144, 146] width 111 height 11
select select "2"
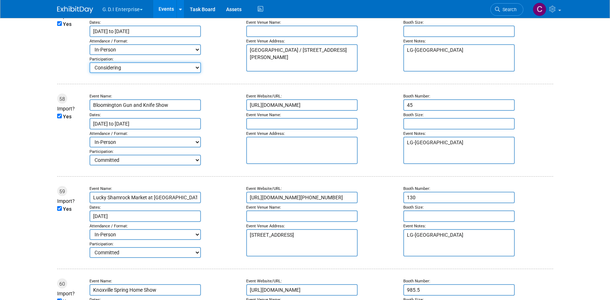
scroll to position [5315, 0]
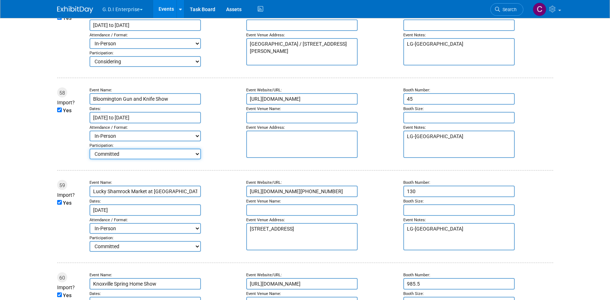
click at [106, 159] on select "Committed Considering Not Going" at bounding box center [144, 153] width 111 height 11
select select "2"
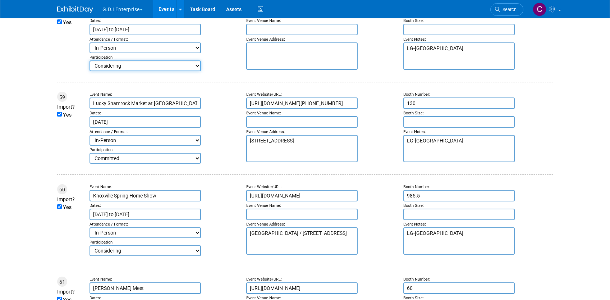
scroll to position [5404, 0]
click at [103, 162] on select "Committed Considering Not Going" at bounding box center [144, 157] width 111 height 11
select select "2"
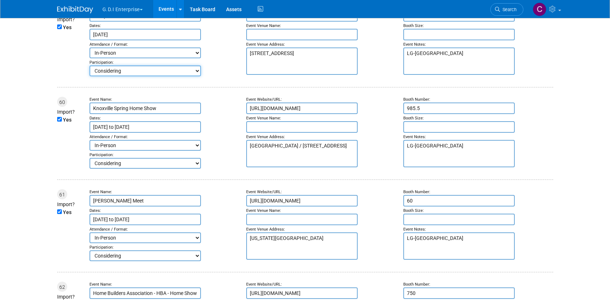
scroll to position [5497, 0]
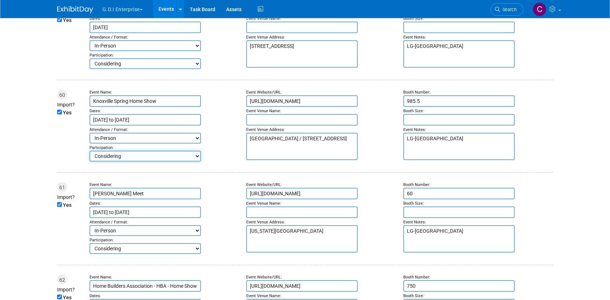
click at [106, 161] on select "Committed Considering Not Going" at bounding box center [144, 156] width 111 height 11
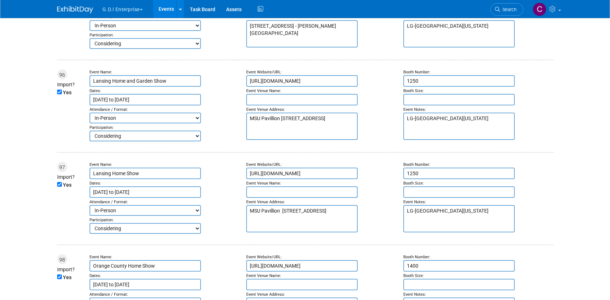
scroll to position [8847, 0]
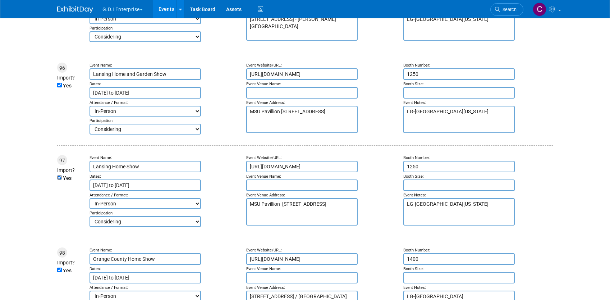
click at [59, 180] on input "Yes" at bounding box center [59, 177] width 5 height 5
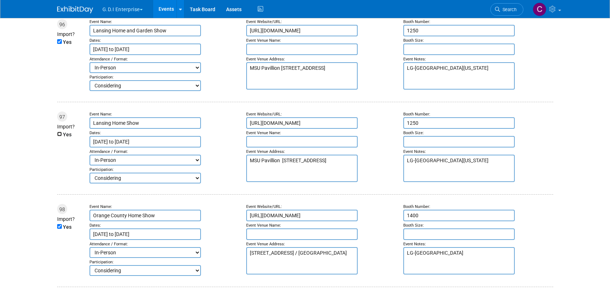
scroll to position [8893, 0]
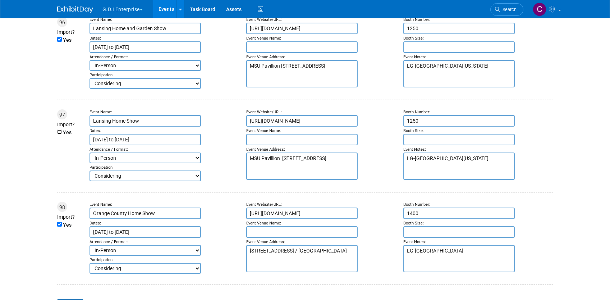
click at [58, 134] on input "Yes" at bounding box center [59, 131] width 5 height 5
checkbox input "true"
click at [60, 42] on input "Yes" at bounding box center [59, 39] width 5 height 5
checkbox input "false"
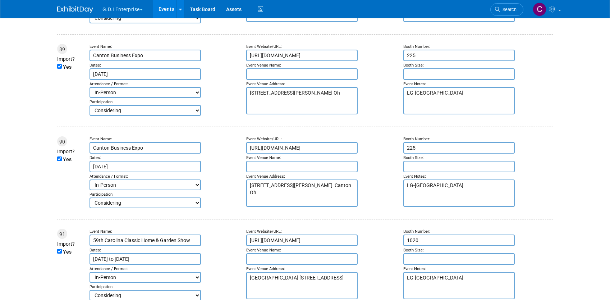
scroll to position [8220, 0]
click at [59, 68] on input "Yes" at bounding box center [59, 66] width 5 height 5
checkbox input "false"
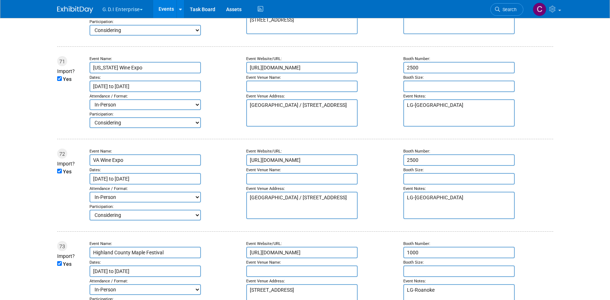
scroll to position [6545, 0]
click at [59, 82] on input "Yes" at bounding box center [59, 79] width 5 height 5
checkbox input "false"
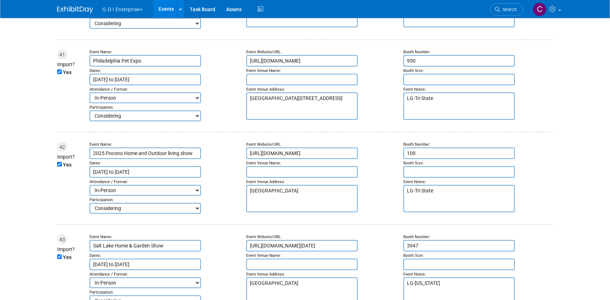
scroll to position [3782, 0]
drag, startPoint x: 105, startPoint y: 168, endPoint x: 42, endPoint y: 152, distance: 65.0
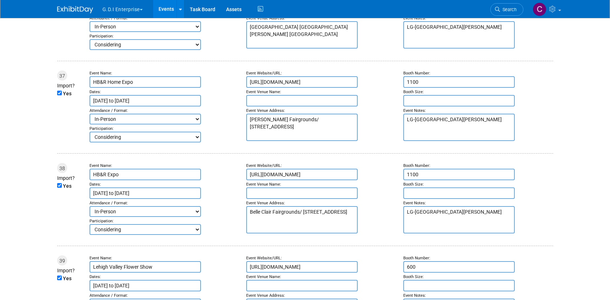
scroll to position [3393, 0]
type input "Pocono Home and Outdoor living show"
click at [59, 95] on input "Yes" at bounding box center [59, 92] width 5 height 5
checkbox input "false"
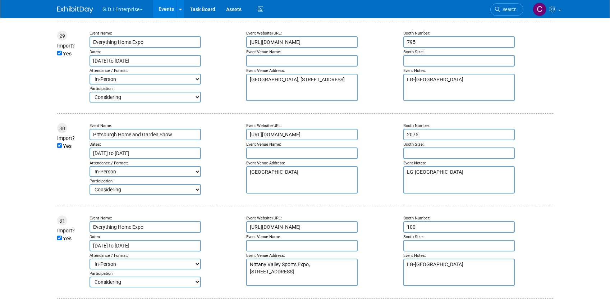
scroll to position [2695, 0]
click at [59, 240] on input "Yes" at bounding box center [59, 237] width 5 height 5
checkbox input "false"
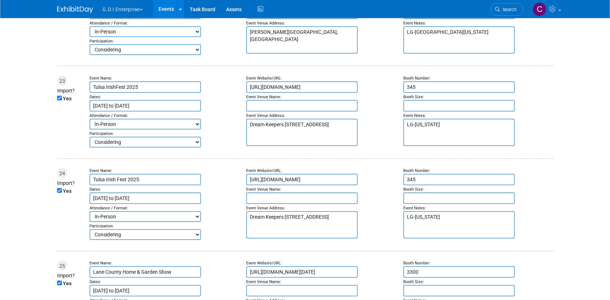
scroll to position [2095, 0]
click at [60, 101] on input "Yes" at bounding box center [59, 98] width 5 height 5
checkbox input "false"
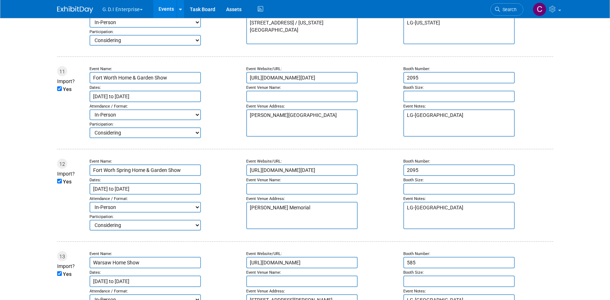
scroll to position [997, 0]
click at [59, 89] on input "Yes" at bounding box center [59, 88] width 5 height 5
checkbox input "false"
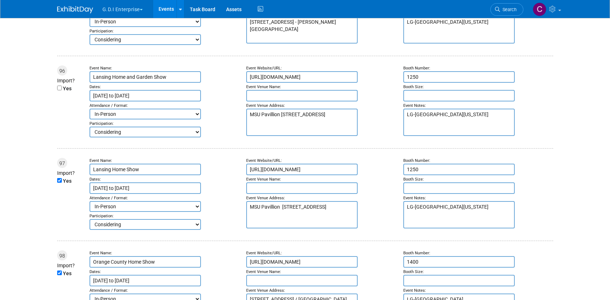
scroll to position [9031, 0]
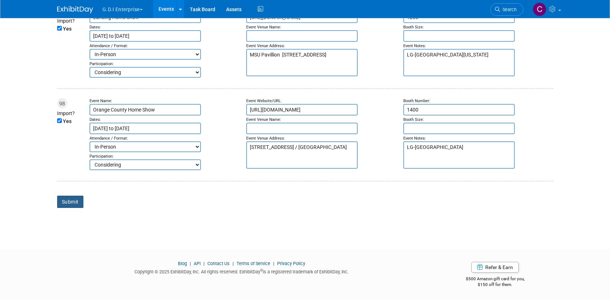
click at [67, 203] on input "Submit" at bounding box center [70, 201] width 26 height 12
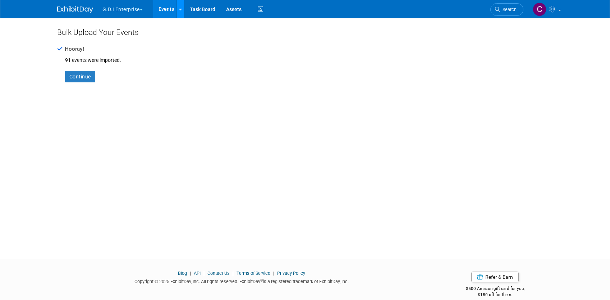
click at [180, 9] on icon at bounding box center [180, 9] width 3 height 5
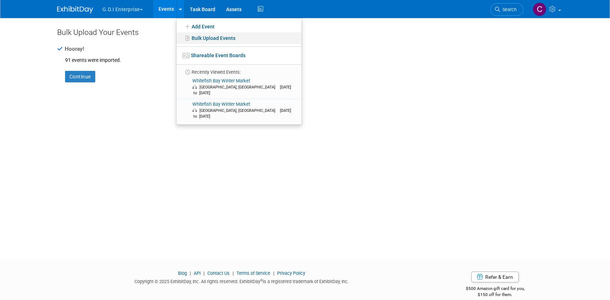
click at [200, 35] on link "Bulk Upload Events" at bounding box center [238, 37] width 125 height 11
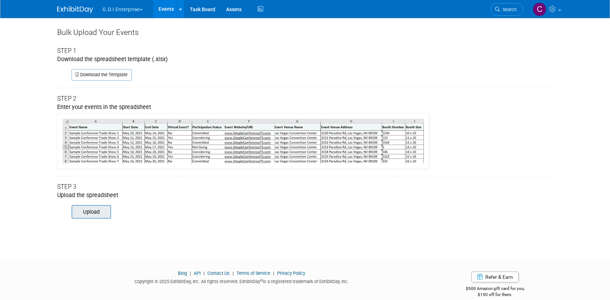
click at [92, 211] on input "file" at bounding box center [62, 211] width 98 height 12
type input "C:\fakepath\ExhibitDay-Event-Import-Template (1).xlsx"
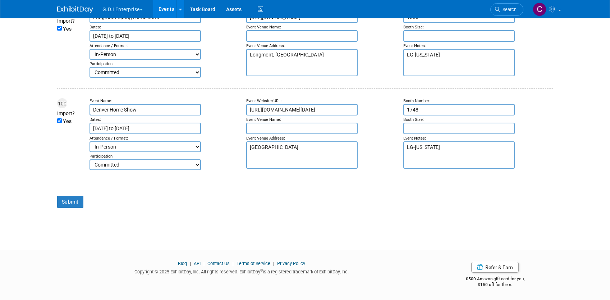
scroll to position [9212, 0]
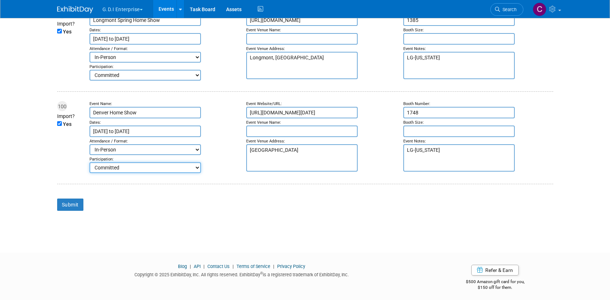
click at [198, 173] on select "Committed Considering Not Going" at bounding box center [144, 167] width 111 height 11
select select "2"
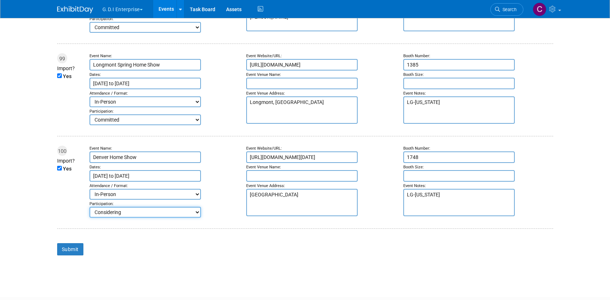
scroll to position [9167, 0]
click at [197, 125] on select "Committed Considering Not Going" at bounding box center [144, 120] width 111 height 11
select select "2"
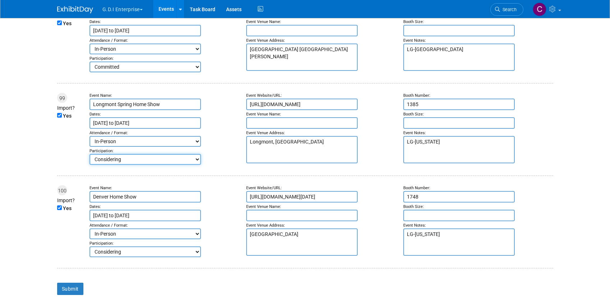
scroll to position [9115, 0]
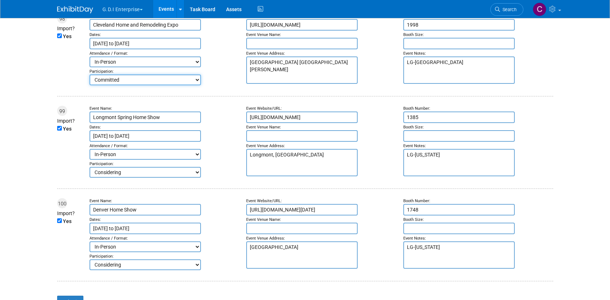
click at [194, 85] on select "Committed Considering Not Going" at bounding box center [144, 79] width 111 height 11
select select "2"
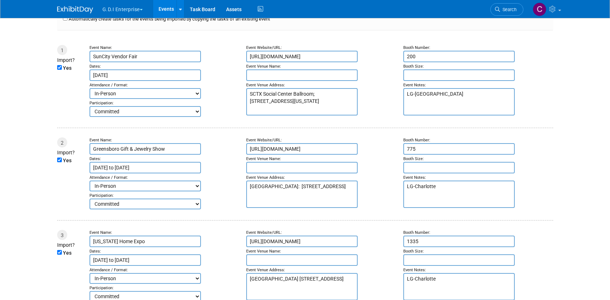
scroll to position [130, 0]
click at [195, 111] on select "Committed Considering Not Going" at bounding box center [144, 110] width 111 height 11
select select "2"
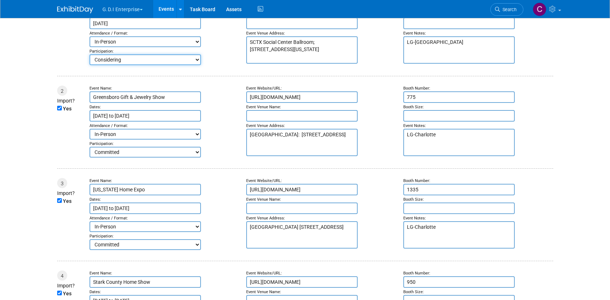
scroll to position [195, 0]
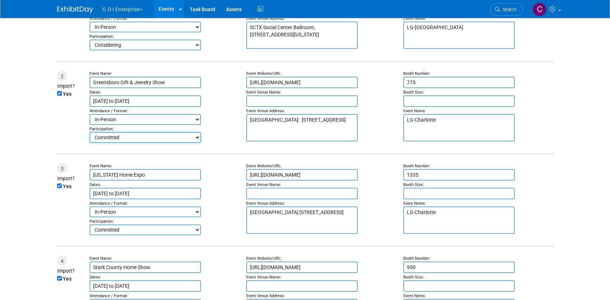
click at [197, 137] on select "Committed Considering Not Going" at bounding box center [144, 137] width 111 height 11
select select "2"
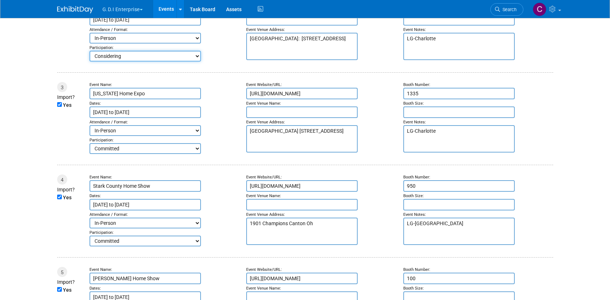
scroll to position [277, 0]
click at [196, 149] on select "Committed Considering Not Going" at bounding box center [144, 148] width 111 height 11
select select "2"
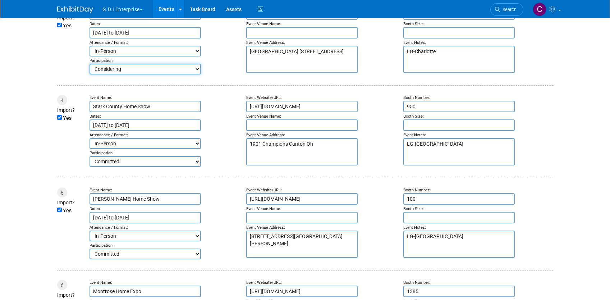
scroll to position [357, 0]
click at [197, 161] on select "Committed Considering Not Going" at bounding box center [144, 160] width 111 height 11
select select "2"
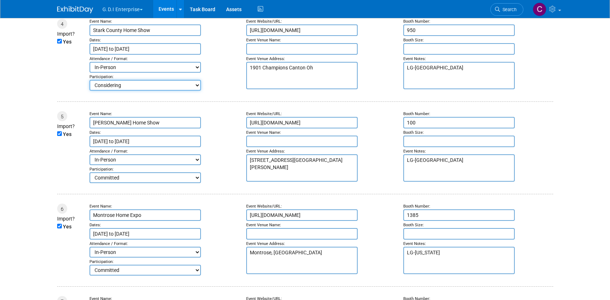
scroll to position [432, 0]
click at [196, 179] on select "Committed Considering Not Going" at bounding box center [144, 177] width 111 height 11
select select "2"
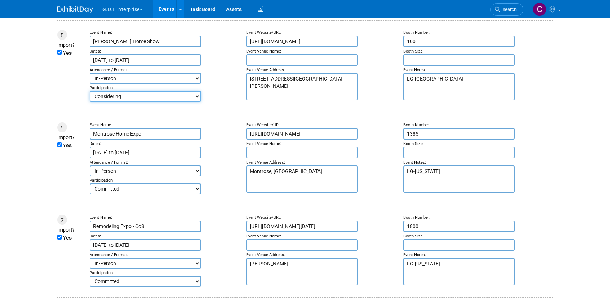
scroll to position [517, 0]
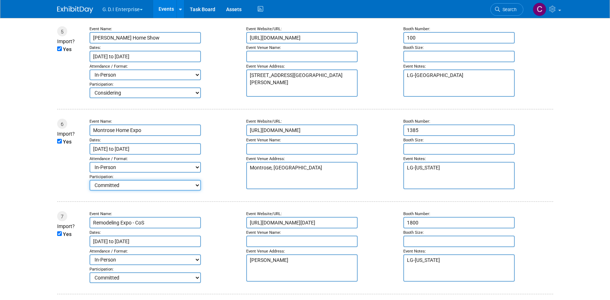
click at [196, 187] on select "Committed Considering Not Going" at bounding box center [144, 185] width 111 height 11
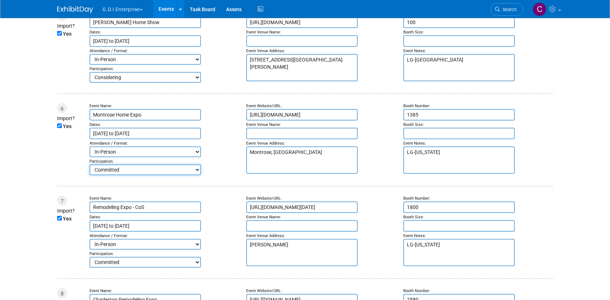
click at [196, 172] on select "Committed Considering Not Going" at bounding box center [144, 169] width 111 height 11
select select "2"
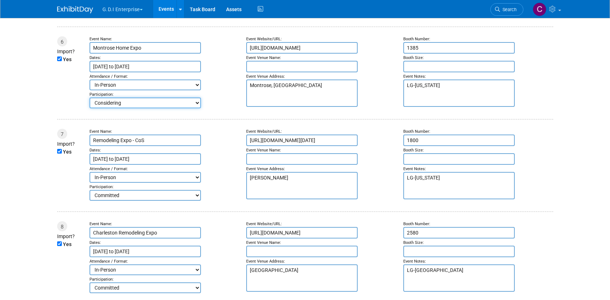
scroll to position [621, 0]
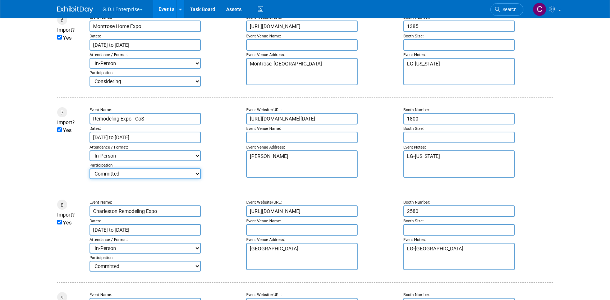
click at [197, 175] on select "Committed Considering Not Going" at bounding box center [144, 173] width 111 height 11
select select "2"
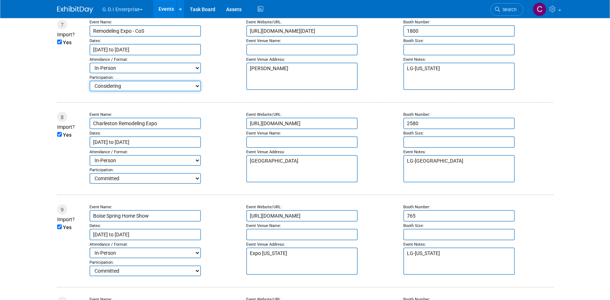
scroll to position [709, 0]
click at [198, 180] on select "Committed Considering Not Going" at bounding box center [144, 177] width 111 height 11
select select "2"
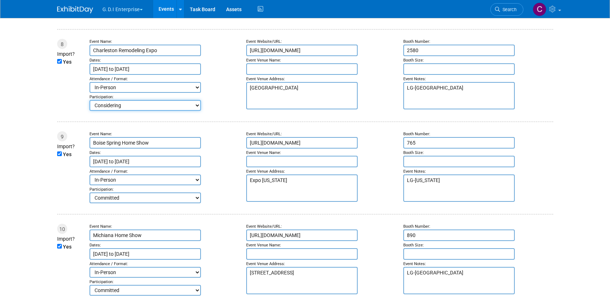
scroll to position [784, 0]
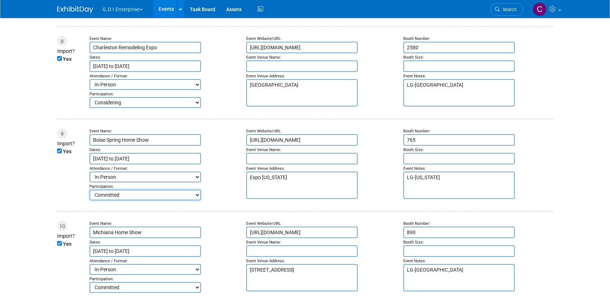
click at [197, 198] on select "Committed Considering Not Going" at bounding box center [144, 194] width 111 height 11
select select "2"
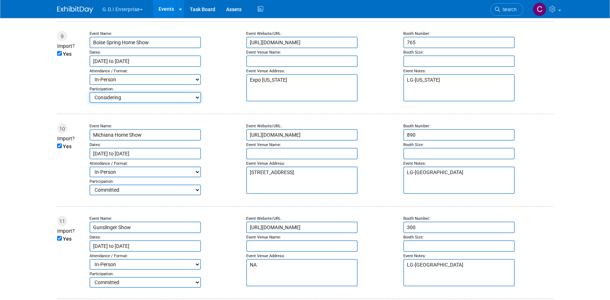
scroll to position [894, 0]
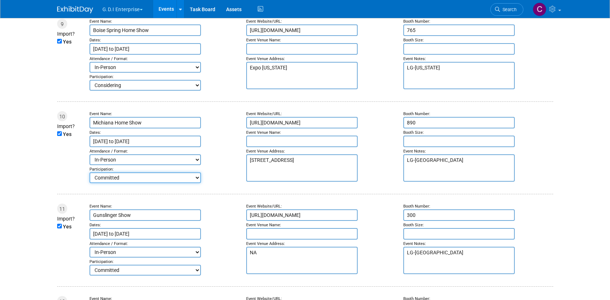
click at [194, 182] on select "Committed Considering Not Going" at bounding box center [144, 177] width 111 height 11
select select "2"
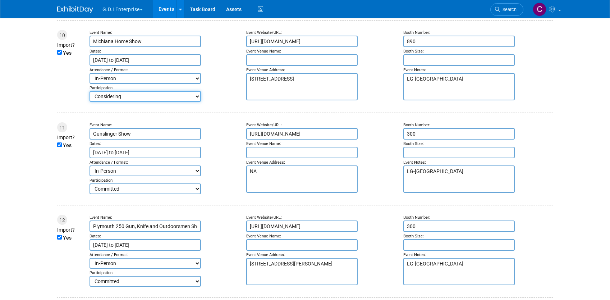
scroll to position [976, 0]
click at [197, 192] on select "Committed Considering Not Going" at bounding box center [144, 187] width 111 height 11
select select "2"
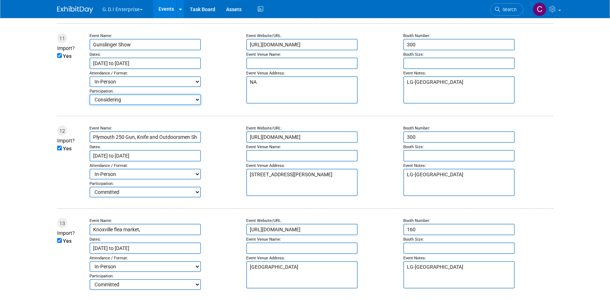
scroll to position [1064, 0]
click at [196, 195] on select "Committed Considering Not Going" at bounding box center [144, 191] width 111 height 11
select select "2"
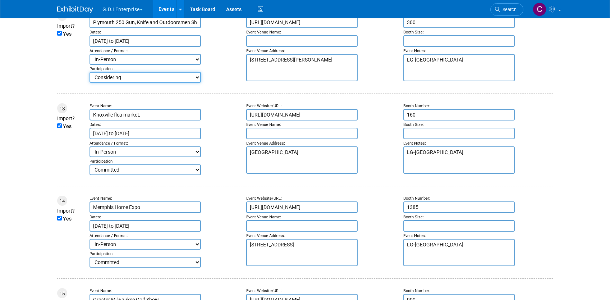
scroll to position [1180, 0]
click at [196, 172] on select "Committed Considering Not Going" at bounding box center [144, 168] width 111 height 11
select select "2"
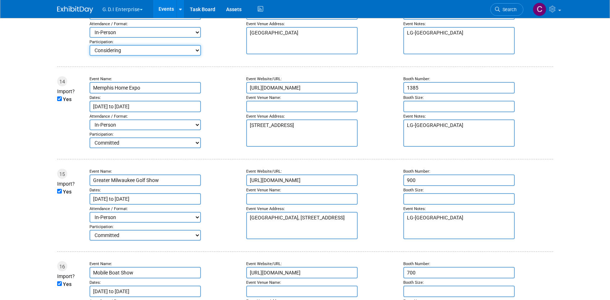
scroll to position [1299, 0]
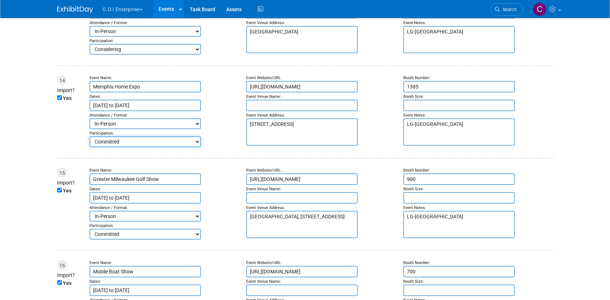
click at [196, 147] on select "Committed Considering Not Going" at bounding box center [144, 141] width 111 height 11
select select "2"
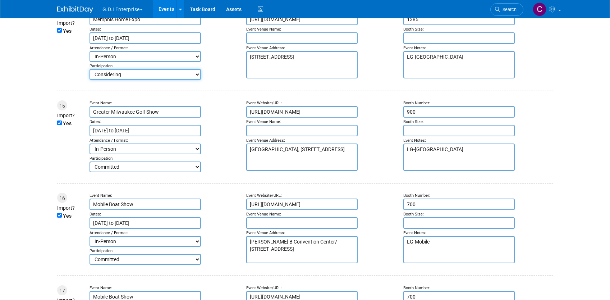
scroll to position [1371, 0]
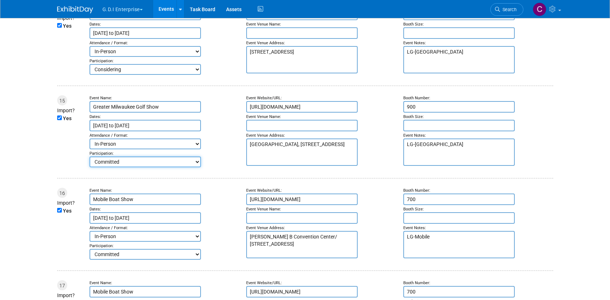
click at [196, 167] on select "Committed Considering Not Going" at bounding box center [144, 161] width 111 height 11
select select "2"
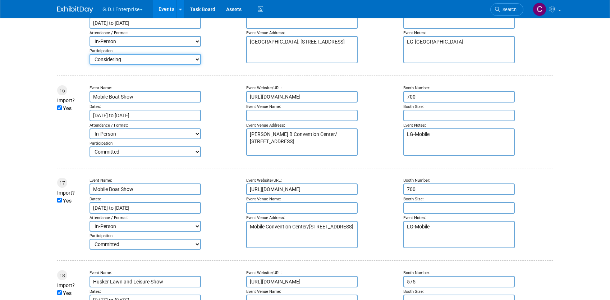
scroll to position [1476, 0]
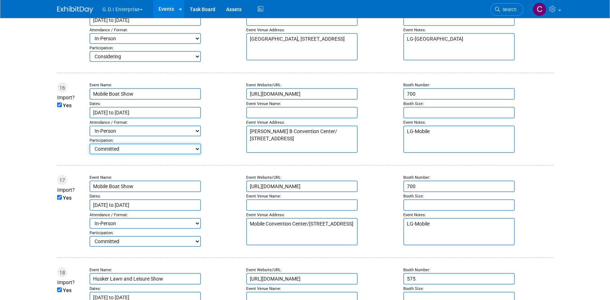
click at [196, 153] on select "Committed Considering Not Going" at bounding box center [144, 148] width 111 height 11
select select "2"
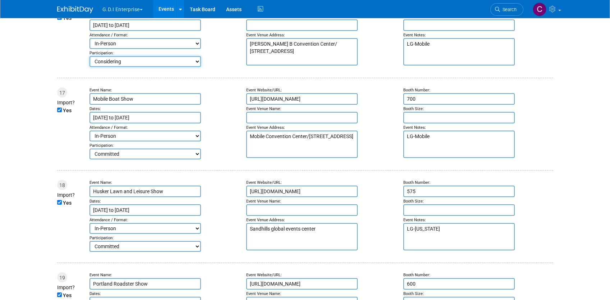
scroll to position [1565, 0]
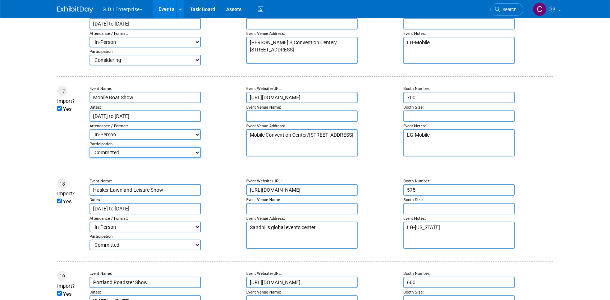
click at [197, 158] on select "Committed Considering Not Going" at bounding box center [144, 152] width 111 height 11
select select "2"
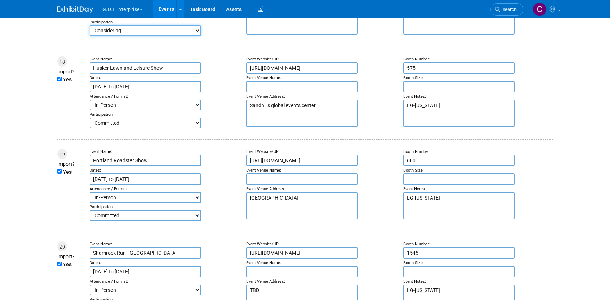
scroll to position [1688, 0]
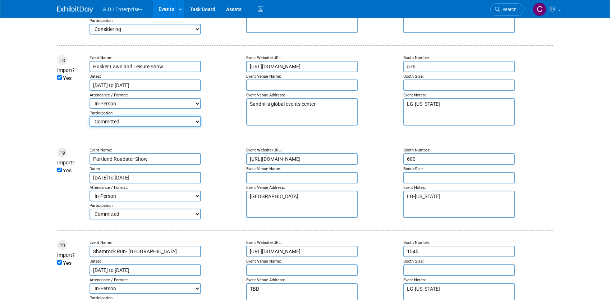
click at [196, 127] on select "Committed Considering Not Going" at bounding box center [144, 121] width 111 height 11
select select "2"
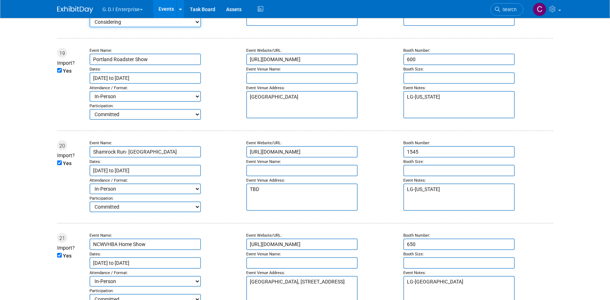
scroll to position [1790, 0]
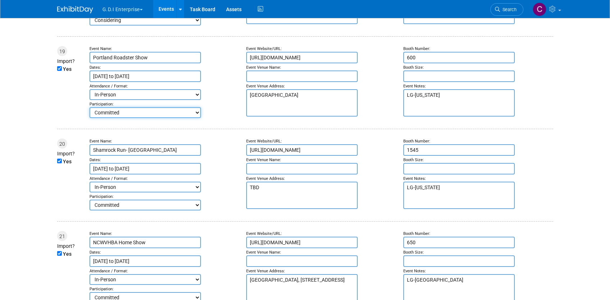
click at [196, 118] on select "Committed Considering Not Going" at bounding box center [144, 112] width 111 height 11
select select "2"
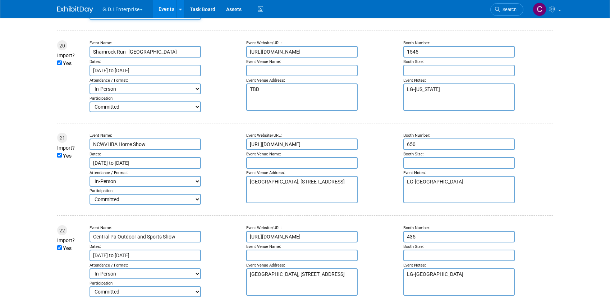
scroll to position [1890, 0]
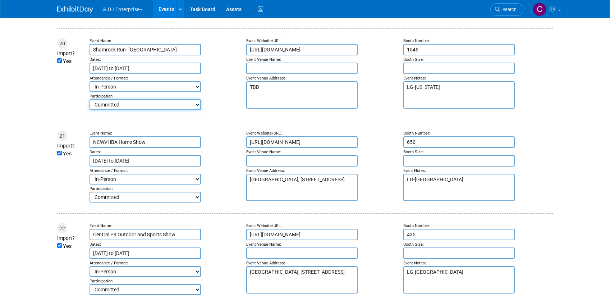
click at [196, 110] on select "Committed Considering Not Going" at bounding box center [144, 104] width 111 height 11
select select "2"
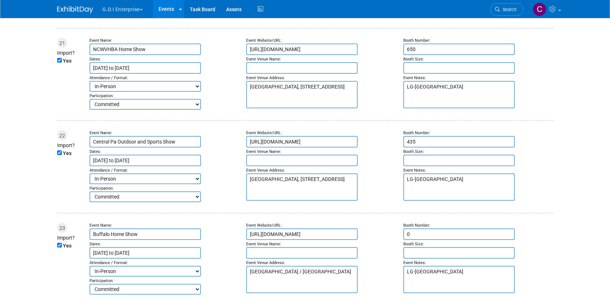
scroll to position [1985, 0]
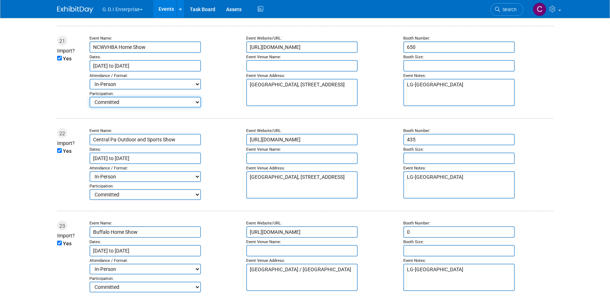
click at [198, 107] on select "Committed Considering Not Going" at bounding box center [144, 102] width 111 height 11
select select "2"
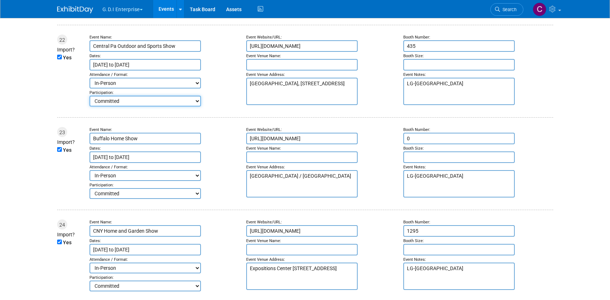
click at [195, 106] on select "Committed Considering Not Going" at bounding box center [144, 101] width 111 height 11
select select "2"
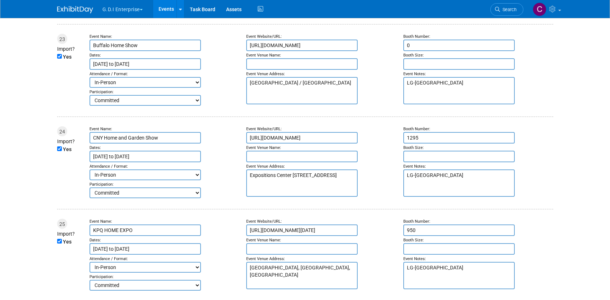
scroll to position [2172, 0]
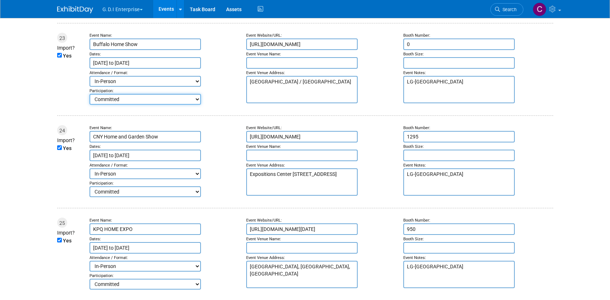
click at [196, 105] on select "Committed Considering Not Going" at bounding box center [144, 99] width 111 height 11
select select "2"
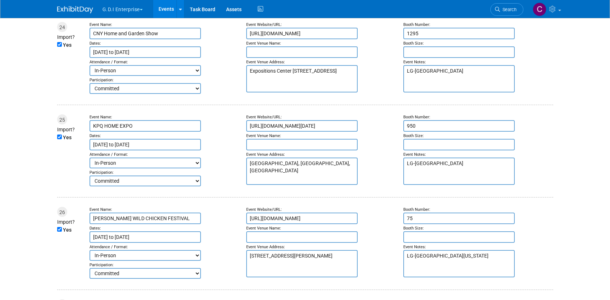
scroll to position [2277, 0]
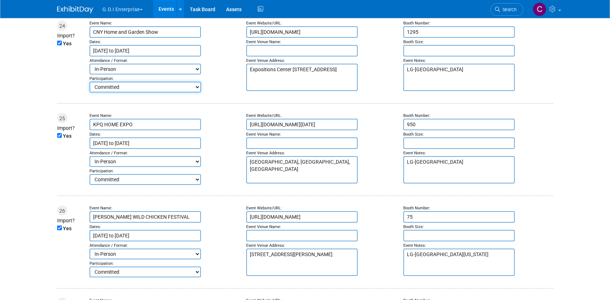
click at [196, 92] on select "Committed Considering Not Going" at bounding box center [144, 87] width 111 height 11
select select "2"
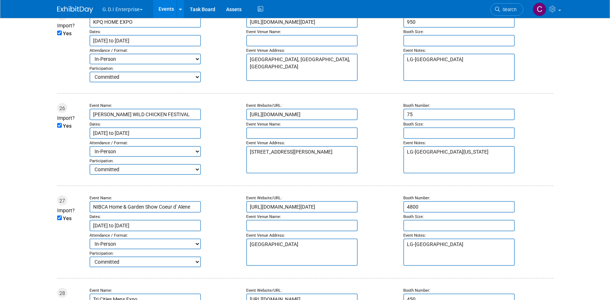
scroll to position [2381, 0]
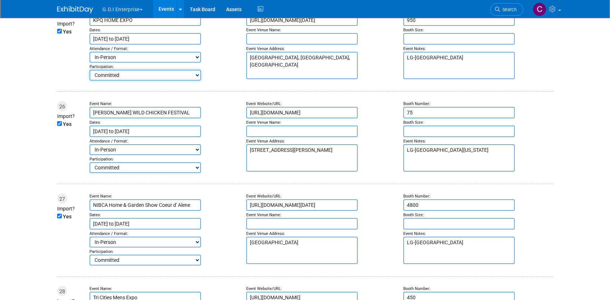
click at [198, 80] on select "Committed Considering Not Going" at bounding box center [144, 75] width 111 height 11
select select "2"
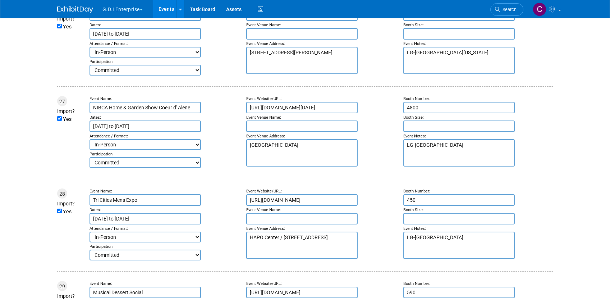
scroll to position [2487, 0]
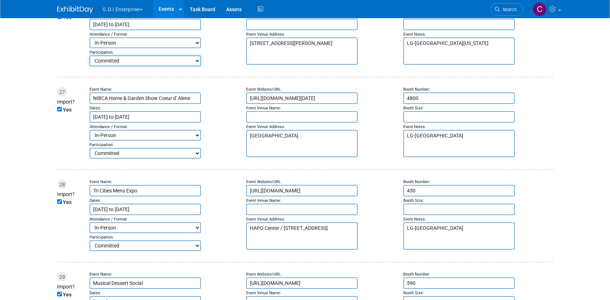
click at [195, 66] on select "Committed Considering Not Going" at bounding box center [144, 60] width 111 height 11
select select "2"
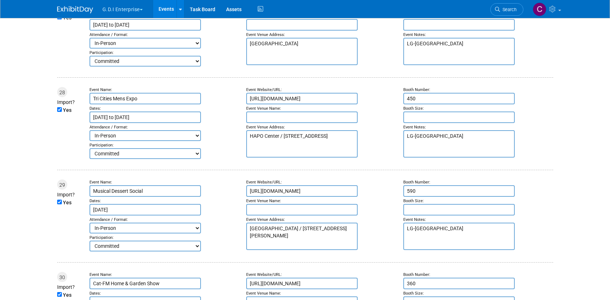
scroll to position [2586, 0]
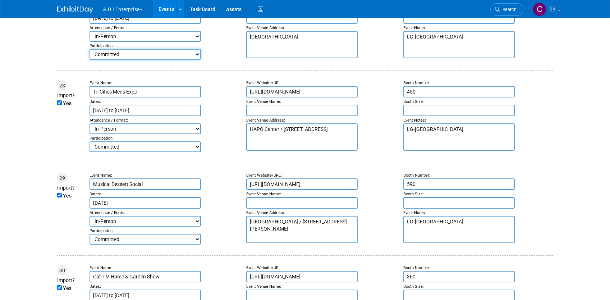
click at [196, 60] on select "Committed Considering Not Going" at bounding box center [144, 54] width 111 height 11
select select "2"
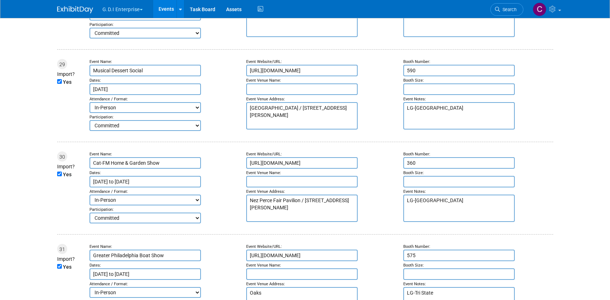
scroll to position [2701, 0]
click at [197, 37] on select "Committed Considering Not Going" at bounding box center [144, 32] width 111 height 11
select select "2"
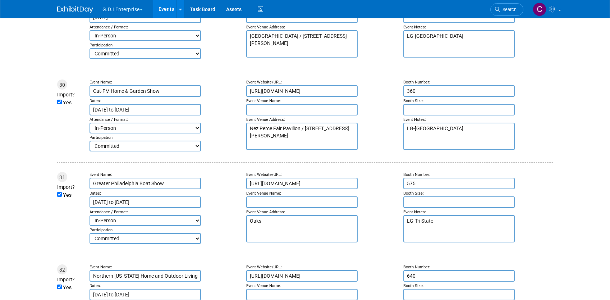
scroll to position [2773, 0]
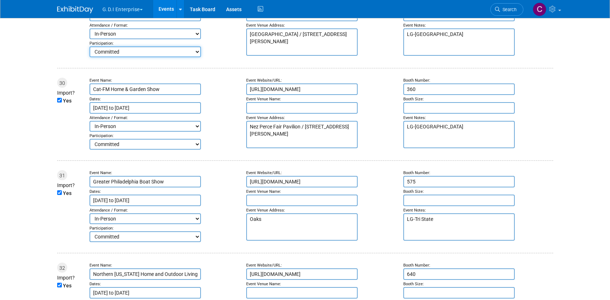
click at [197, 57] on select "Committed Considering Not Going" at bounding box center [144, 51] width 111 height 11
select select "2"
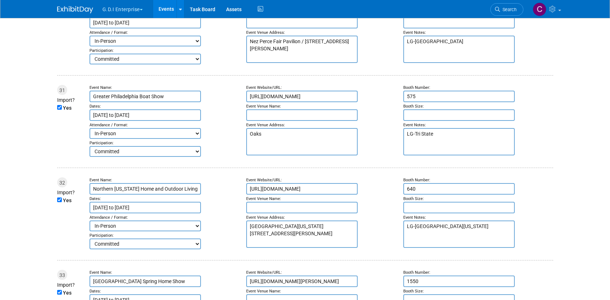
scroll to position [2862, 0]
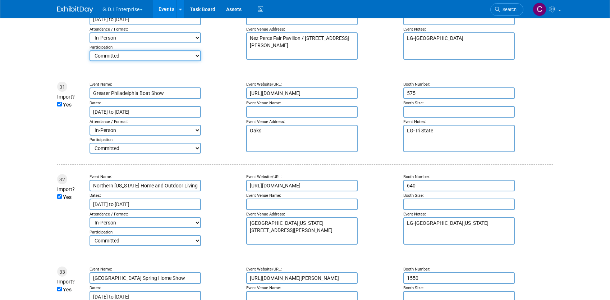
click at [196, 61] on select "Committed Considering Not Going" at bounding box center [144, 55] width 111 height 11
select select "2"
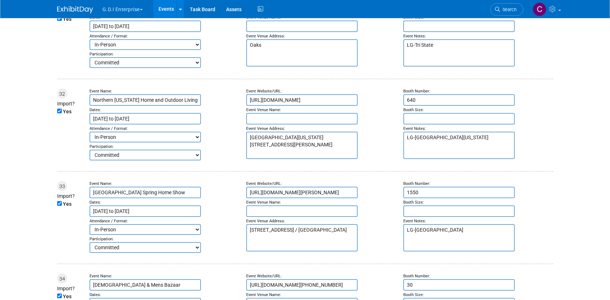
scroll to position [2952, 0]
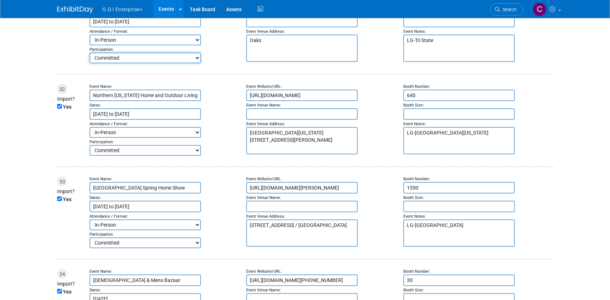
click at [197, 63] on select "Committed Considering Not Going" at bounding box center [144, 57] width 111 height 11
select select "2"
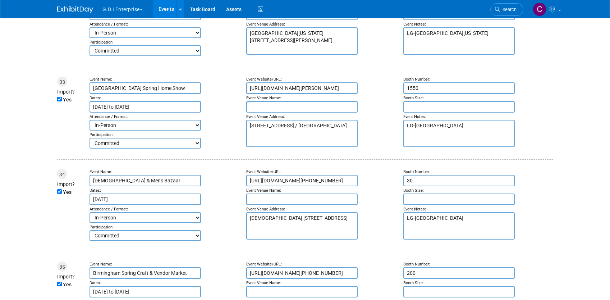
scroll to position [3051, 0]
click at [196, 56] on select "Committed Considering Not Going" at bounding box center [144, 51] width 111 height 11
select select "2"
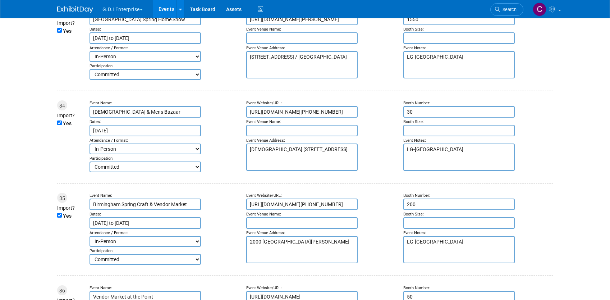
scroll to position [3126, 0]
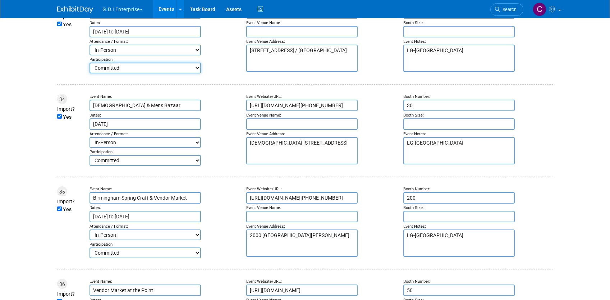
click at [197, 73] on select "Committed Considering Not Going" at bounding box center [144, 67] width 111 height 11
select select "2"
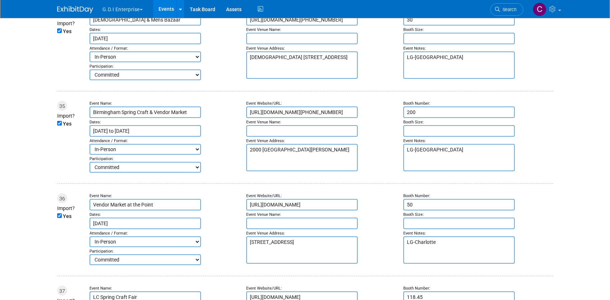
scroll to position [3214, 0]
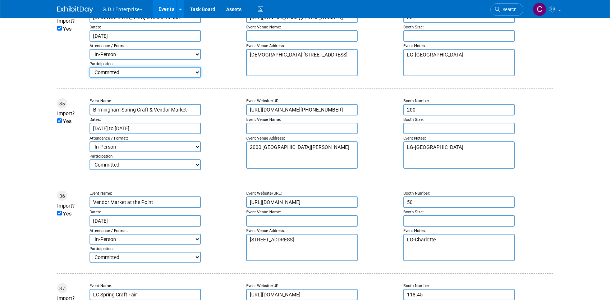
click at [197, 78] on select "Committed Considering Not Going" at bounding box center [144, 72] width 111 height 11
select select "2"
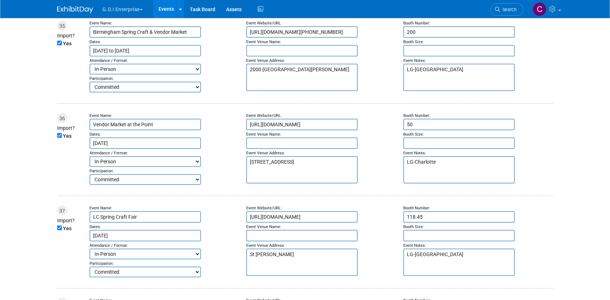
scroll to position [3295, 0]
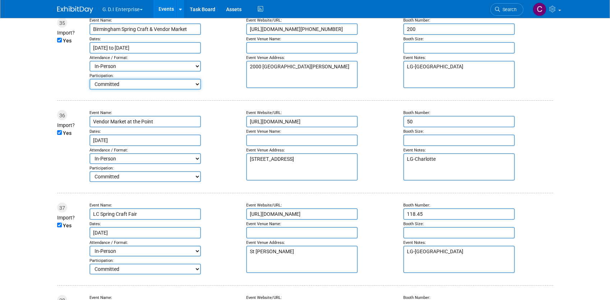
click at [197, 89] on select "Committed Considering Not Going" at bounding box center [144, 84] width 111 height 11
select select "2"
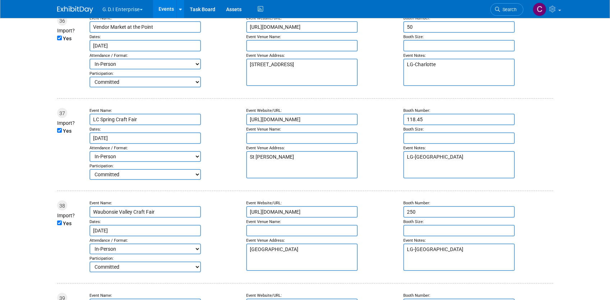
scroll to position [3393, 0]
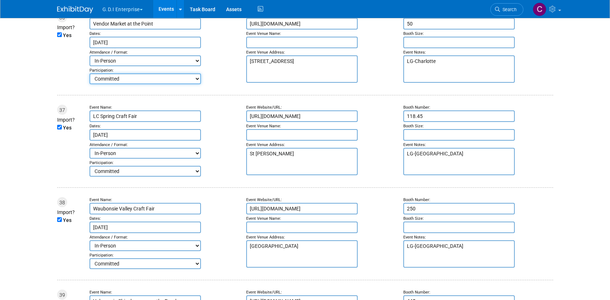
click at [195, 84] on select "Committed Considering Not Going" at bounding box center [144, 78] width 111 height 11
select select "2"
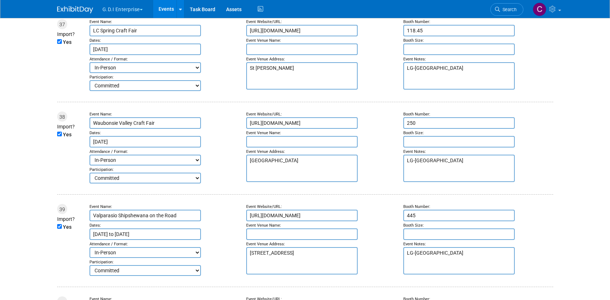
scroll to position [3479, 0]
click at [195, 90] on select "Committed Considering Not Going" at bounding box center [144, 84] width 111 height 11
select select "2"
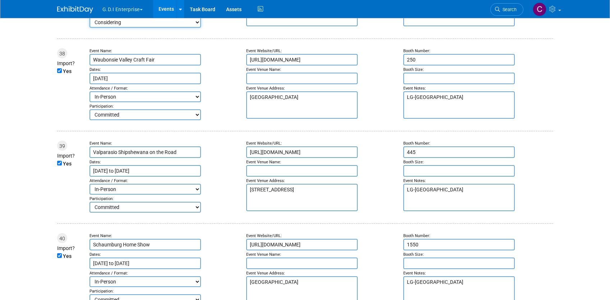
scroll to position [3543, 0]
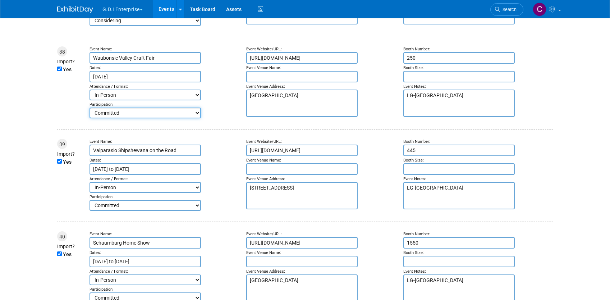
click at [195, 118] on select "Committed Considering Not Going" at bounding box center [144, 112] width 111 height 11
select select "2"
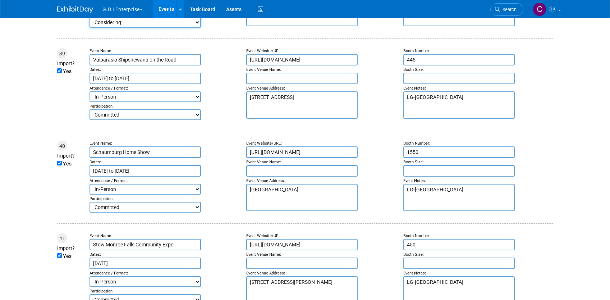
scroll to position [3634, 0]
click at [195, 120] on select "Committed Considering Not Going" at bounding box center [144, 114] width 111 height 11
select select "2"
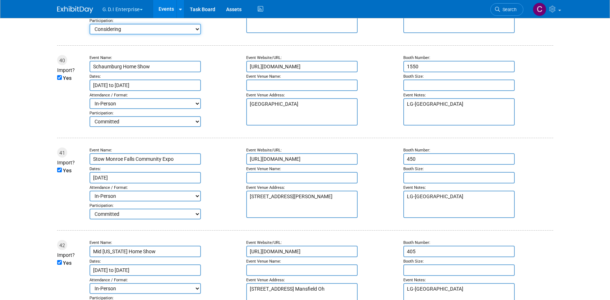
scroll to position [3719, 0]
click at [195, 126] on select "Committed Considering Not Going" at bounding box center [144, 121] width 111 height 11
select select "2"
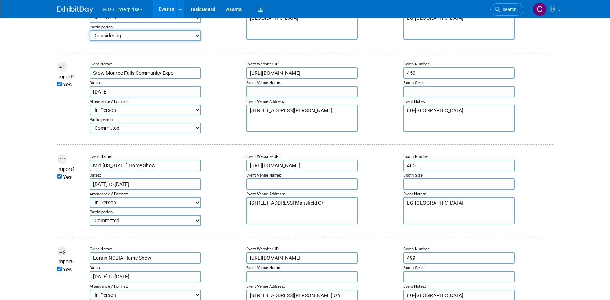
scroll to position [3807, 0]
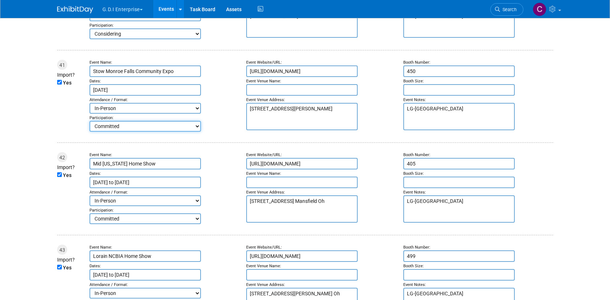
click at [196, 131] on select "Committed Considering Not Going" at bounding box center [144, 126] width 111 height 11
select select "2"
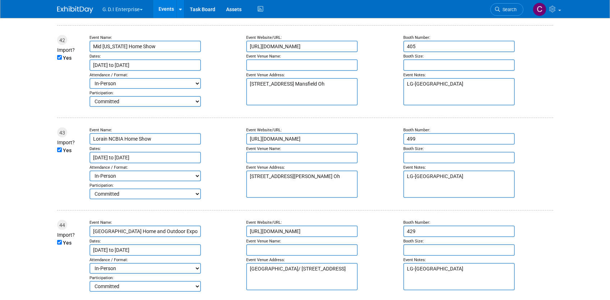
scroll to position [3925, 0]
click at [196, 106] on select "Committed Considering Not Going" at bounding box center [144, 100] width 111 height 11
select select "2"
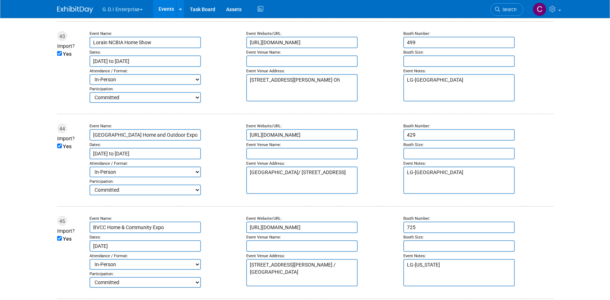
scroll to position [4021, 0]
click at [196, 102] on select "Committed Considering Not Going" at bounding box center [144, 96] width 111 height 11
select select "2"
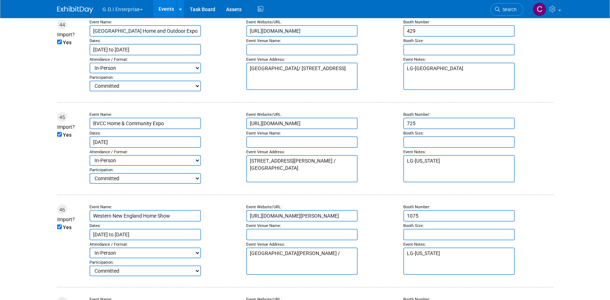
scroll to position [4124, 0]
click at [188, 91] on select "Committed Considering Not Going" at bounding box center [144, 85] width 111 height 11
select select "2"
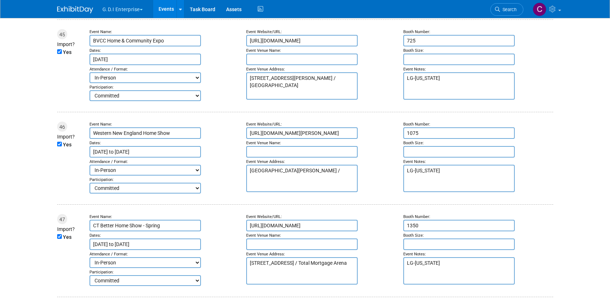
scroll to position [4234, 0]
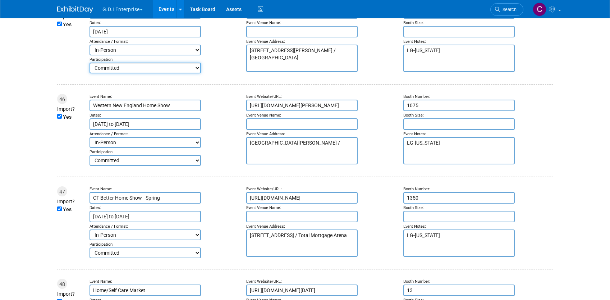
click at [191, 73] on select "Committed Considering Not Going" at bounding box center [144, 67] width 111 height 11
select select "2"
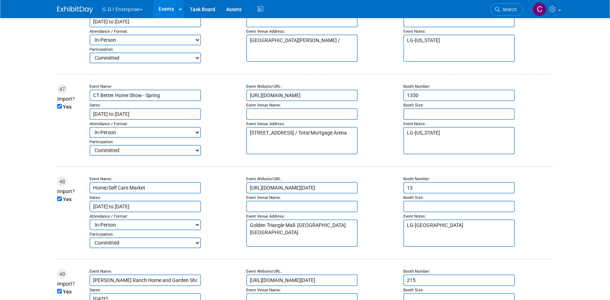
scroll to position [4337, 0]
click at [190, 63] on select "Committed Considering Not Going" at bounding box center [144, 57] width 111 height 11
select select "2"
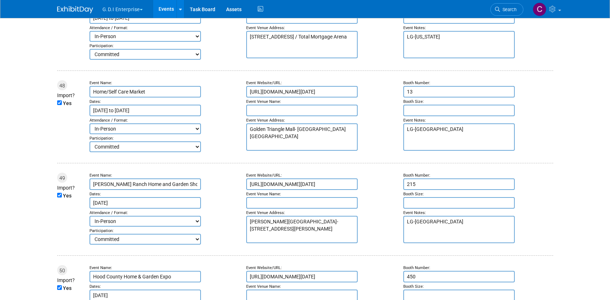
scroll to position [4434, 0]
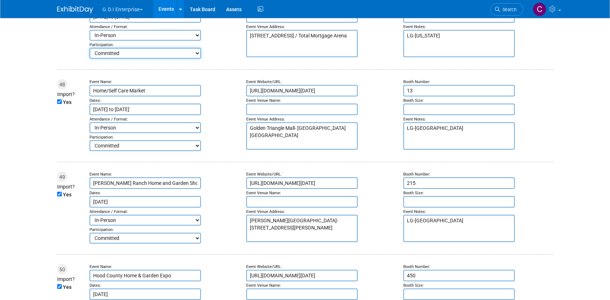
click at [186, 59] on select "Committed Considering Not Going" at bounding box center [144, 53] width 111 height 11
click at [188, 59] on select "Committed Considering Not Going" at bounding box center [144, 53] width 111 height 11
select select "2"
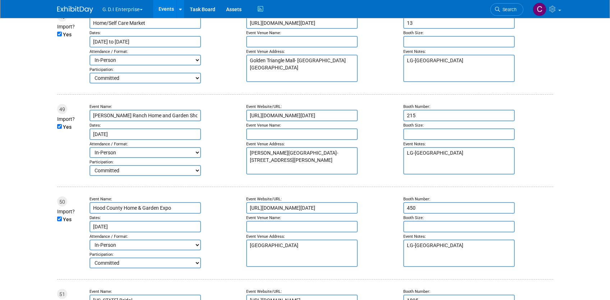
scroll to position [4502, 0]
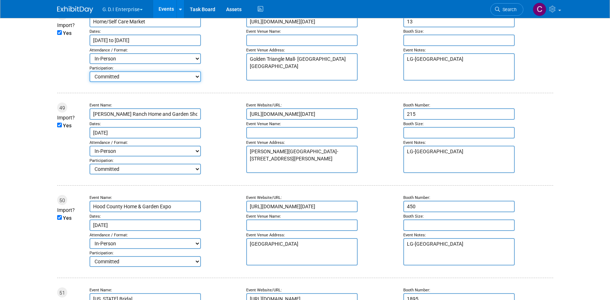
click at [193, 82] on select "Committed Considering Not Going" at bounding box center [144, 76] width 111 height 11
select select "2"
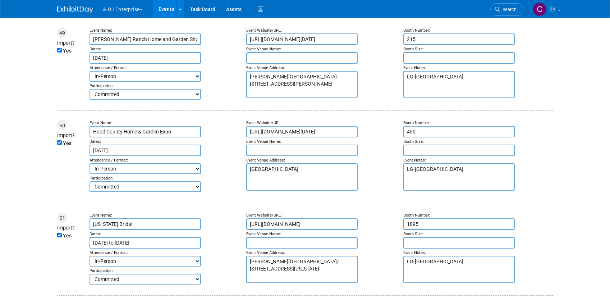
scroll to position [4578, 0]
click at [193, 99] on select "Committed Considering Not Going" at bounding box center [144, 93] width 111 height 11
select select "2"
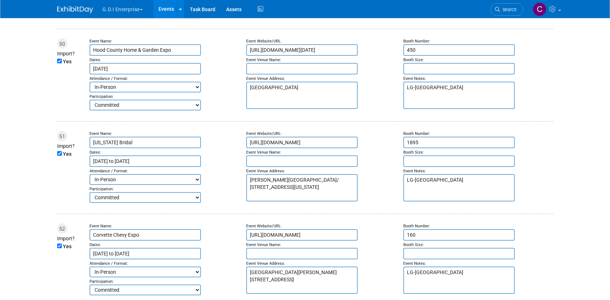
scroll to position [4659, 0]
click at [194, 110] on select "Committed Considering Not Going" at bounding box center [144, 104] width 111 height 11
select select "2"
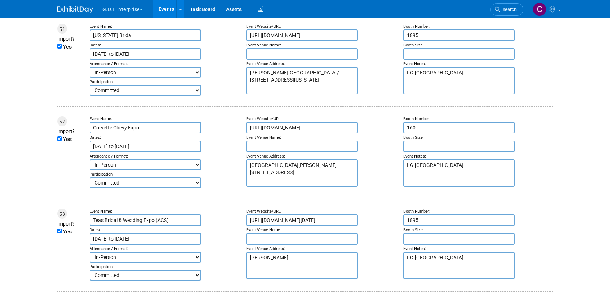
scroll to position [4768, 0]
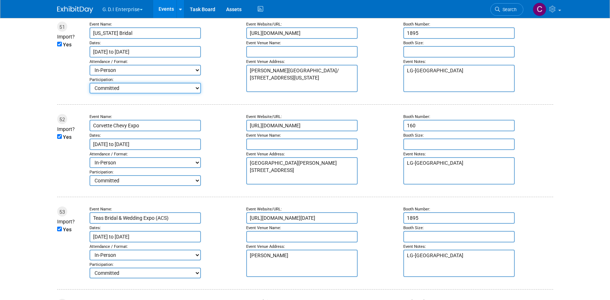
click at [191, 93] on select "Committed Considering Not Going" at bounding box center [144, 88] width 111 height 11
select select "2"
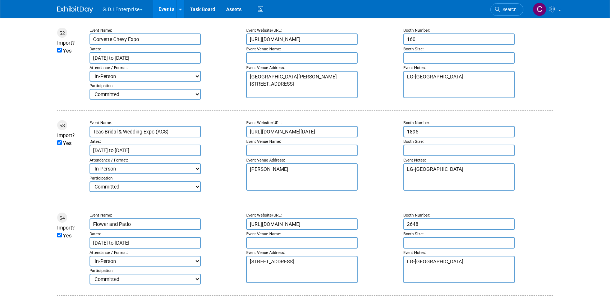
scroll to position [4857, 0]
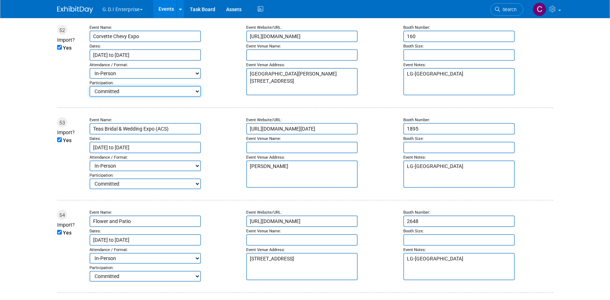
click at [194, 97] on select "Committed Considering Not Going" at bounding box center [144, 91] width 111 height 11
select select "2"
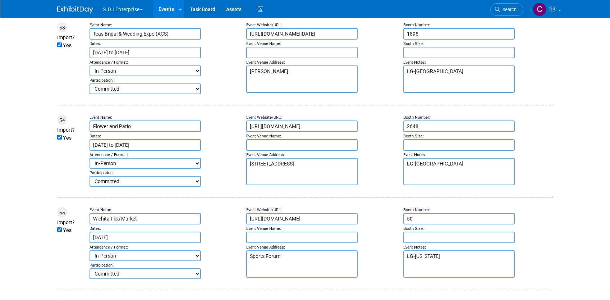
scroll to position [4953, 0]
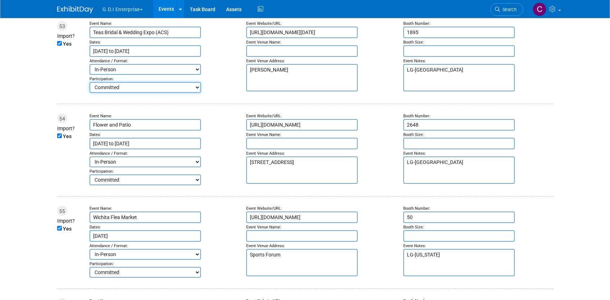
click at [187, 93] on select "Committed Considering Not Going" at bounding box center [144, 87] width 111 height 11
select select "2"
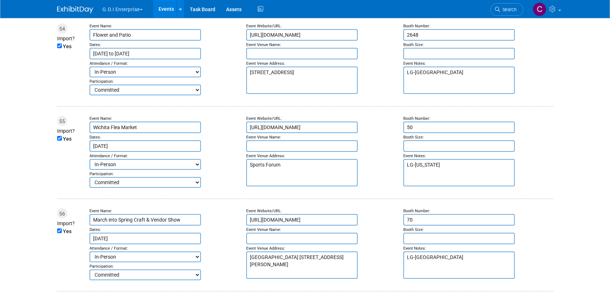
scroll to position [5043, 0]
click at [191, 95] on select "Committed Considering Not Going" at bounding box center [144, 89] width 111 height 11
select select "2"
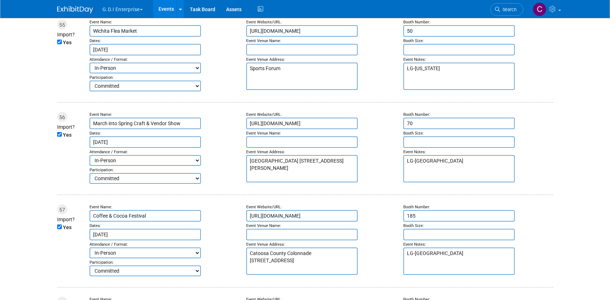
scroll to position [5141, 0]
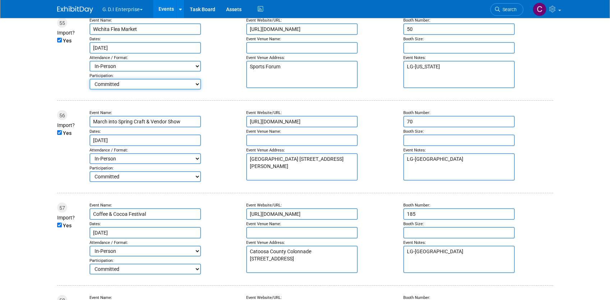
click at [186, 89] on select "Committed Considering Not Going" at bounding box center [144, 84] width 111 height 11
select select "2"
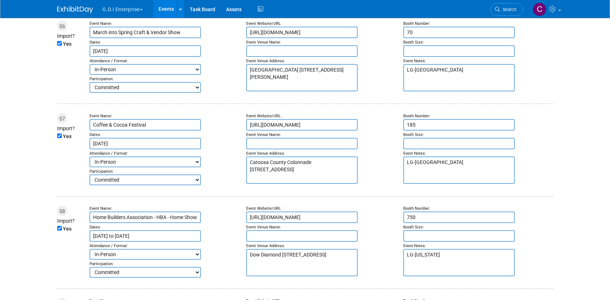
scroll to position [5232, 0]
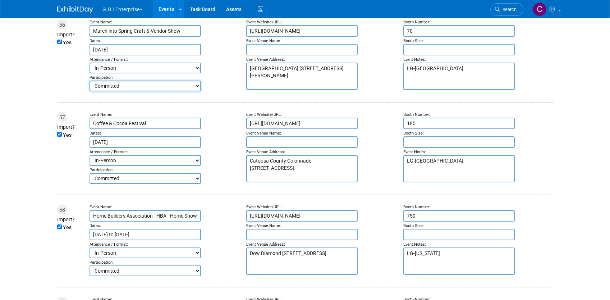
click at [185, 91] on select "Committed Considering Not Going" at bounding box center [144, 85] width 111 height 11
select select "2"
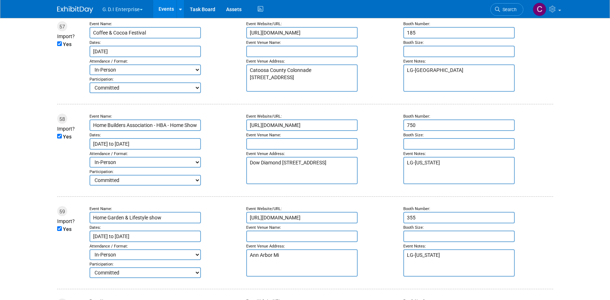
scroll to position [5323, 0]
click at [187, 93] on select "Committed Considering Not Going" at bounding box center [144, 87] width 111 height 11
select select "2"
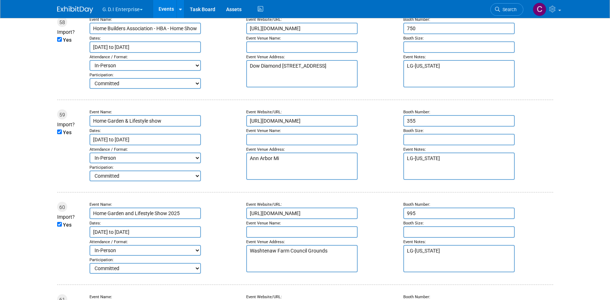
scroll to position [5420, 0]
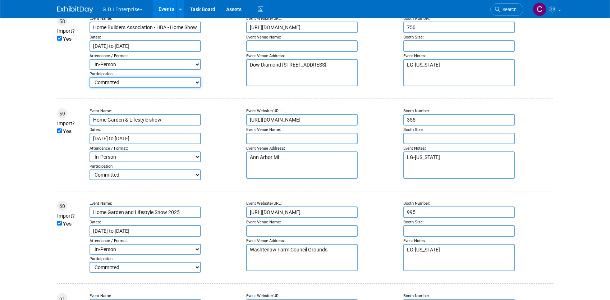
click at [181, 88] on select "Committed Considering Not Going" at bounding box center [144, 82] width 111 height 11
select select "2"
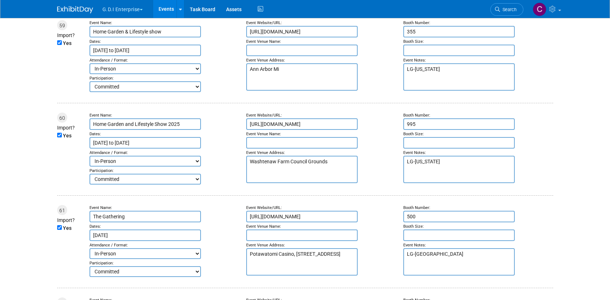
scroll to position [5509, 0]
click at [184, 91] on select "Committed Considering Not Going" at bounding box center [144, 85] width 111 height 11
select select "2"
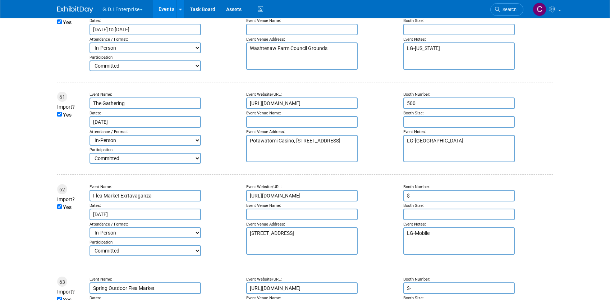
scroll to position [5623, 0]
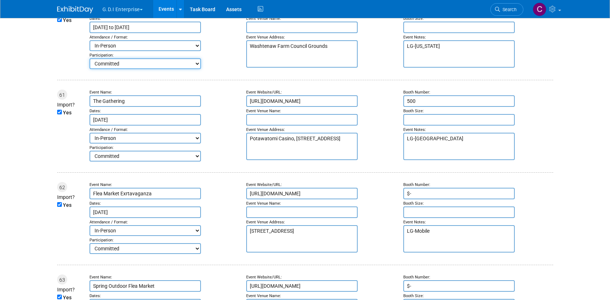
click at [186, 69] on select "Committed Considering Not Going" at bounding box center [144, 63] width 111 height 11
select select "2"
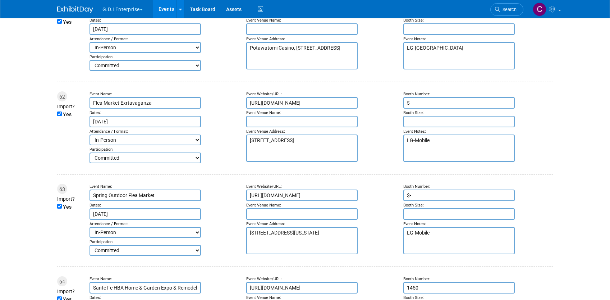
scroll to position [5714, 0]
click at [188, 70] on select "Committed Considering Not Going" at bounding box center [144, 64] width 111 height 11
select select "2"
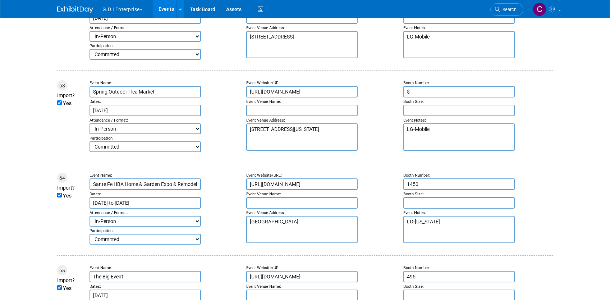
scroll to position [5818, 0]
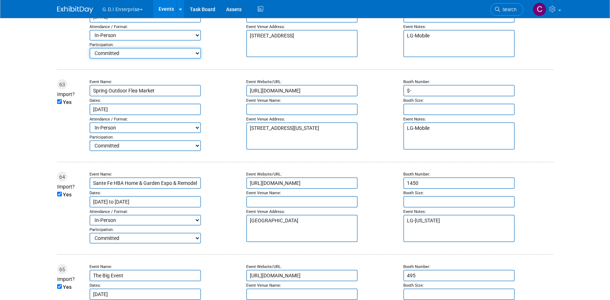
click at [191, 59] on select "Committed Considering Not Going" at bounding box center [144, 53] width 111 height 11
select select "2"
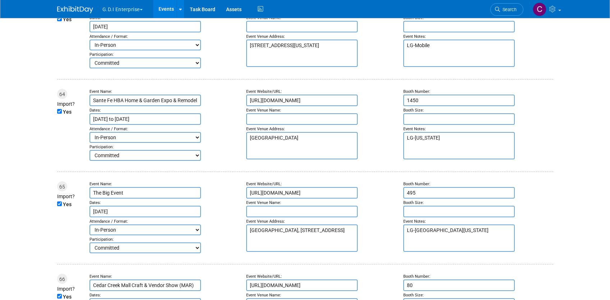
scroll to position [5906, 0]
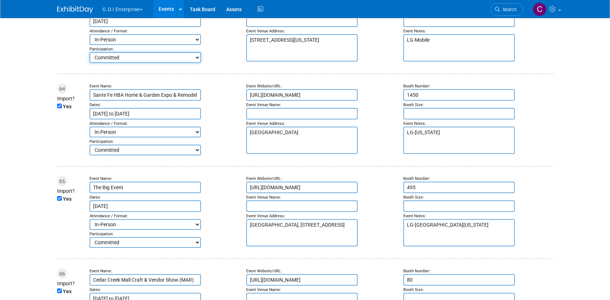
click at [189, 63] on select "Committed Considering Not Going" at bounding box center [144, 57] width 111 height 11
select select "2"
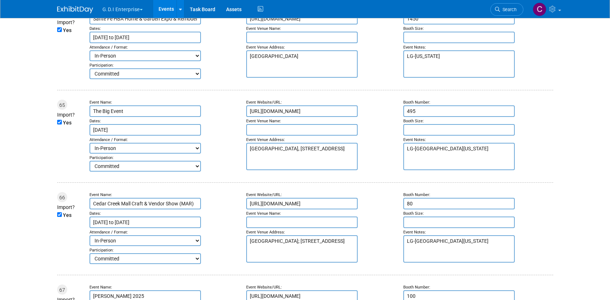
scroll to position [5985, 0]
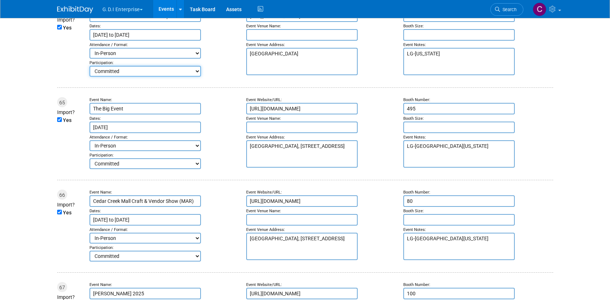
click at [191, 77] on select "Committed Considering Not Going" at bounding box center [144, 71] width 111 height 11
select select "2"
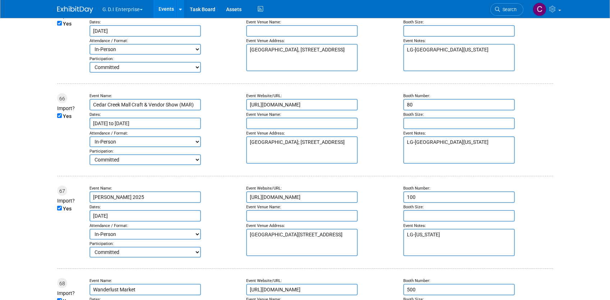
scroll to position [6084, 0]
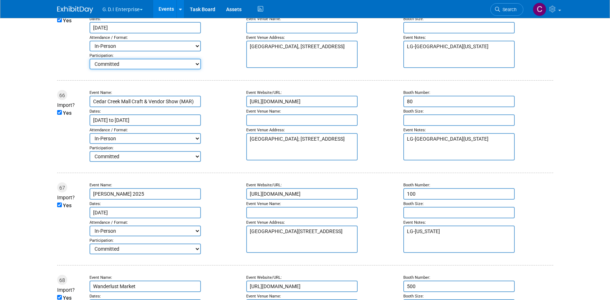
click at [192, 69] on select "Committed Considering Not Going" at bounding box center [144, 64] width 111 height 11
select select "2"
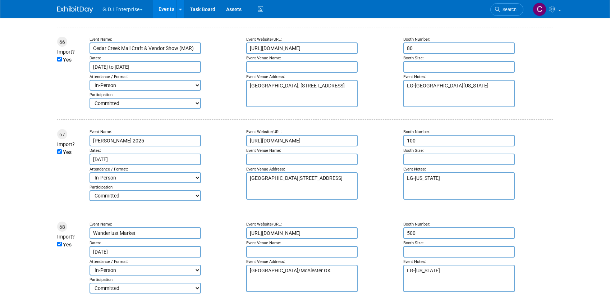
scroll to position [6169, 0]
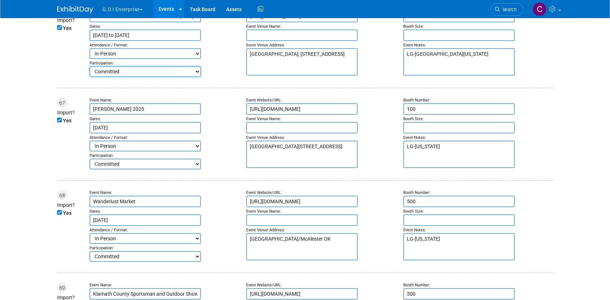
click at [192, 77] on select "Committed Considering Not Going" at bounding box center [144, 71] width 111 height 11
select select "2"
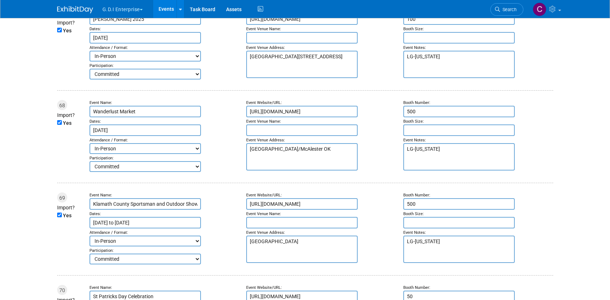
scroll to position [6260, 0]
click at [171, 78] on select "Committed Considering Not Going" at bounding box center [144, 73] width 111 height 11
select select "2"
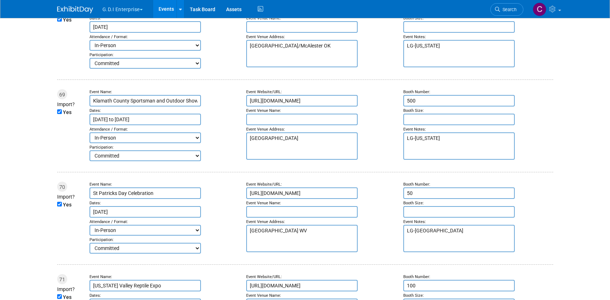
scroll to position [6362, 0]
click at [182, 68] on select "Committed Considering Not Going" at bounding box center [144, 62] width 111 height 11
select select "2"
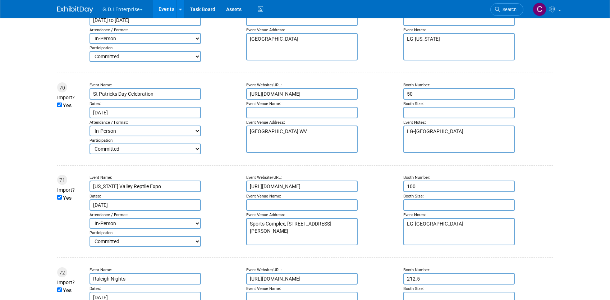
scroll to position [6462, 0]
click at [184, 61] on select "Committed Considering Not Going" at bounding box center [144, 55] width 111 height 11
select select "2"
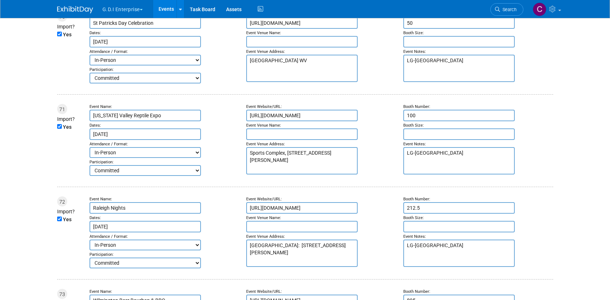
scroll to position [6551, 0]
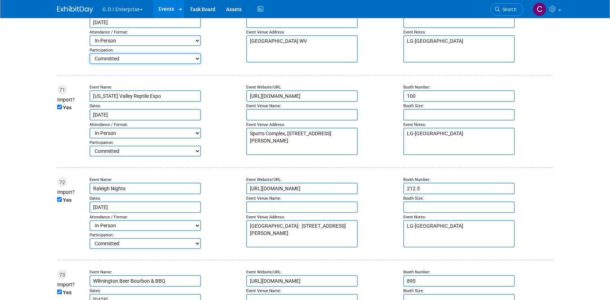
click at [171, 64] on select "Committed Considering Not Going" at bounding box center [144, 58] width 111 height 11
select select "2"
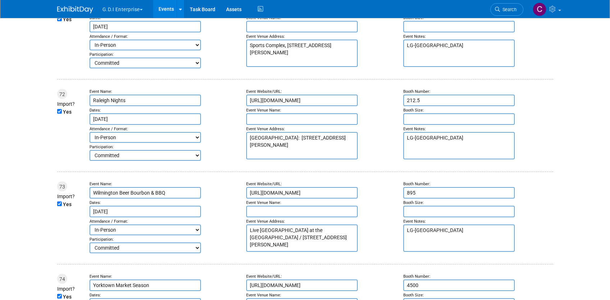
scroll to position [6642, 0]
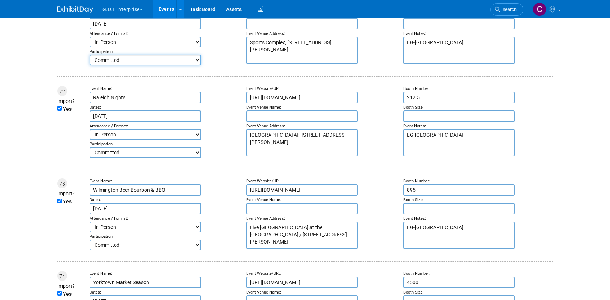
click at [186, 65] on select "Committed Considering Not Going" at bounding box center [144, 60] width 111 height 11
select select "2"
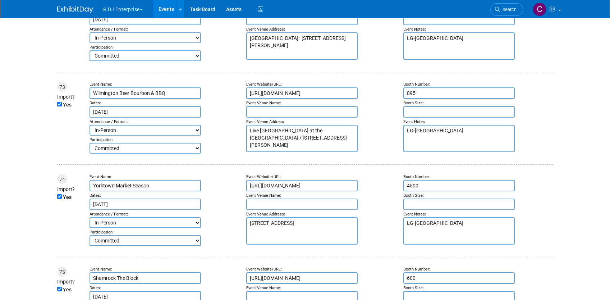
scroll to position [6741, 0]
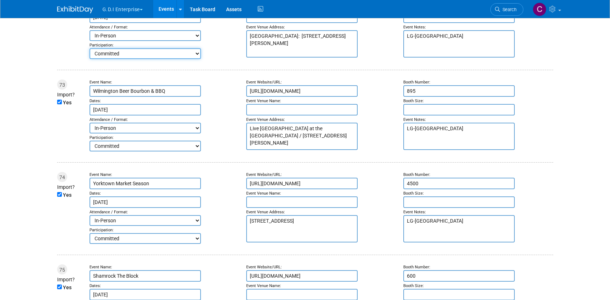
click at [182, 59] on select "Committed Considering Not Going" at bounding box center [144, 53] width 111 height 11
select select "2"
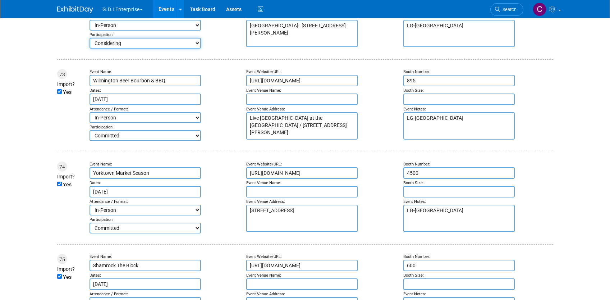
scroll to position [6834, 0]
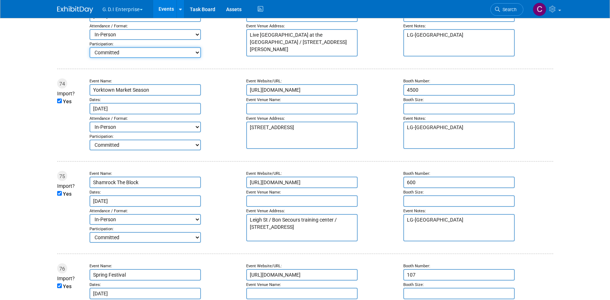
click at [180, 58] on select "Committed Considering Not Going" at bounding box center [144, 52] width 111 height 11
select select "2"
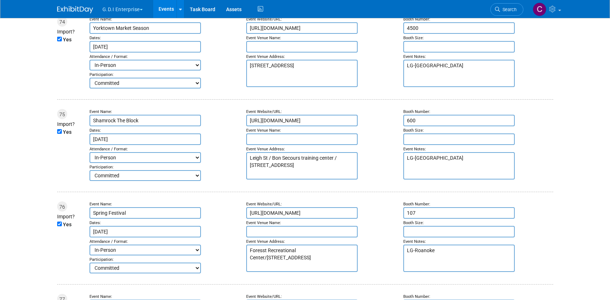
scroll to position [6918, 0]
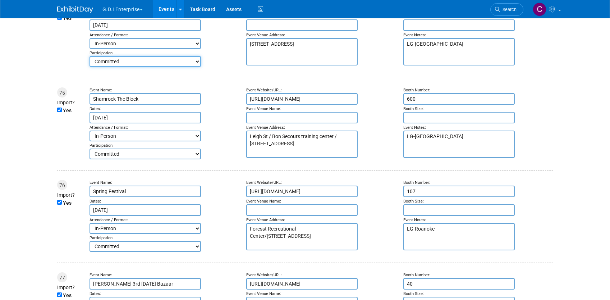
click at [174, 67] on select "Committed Considering Not Going" at bounding box center [144, 61] width 111 height 11
select select "2"
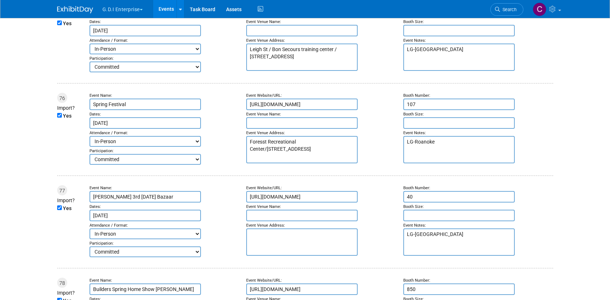
scroll to position [7006, 0]
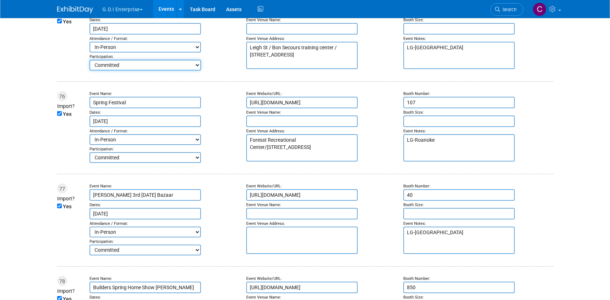
click at [180, 70] on select "Committed Considering Not Going" at bounding box center [144, 65] width 111 height 11
select select "2"
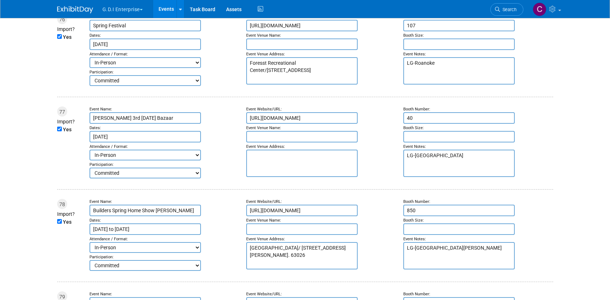
scroll to position [7088, 0]
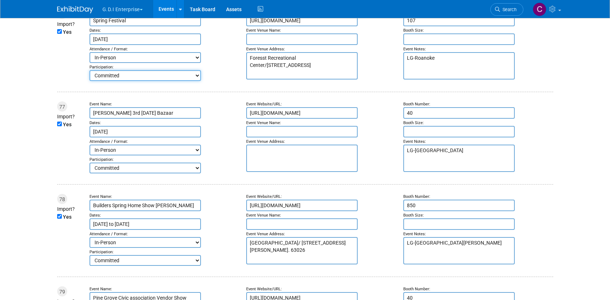
click at [185, 81] on select "Committed Considering Not Going" at bounding box center [144, 75] width 111 height 11
select select "2"
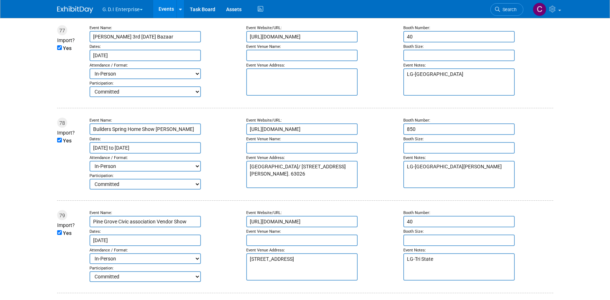
scroll to position [7166, 0]
click at [186, 96] on select "Committed Considering Not Going" at bounding box center [144, 90] width 111 height 11
select select "2"
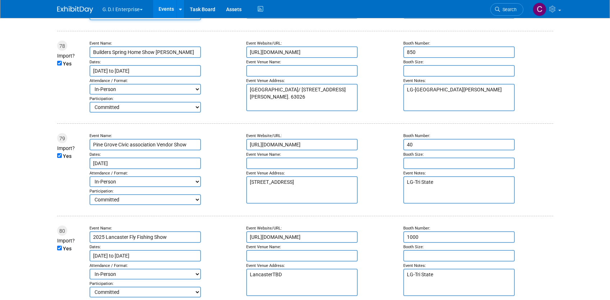
scroll to position [7252, 0]
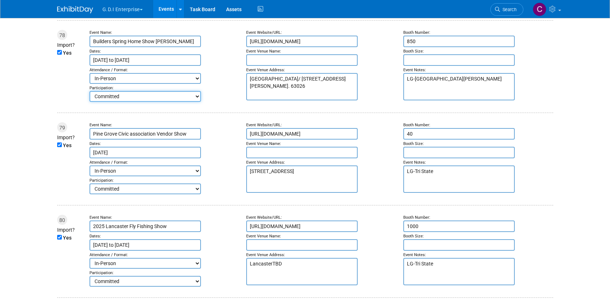
click at [184, 102] on select "Committed Considering Not Going" at bounding box center [144, 96] width 111 height 11
select select "2"
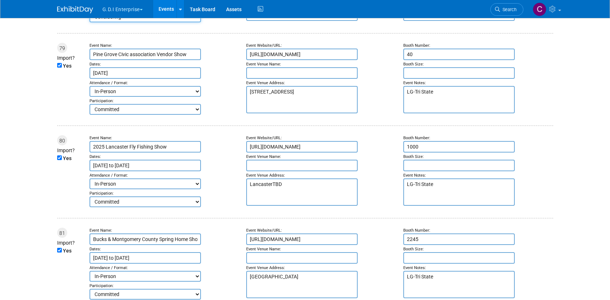
scroll to position [7332, 0]
click at [176, 114] on select "Committed Considering Not Going" at bounding box center [144, 108] width 111 height 11
select select "2"
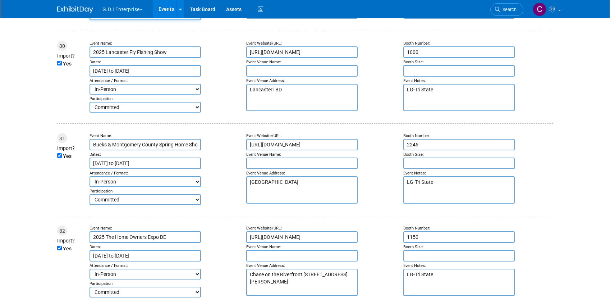
scroll to position [7427, 0]
click at [189, 111] on select "Committed Considering Not Going" at bounding box center [144, 106] width 111 height 11
select select "2"
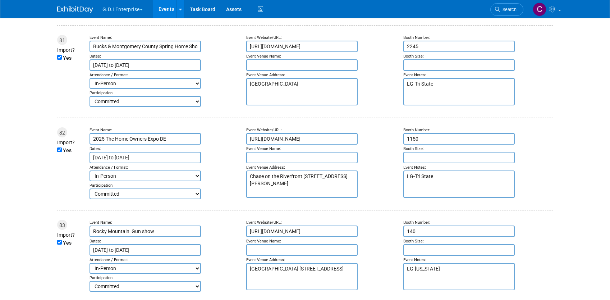
scroll to position [7524, 0]
click at [171, 106] on select "Committed Considering Not Going" at bounding box center [144, 101] width 111 height 11
select select "2"
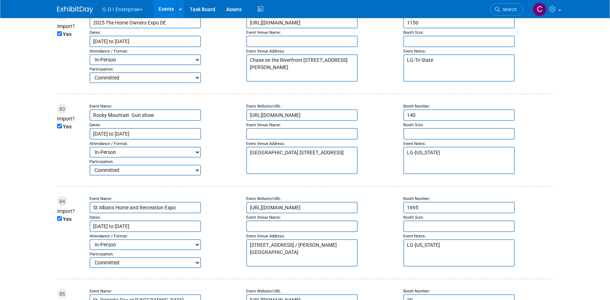
scroll to position [7641, 0]
click at [176, 82] on select "Committed Considering Not Going" at bounding box center [144, 76] width 111 height 11
select select "2"
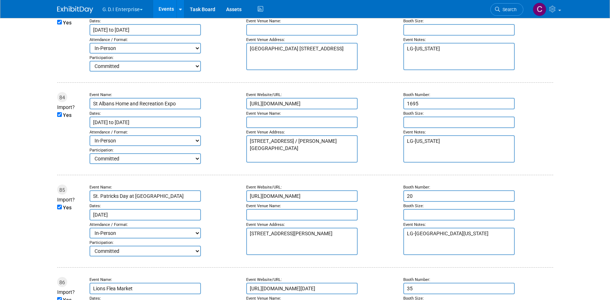
scroll to position [7746, 0]
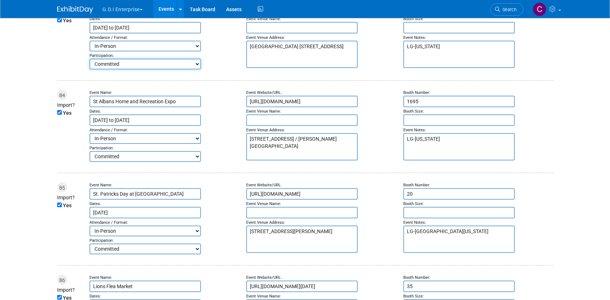
click at [172, 69] on select "Committed Considering Not Going" at bounding box center [144, 64] width 111 height 11
select select "2"
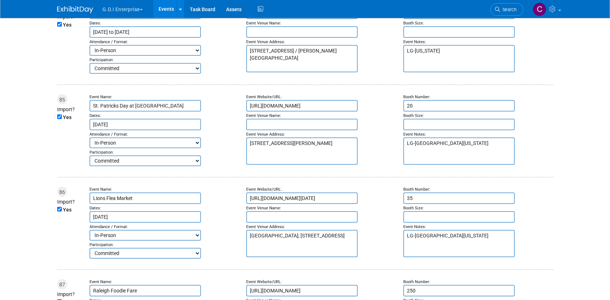
scroll to position [7840, 0]
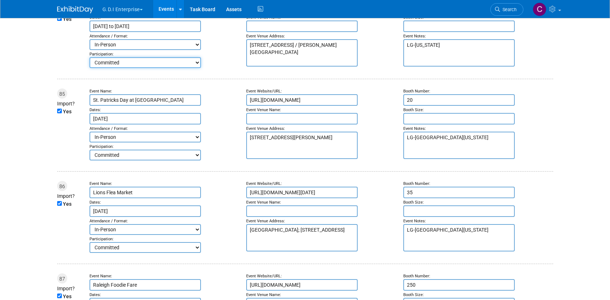
click at [170, 68] on select "Committed Considering Not Going" at bounding box center [144, 62] width 111 height 11
select select "2"
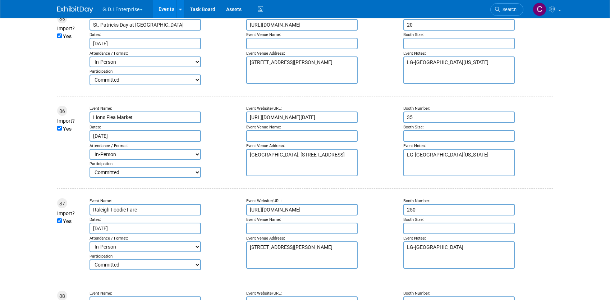
scroll to position [7920, 0]
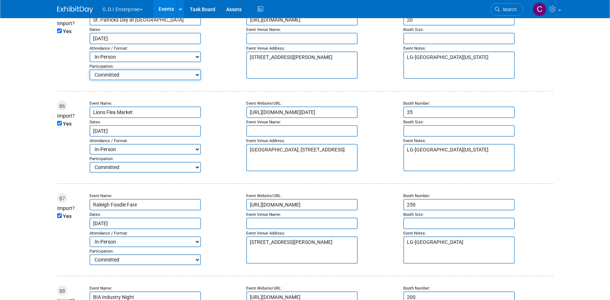
click at [171, 80] on select "Committed Considering Not Going" at bounding box center [144, 74] width 111 height 11
select select "2"
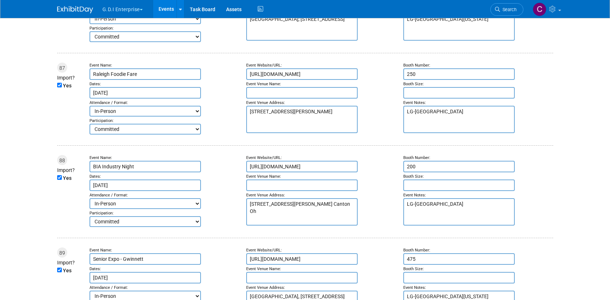
scroll to position [8051, 0]
click at [175, 41] on select "Committed Considering Not Going" at bounding box center [144, 35] width 111 height 11
select select "2"
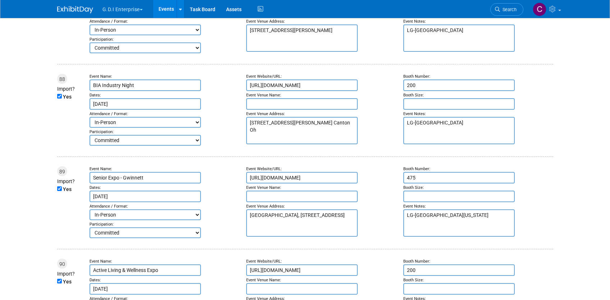
scroll to position [8132, 0]
click at [171, 52] on select "Committed Considering Not Going" at bounding box center [144, 47] width 111 height 11
select select "2"
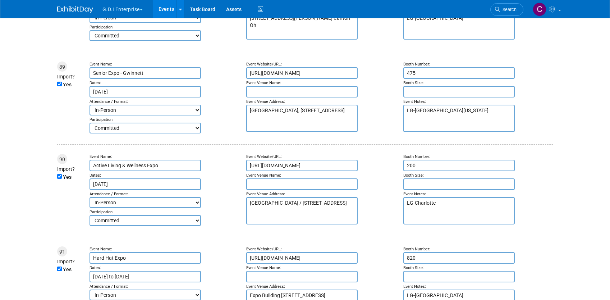
scroll to position [8236, 0]
click at [174, 41] on select "Committed Considering Not Going" at bounding box center [144, 35] width 111 height 11
select select "2"
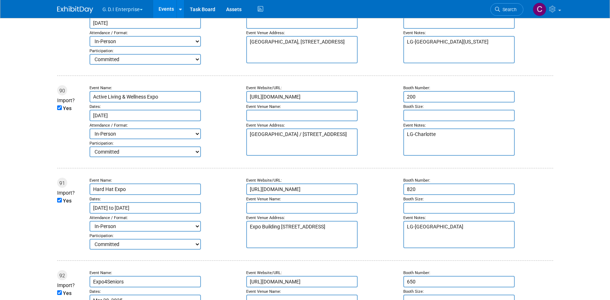
scroll to position [8328, 0]
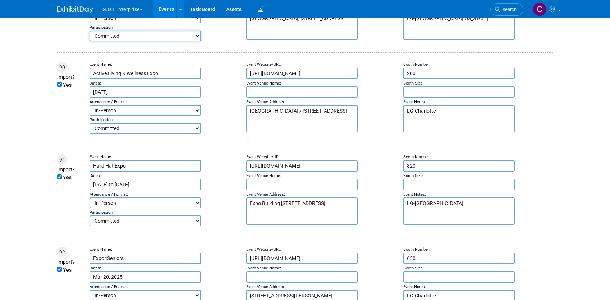
click at [186, 41] on select "Committed Considering Not Going" at bounding box center [144, 36] width 111 height 11
select select "2"
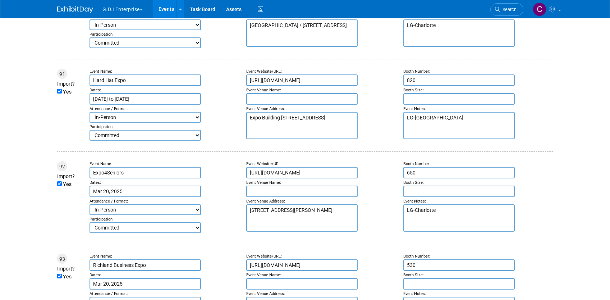
scroll to position [8422, 0]
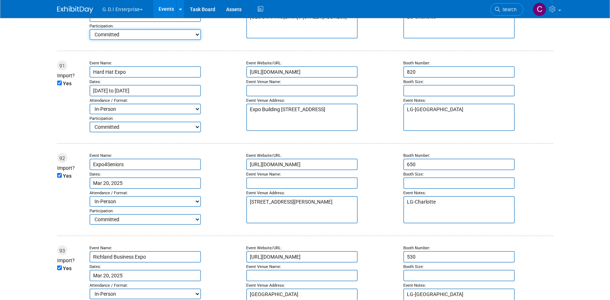
click at [180, 40] on select "Committed Considering Not Going" at bounding box center [144, 34] width 111 height 11
select select "2"
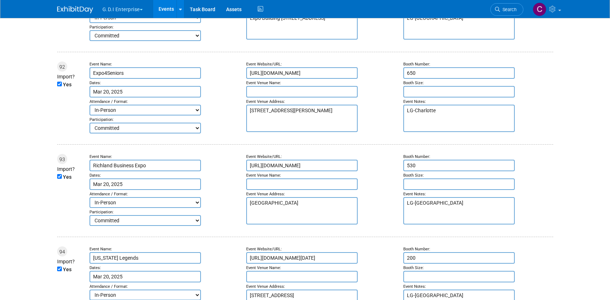
scroll to position [8513, 0]
click at [175, 41] on select "Committed Considering Not Going" at bounding box center [144, 35] width 111 height 11
select select "2"
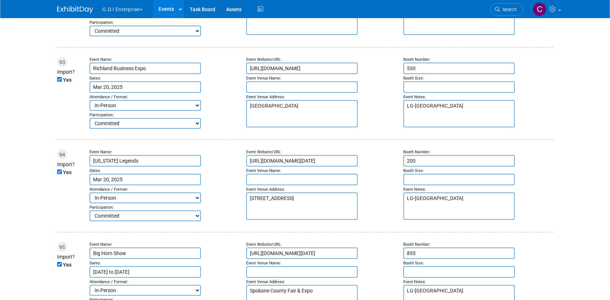
scroll to position [8619, 0]
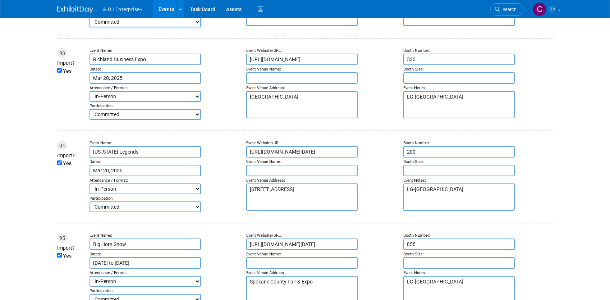
click at [173, 27] on select "Committed Considering Not Going" at bounding box center [144, 22] width 111 height 11
select select "2"
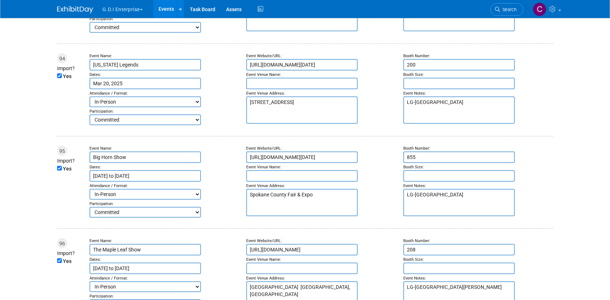
scroll to position [8705, 0]
click at [182, 33] on select "Committed Considering Not Going" at bounding box center [144, 27] width 111 height 11
select select "2"
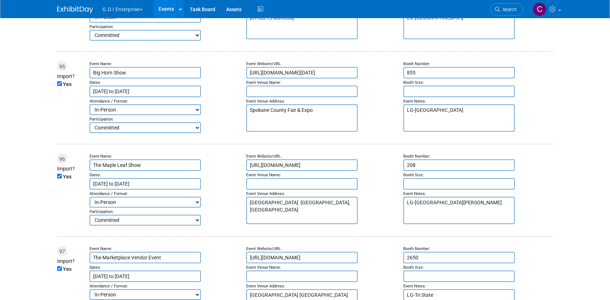
scroll to position [8791, 0]
click at [178, 40] on select "Committed Considering Not Going" at bounding box center [144, 34] width 111 height 11
click at [179, 40] on select "Committed Considering Not Going" at bounding box center [144, 34] width 111 height 11
select select "2"
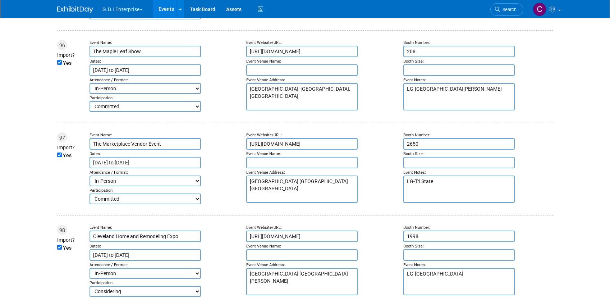
scroll to position [8904, 0]
click at [181, 19] on select "Committed Considering Not Going" at bounding box center [144, 13] width 111 height 11
select select "2"
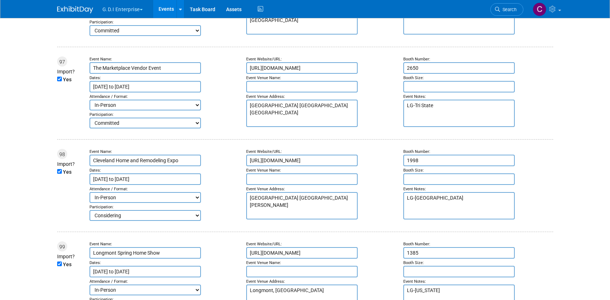
scroll to position [8996, 0]
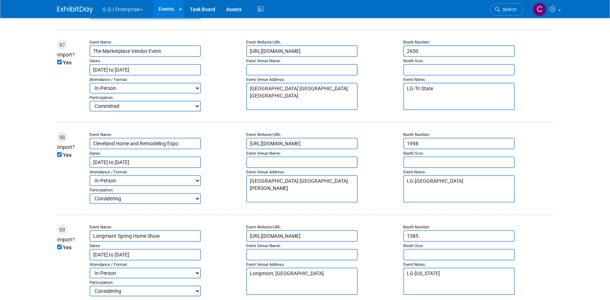
click at [181, 19] on select "Committed Considering Not Going" at bounding box center [144, 13] width 111 height 11
select select "2"
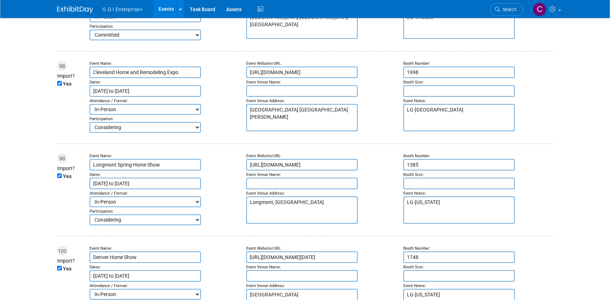
scroll to position [9070, 0]
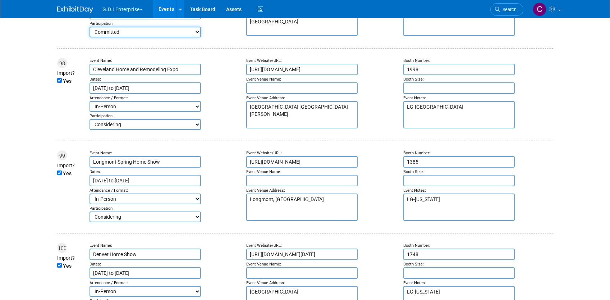
click at [181, 37] on select "Committed Considering Not Going" at bounding box center [144, 32] width 111 height 11
select select "2"
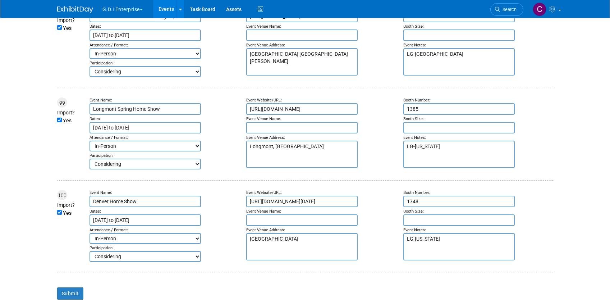
scroll to position [9144, 0]
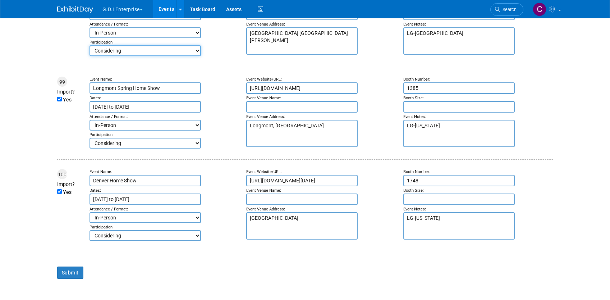
click at [183, 56] on select "Committed Considering Not Going" at bounding box center [144, 50] width 111 height 11
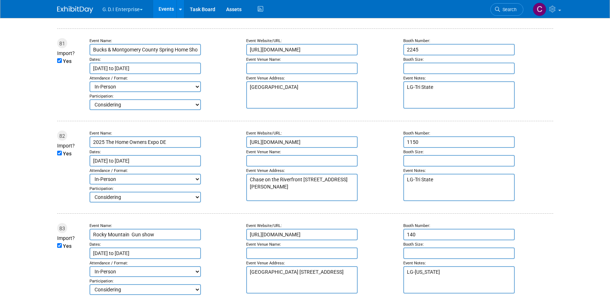
scroll to position [7514, 0]
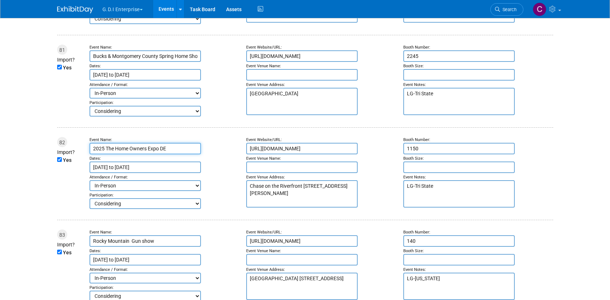
drag, startPoint x: 103, startPoint y: 177, endPoint x: 81, endPoint y: 174, distance: 22.1
click at [81, 174] on tr "82 Import? Yes Event Name: 2025 The Home Owners Expo DE Dates: Mar 15, 2025 to …" at bounding box center [305, 173] width 496 height 72
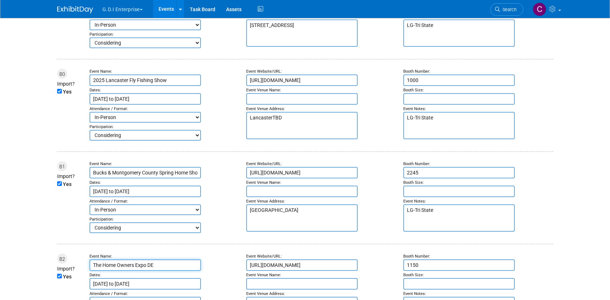
scroll to position [7384, 0]
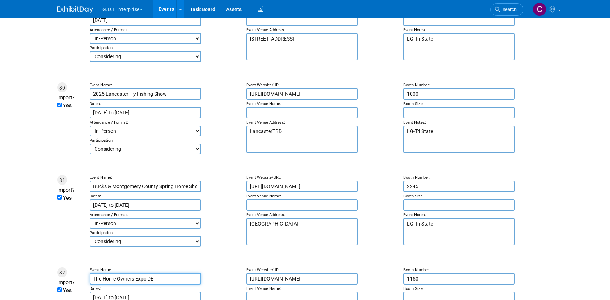
type input "The Home Owners Expo DE"
drag, startPoint x: 105, startPoint y: 120, endPoint x: 56, endPoint y: 120, distance: 48.9
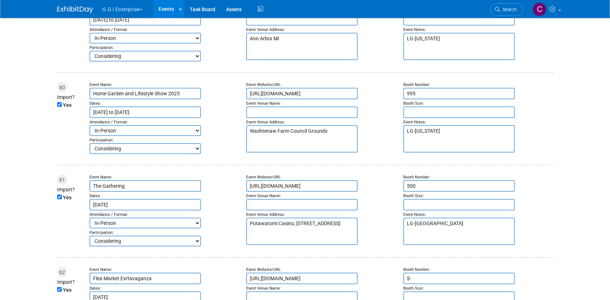
scroll to position [5532, 0]
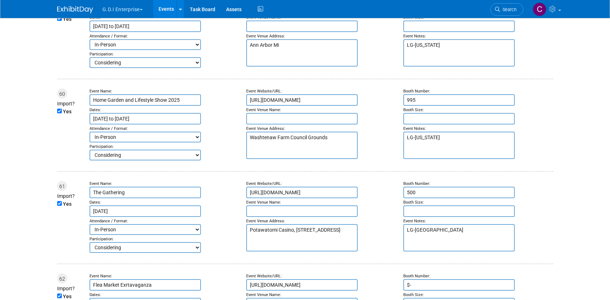
type input "Lancaster Fly Fishing Show"
click at [181, 106] on input "Home Garden and Lifestyle Show 2025" at bounding box center [144, 99] width 111 height 11
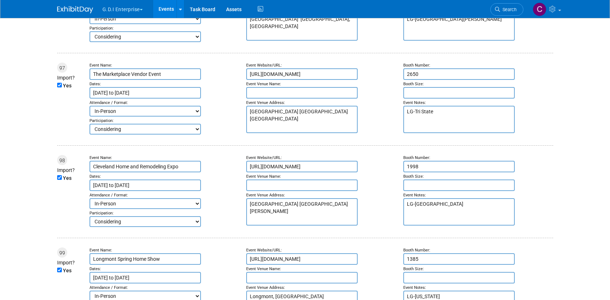
scroll to position [9250, 0]
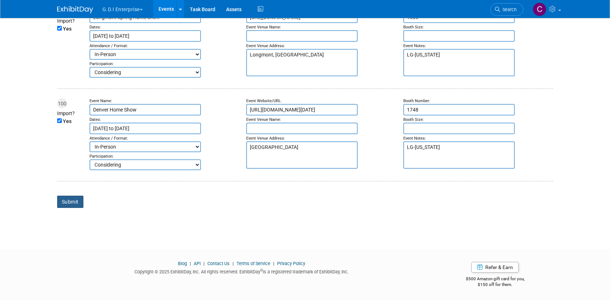
type input "Home Garden and Lifestyle Show"
click at [71, 201] on input "Submit" at bounding box center [70, 201] width 26 height 12
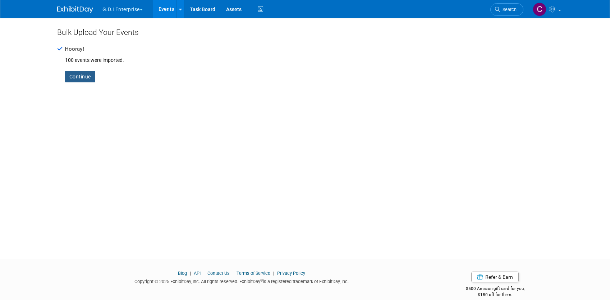
click at [79, 77] on link "Continue" at bounding box center [80, 76] width 30 height 11
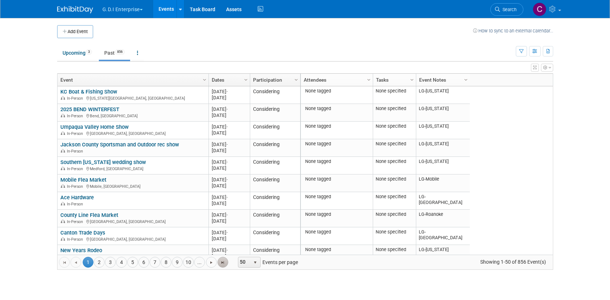
click at [222, 263] on span "Go to the last page" at bounding box center [223, 262] width 6 height 6
